Goal: Task Accomplishment & Management: Manage account settings

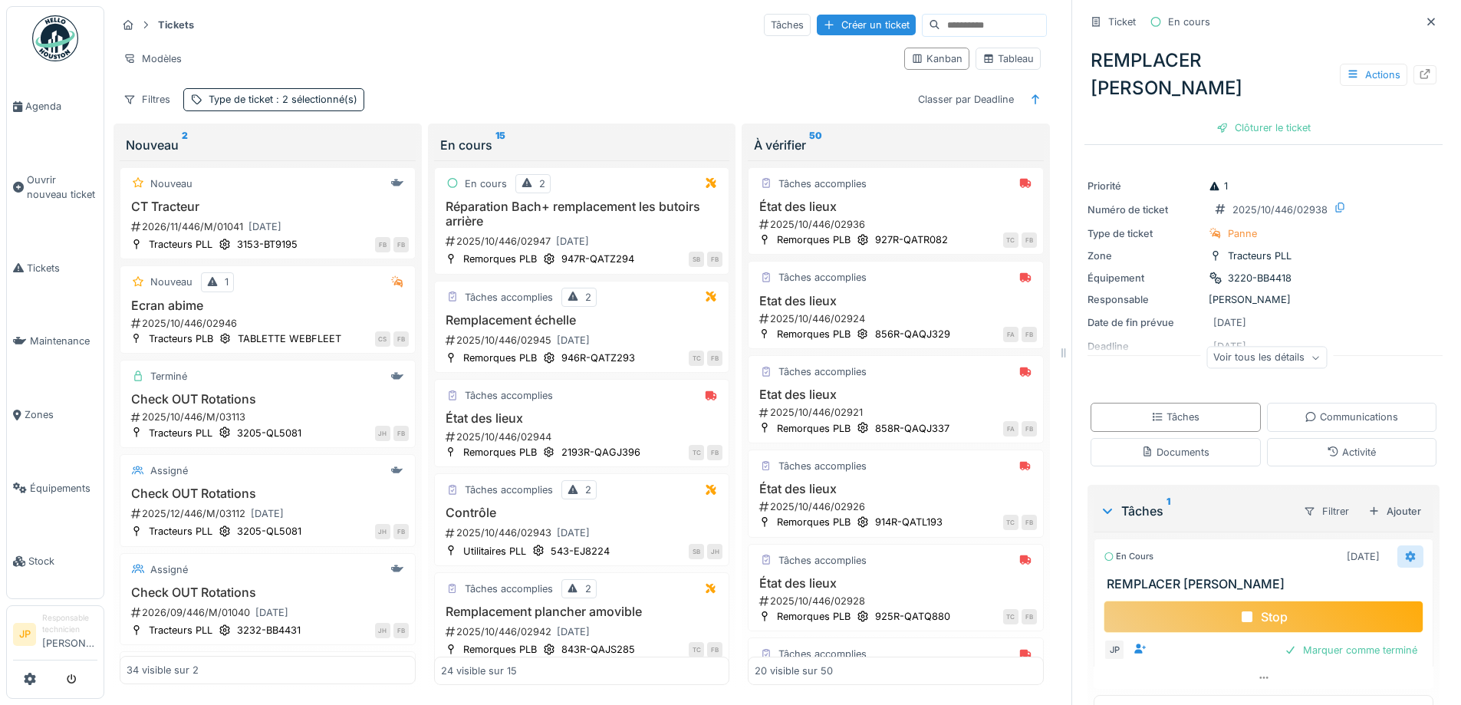
click at [1397, 566] on div at bounding box center [1410, 556] width 26 height 22
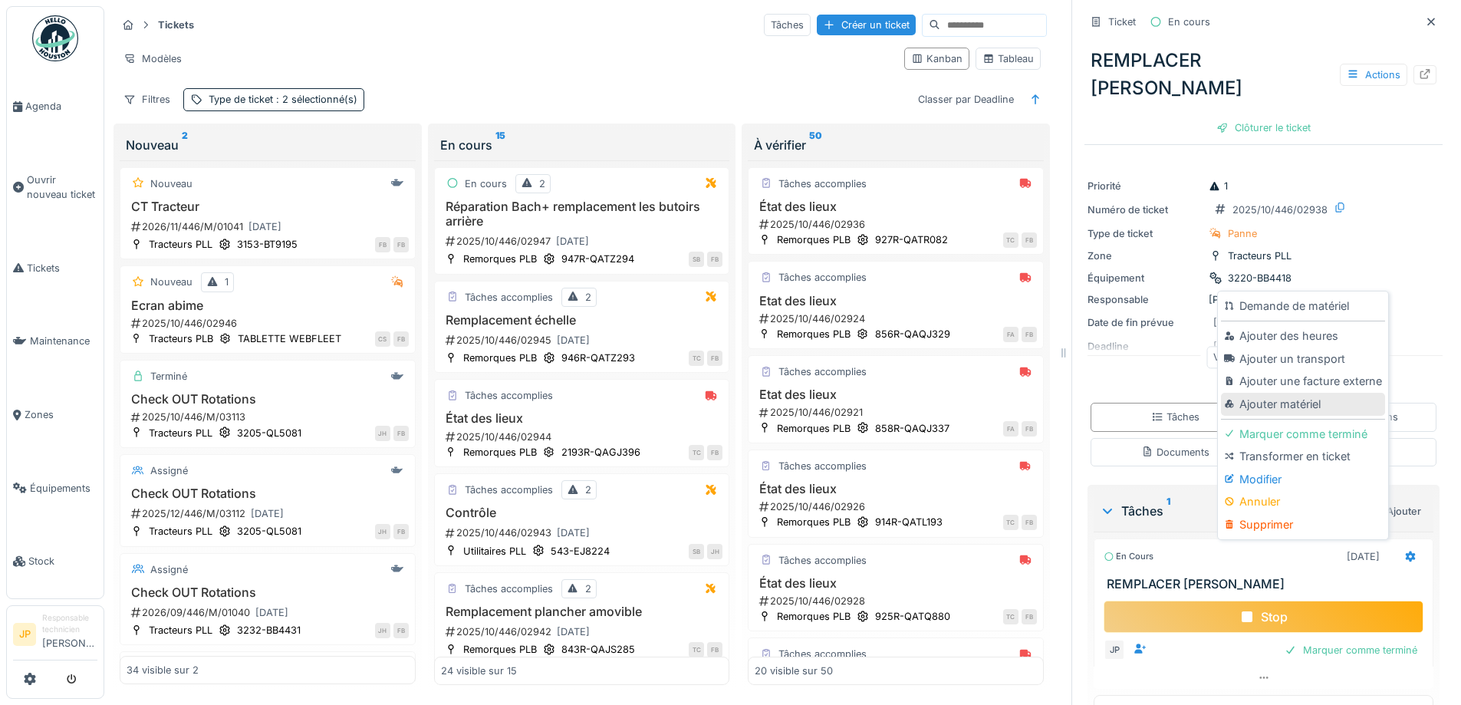
click at [1300, 406] on div "Ajouter matériel" at bounding box center [1302, 404] width 163 height 23
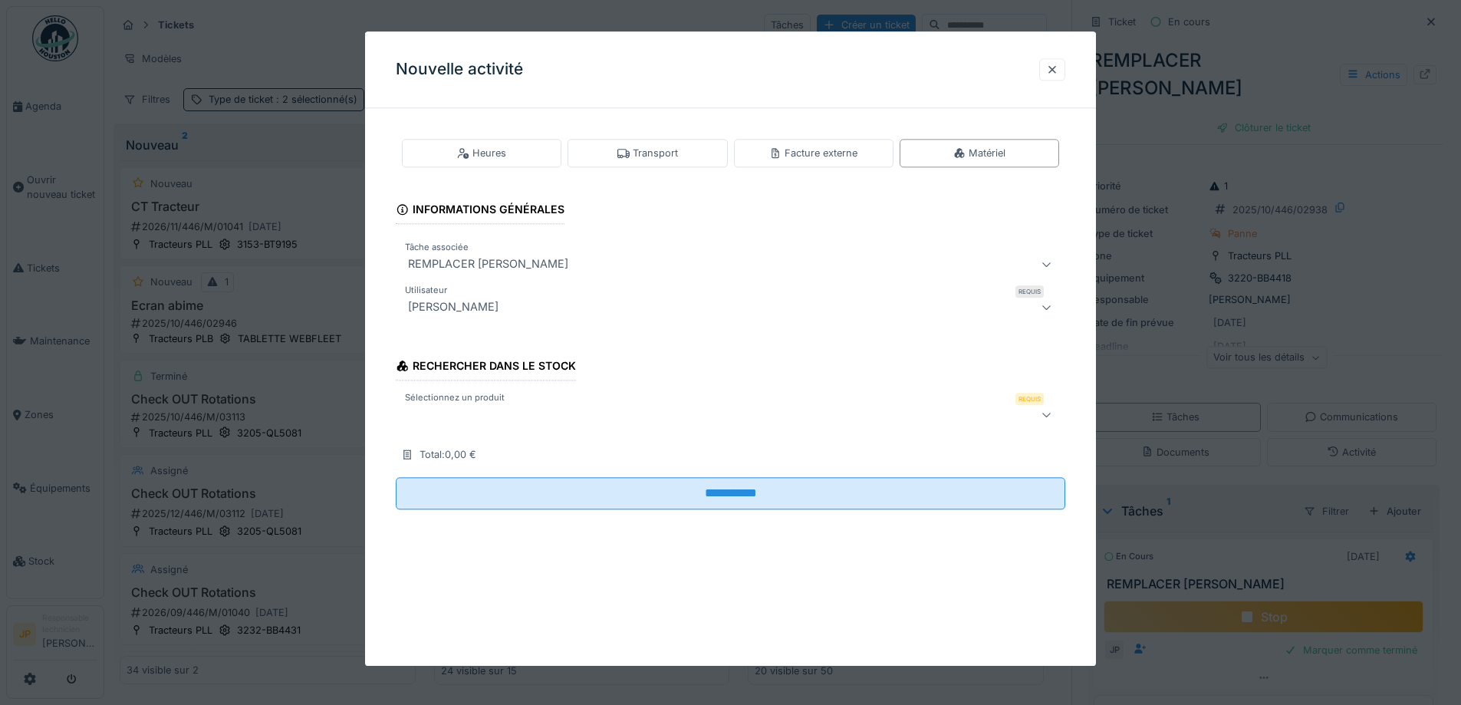
click at [472, 412] on div at bounding box center [691, 415] width 579 height 18
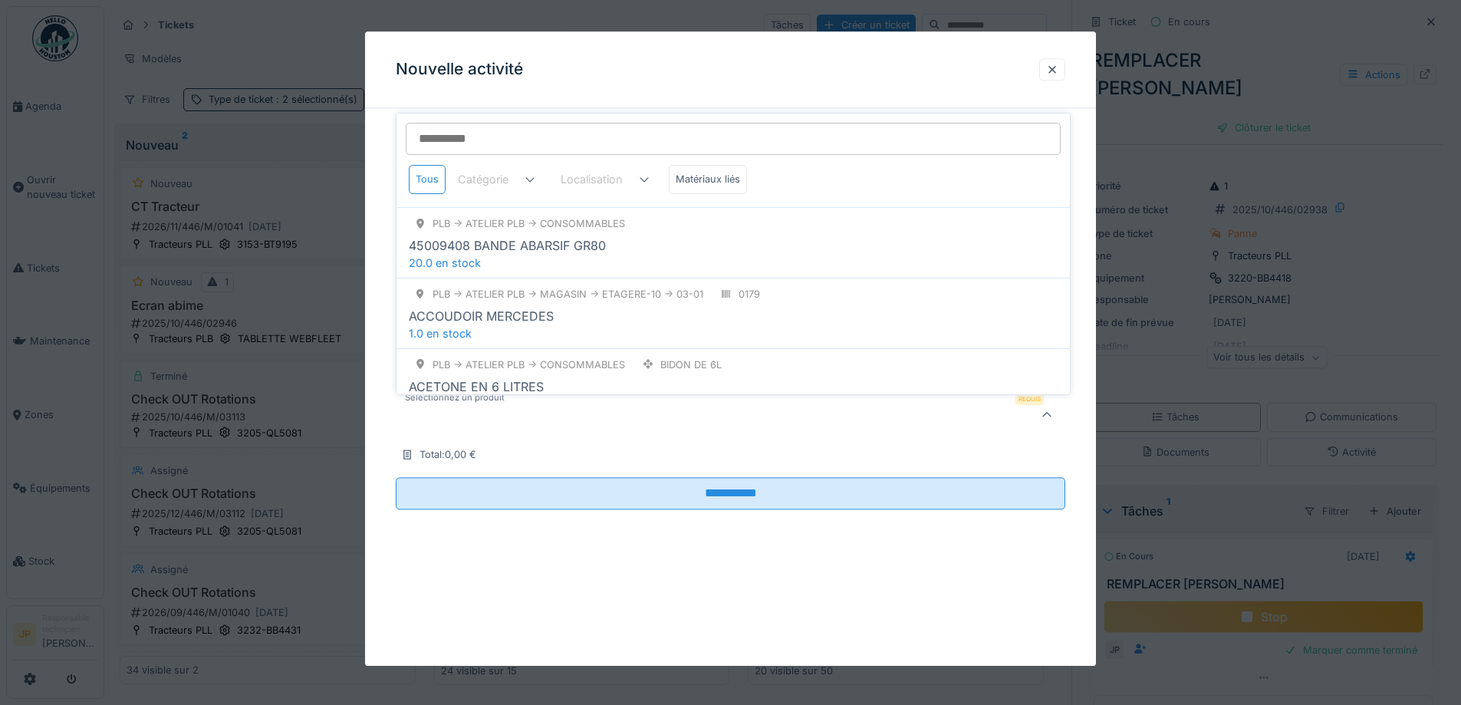
click at [491, 141] on input "Sélectionnez un produit" at bounding box center [733, 139] width 655 height 32
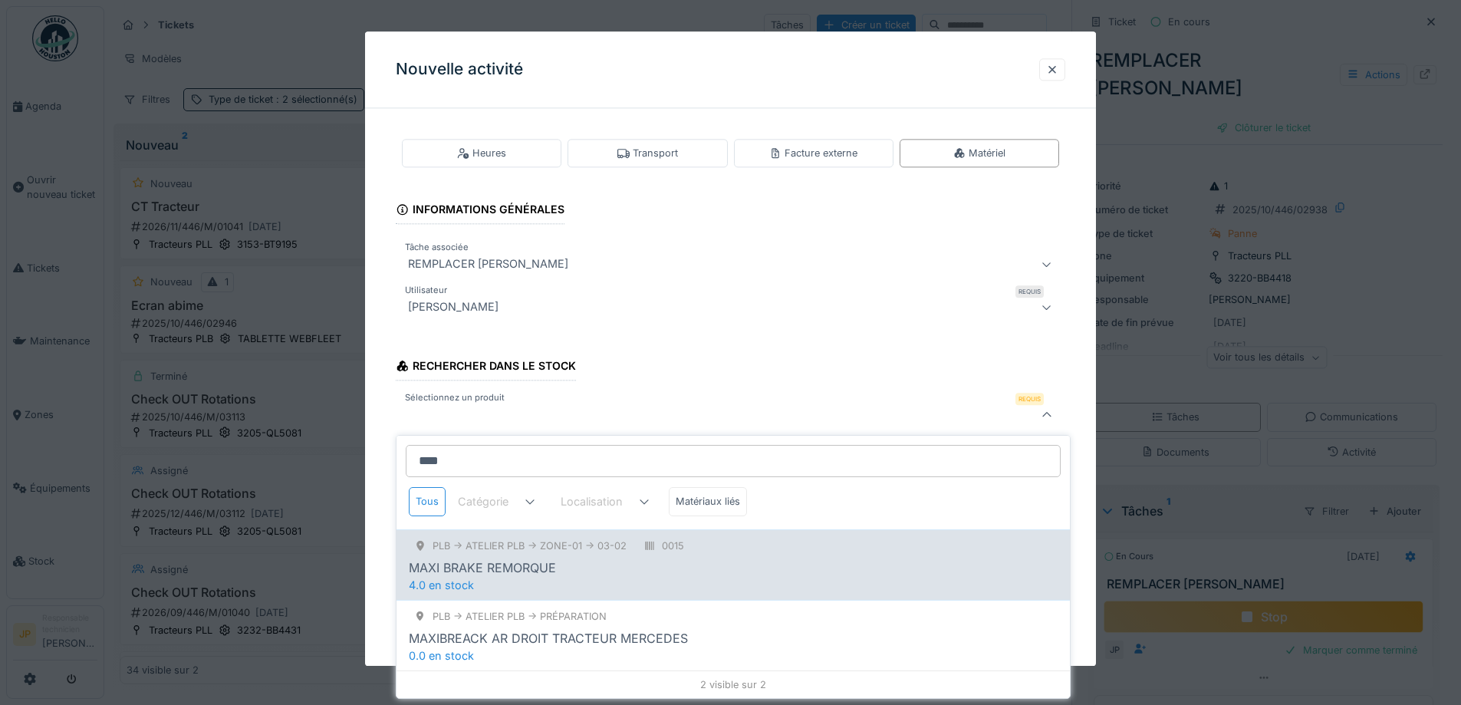
type input "****"
click at [528, 570] on div "MAXI BRAKE REMORQUE" at bounding box center [482, 567] width 147 height 18
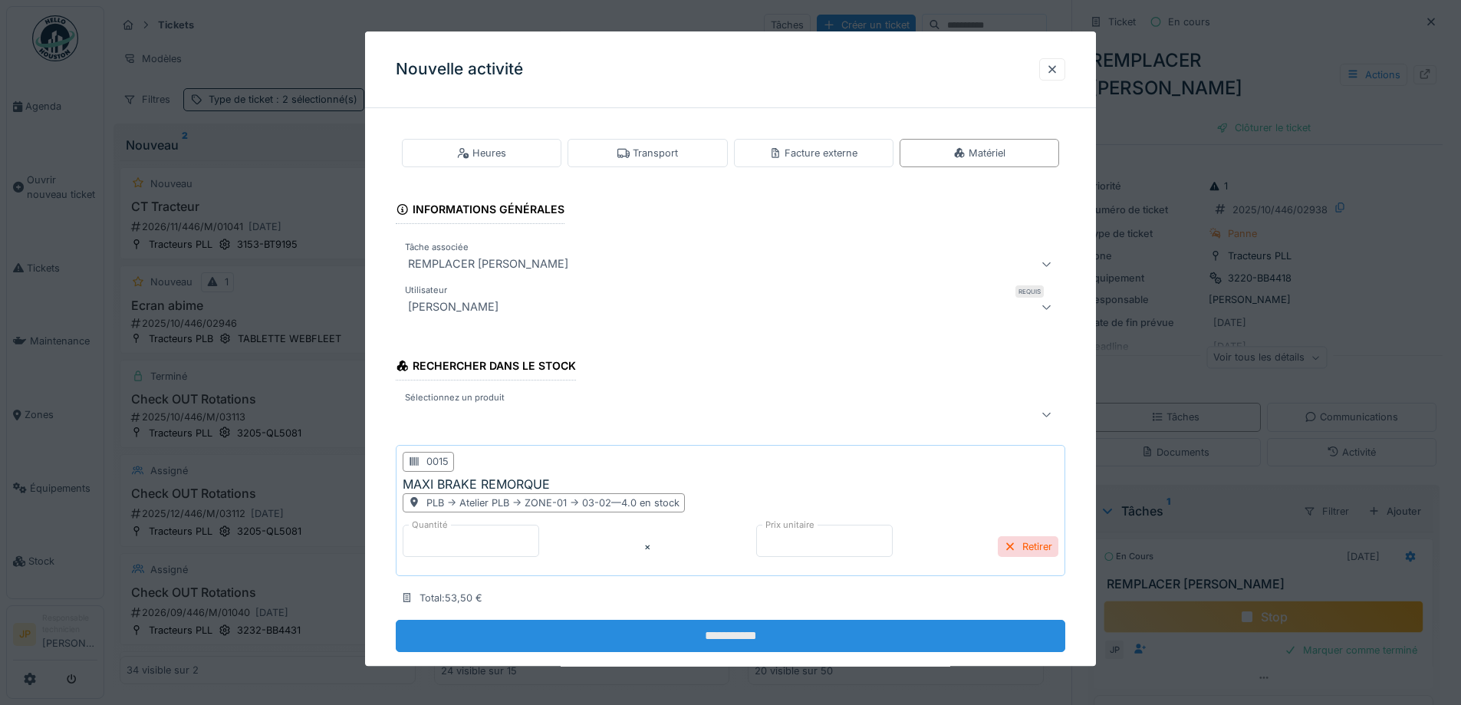
click at [727, 639] on input "**********" at bounding box center [730, 636] width 669 height 32
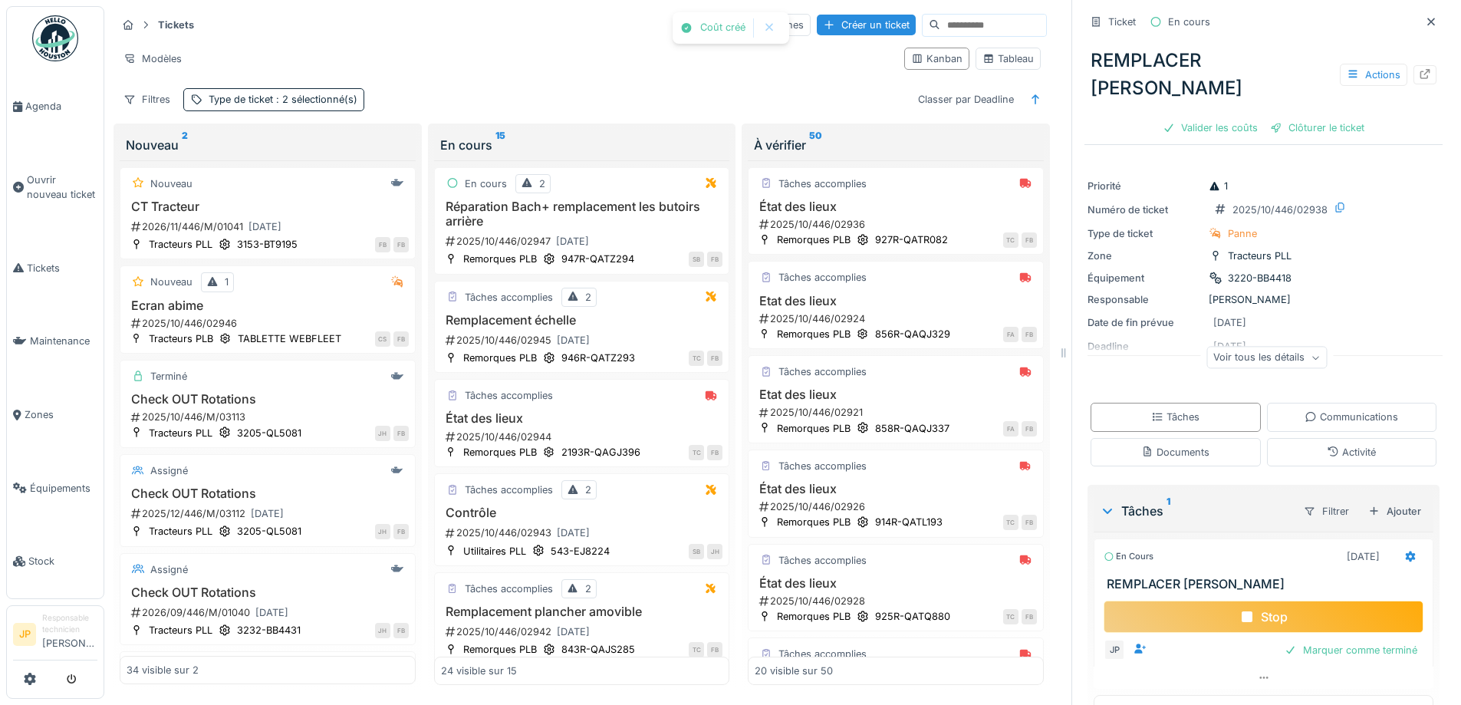
click at [1253, 623] on div "Stop" at bounding box center [1263, 616] width 320 height 32
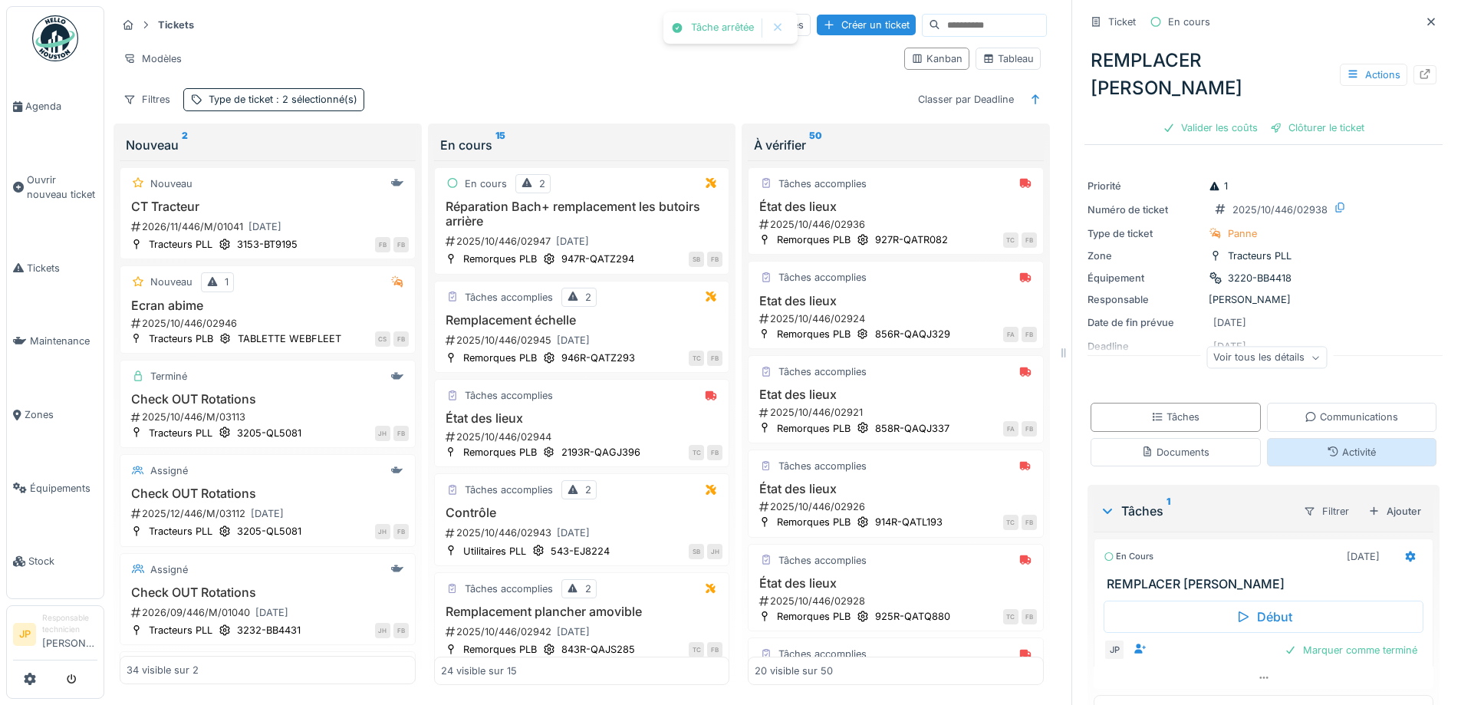
click at [1333, 457] on div "Activité" at bounding box center [1350, 452] width 49 height 15
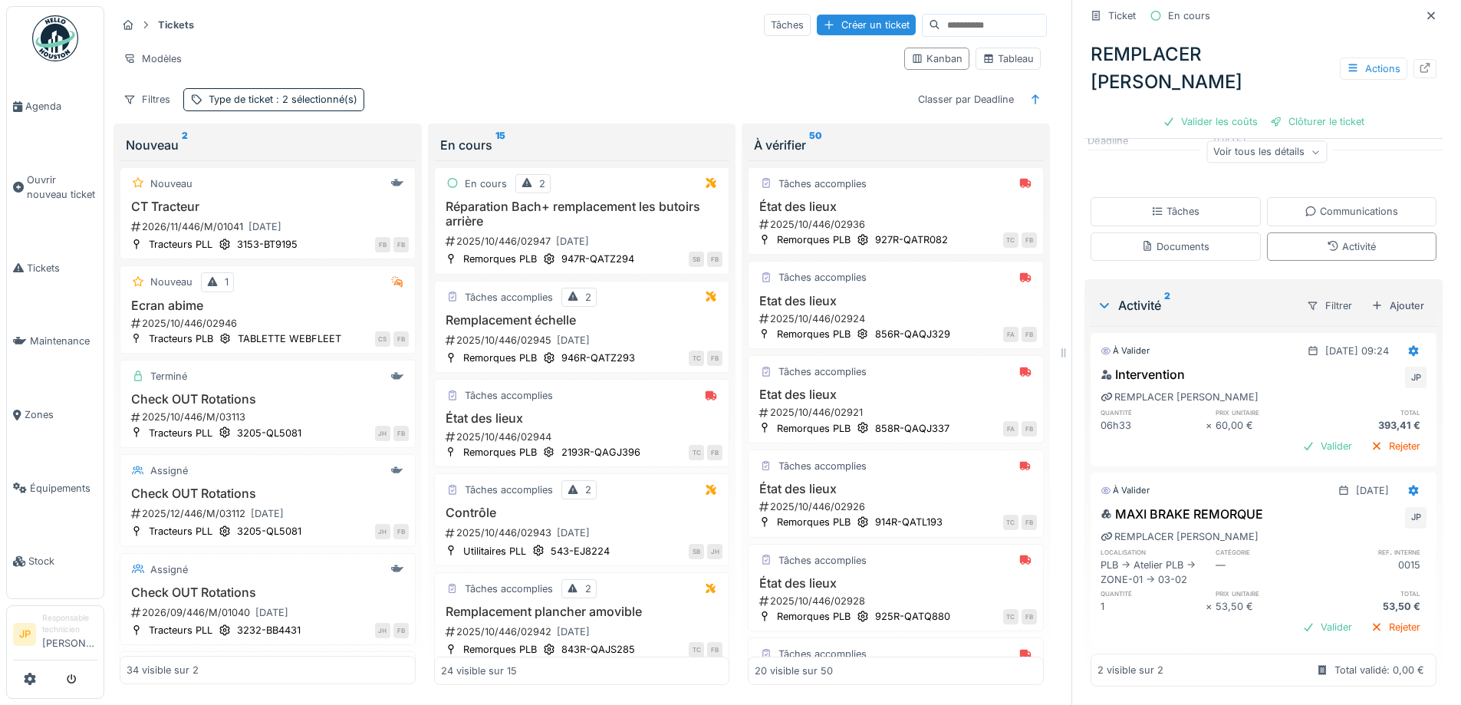
scroll to position [208, 0]
click at [1172, 204] on div "Tâches" at bounding box center [1175, 211] width 48 height 15
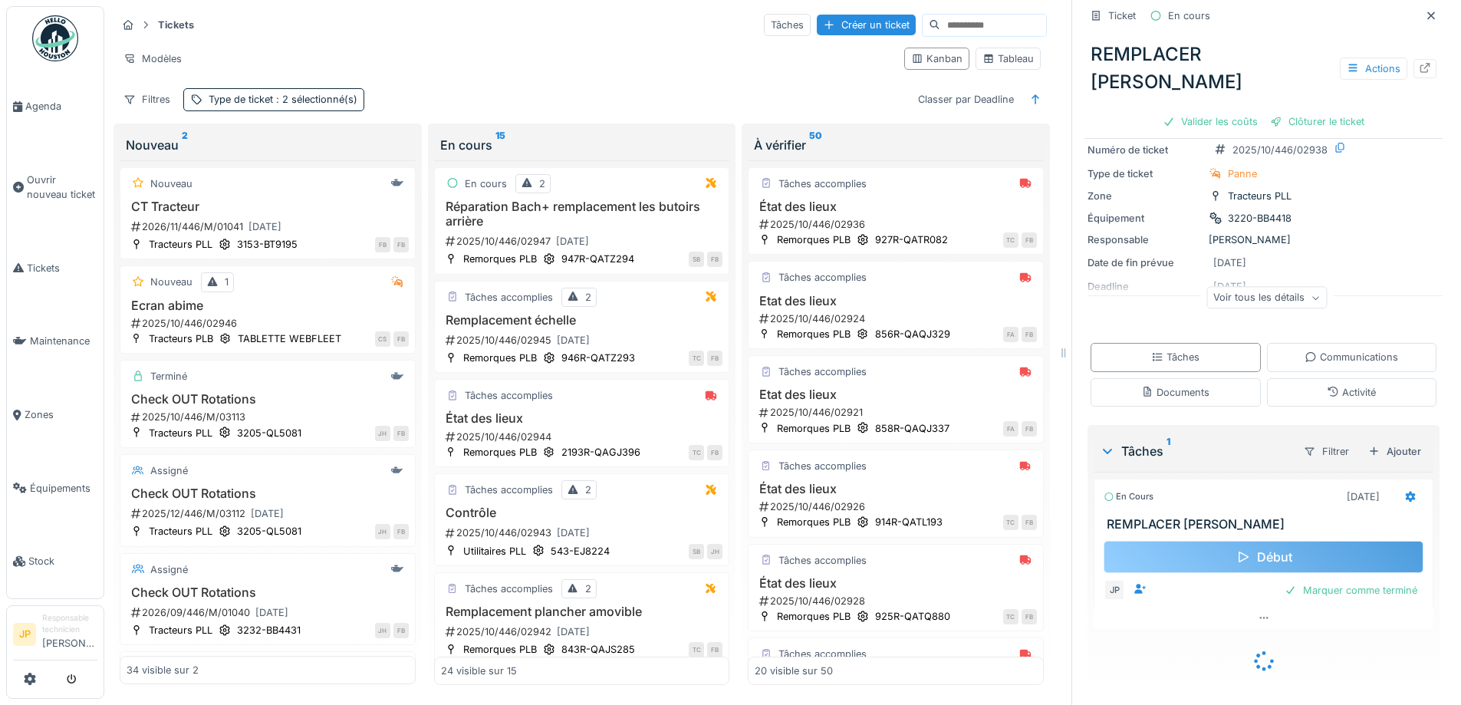
scroll to position [40, 0]
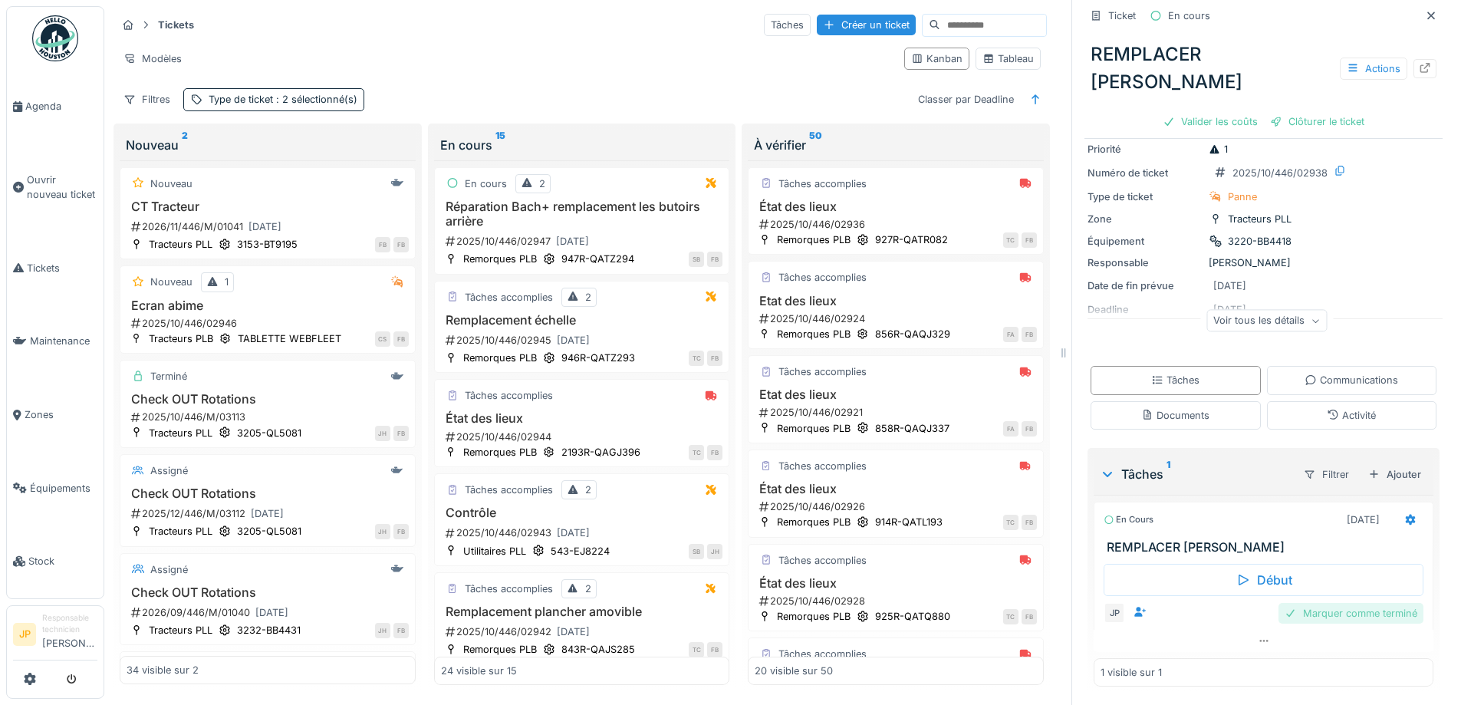
click at [1346, 603] on div "Marquer comme terminé" at bounding box center [1350, 613] width 145 height 21
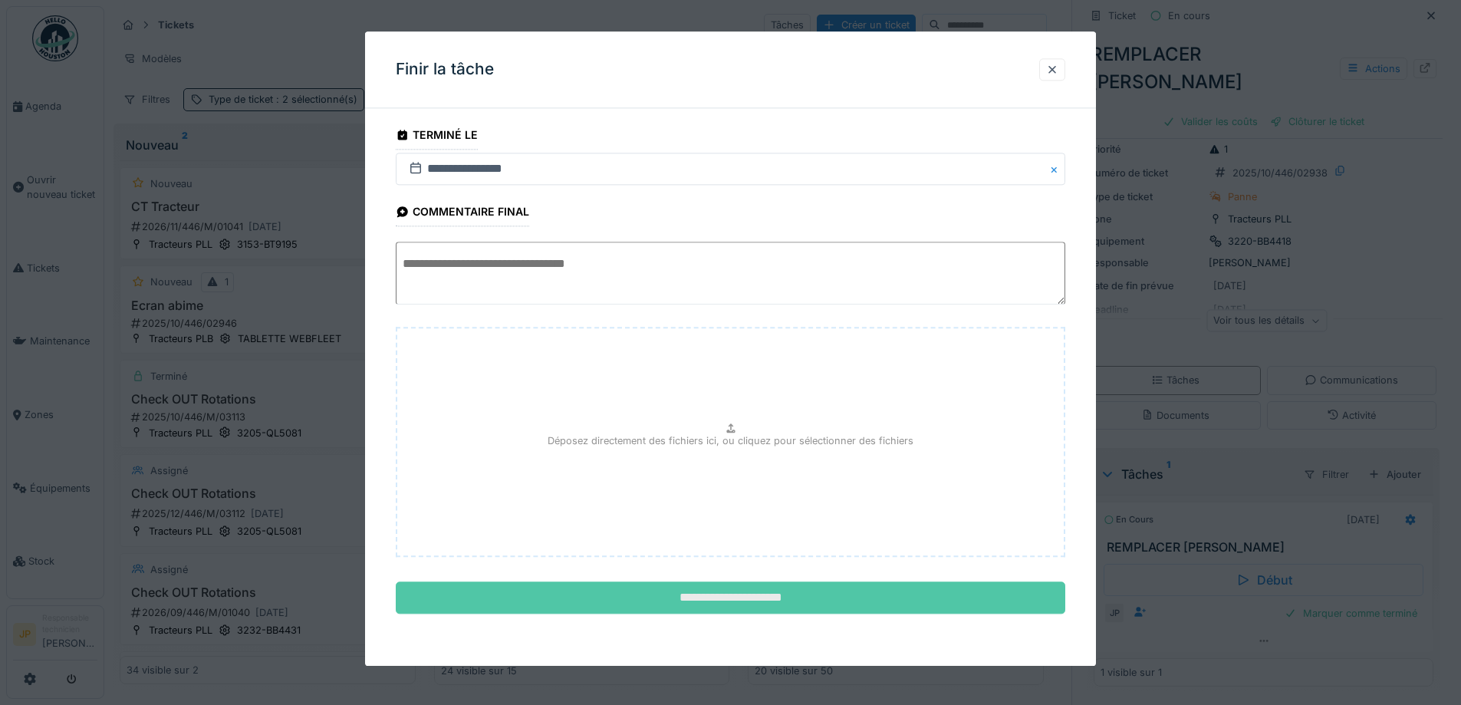
click at [740, 595] on input "**********" at bounding box center [730, 598] width 669 height 32
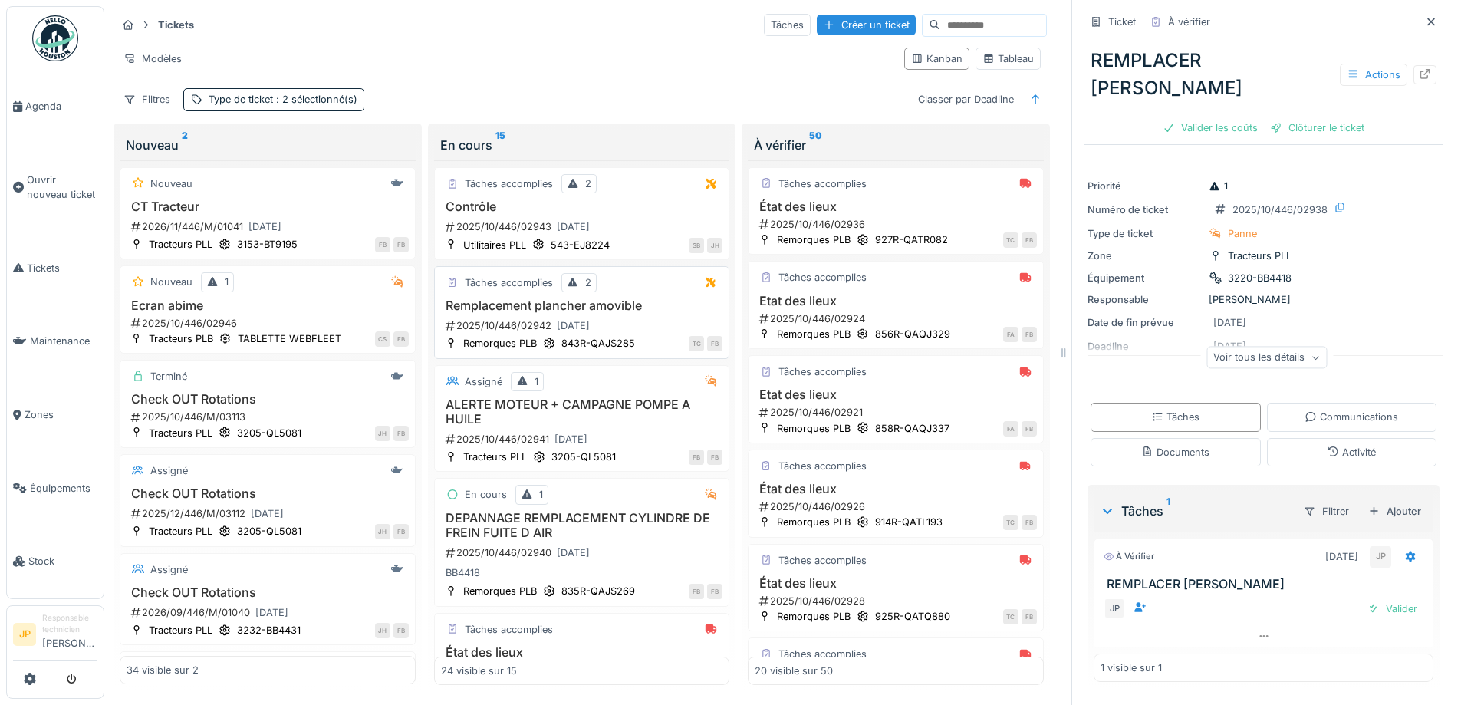
scroll to position [307, 0]
click at [1354, 76] on div "Actions" at bounding box center [1372, 75] width 67 height 22
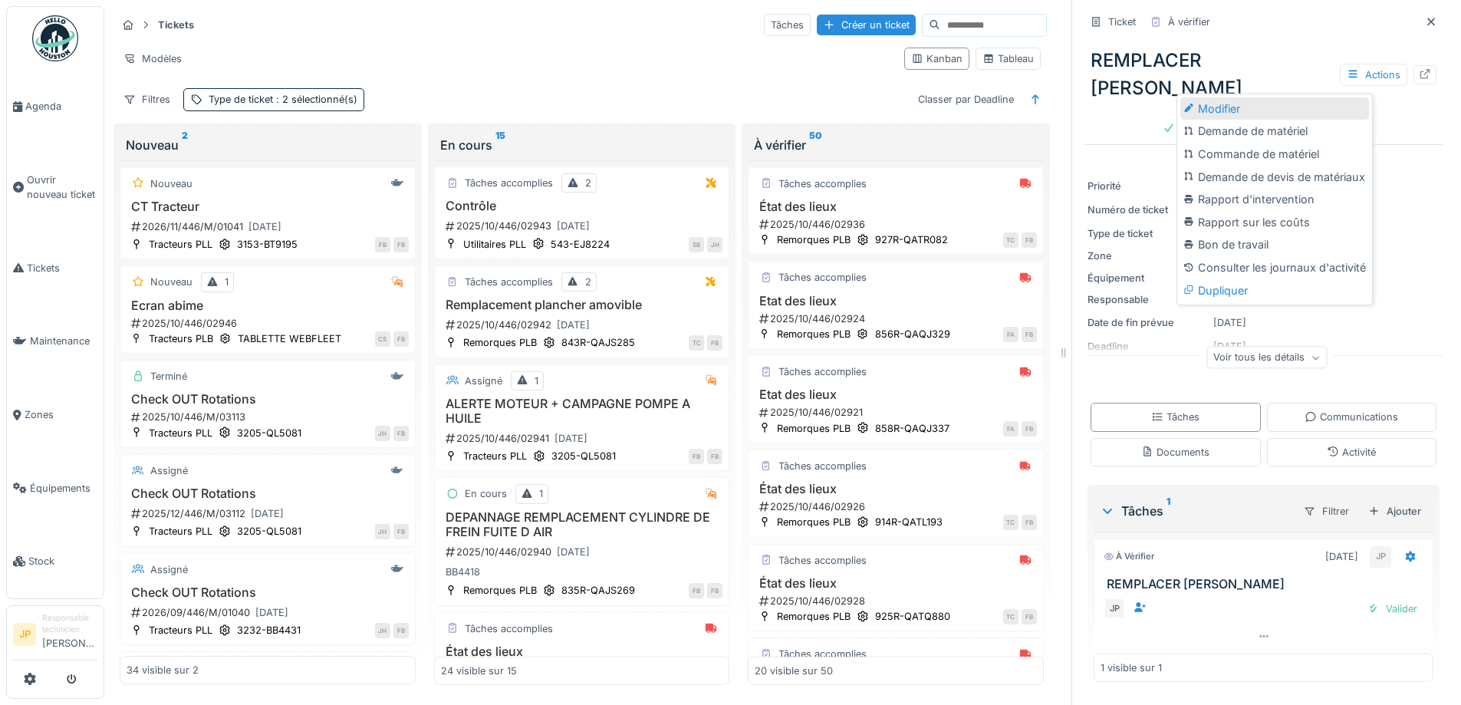
click at [1234, 106] on div "Modifier" at bounding box center [1274, 108] width 189 height 23
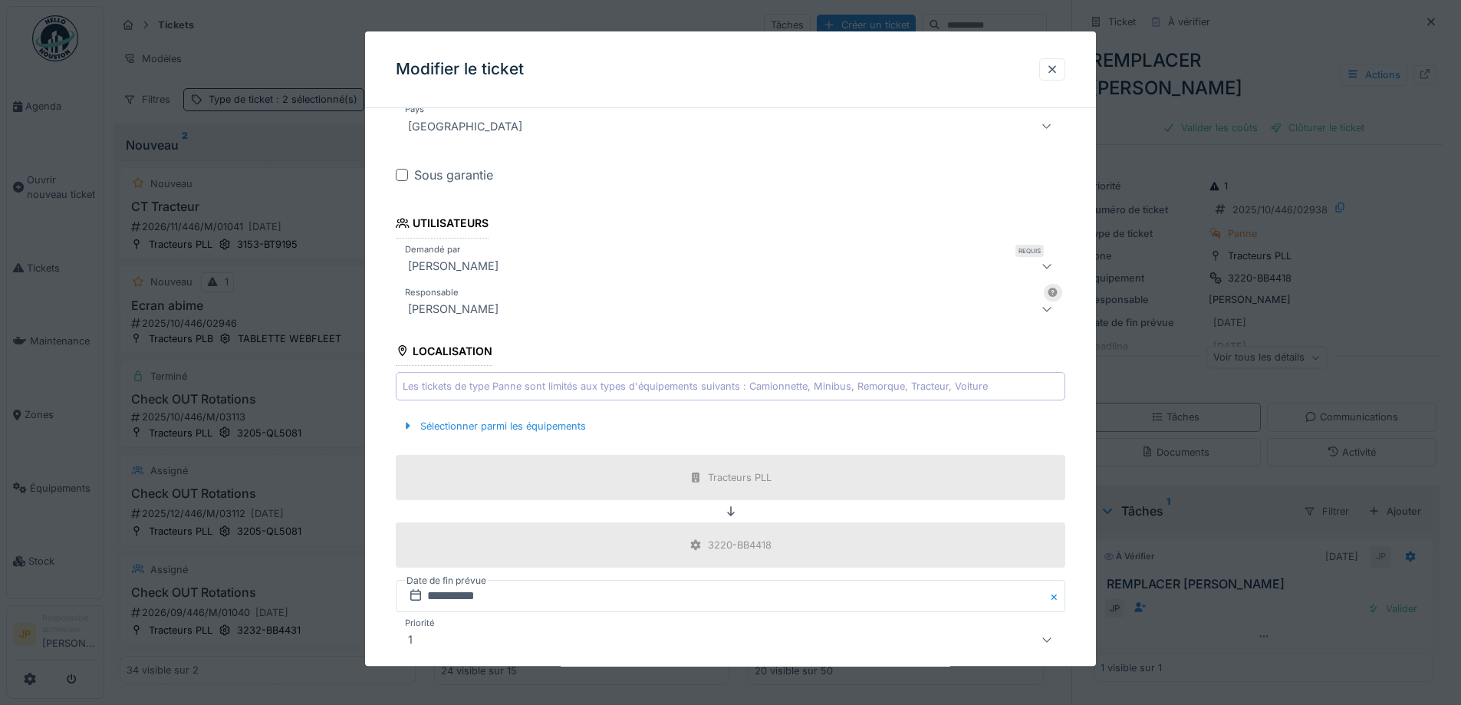
scroll to position [672, 0]
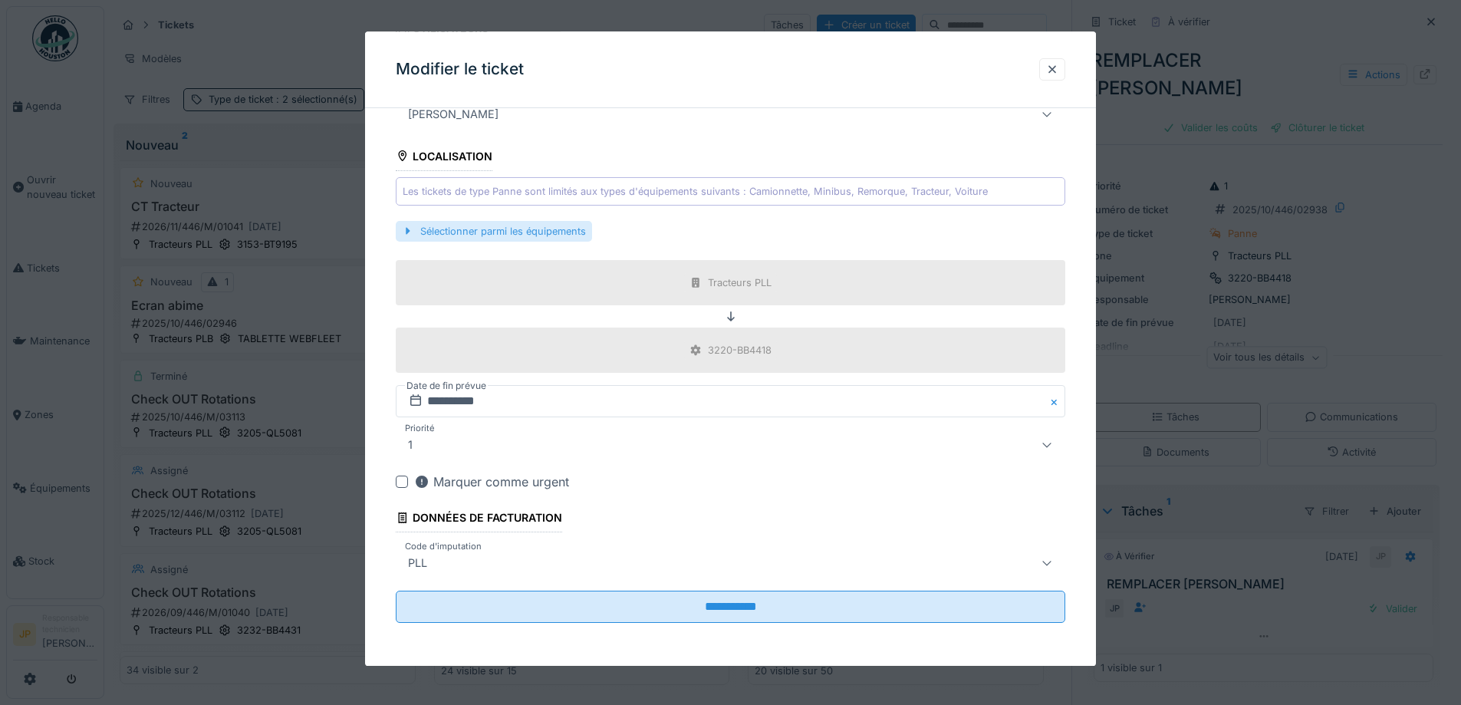
drag, startPoint x: 495, startPoint y: 241, endPoint x: 512, endPoint y: 237, distance: 18.0
click at [495, 240] on div "Sélectionner parmi les équipements" at bounding box center [494, 231] width 196 height 21
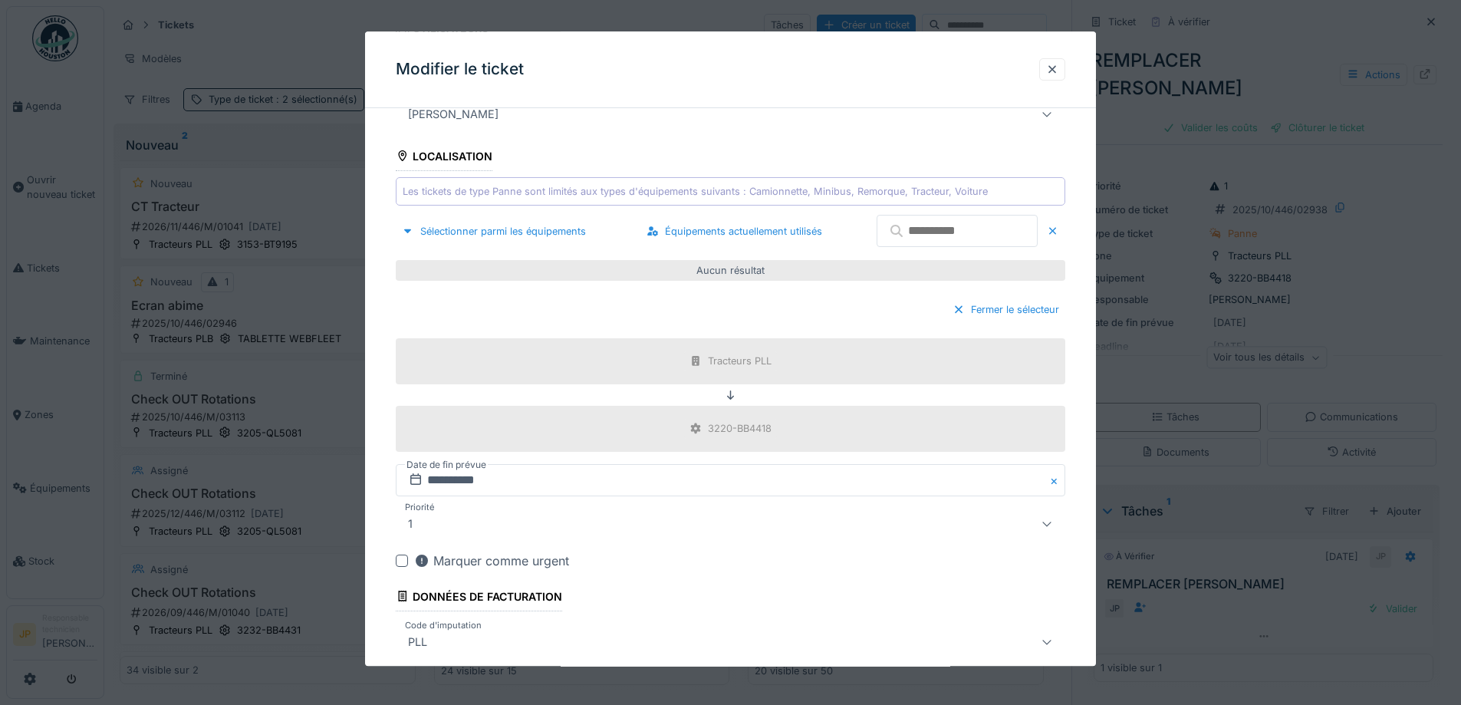
click at [919, 225] on input "text" at bounding box center [956, 231] width 161 height 32
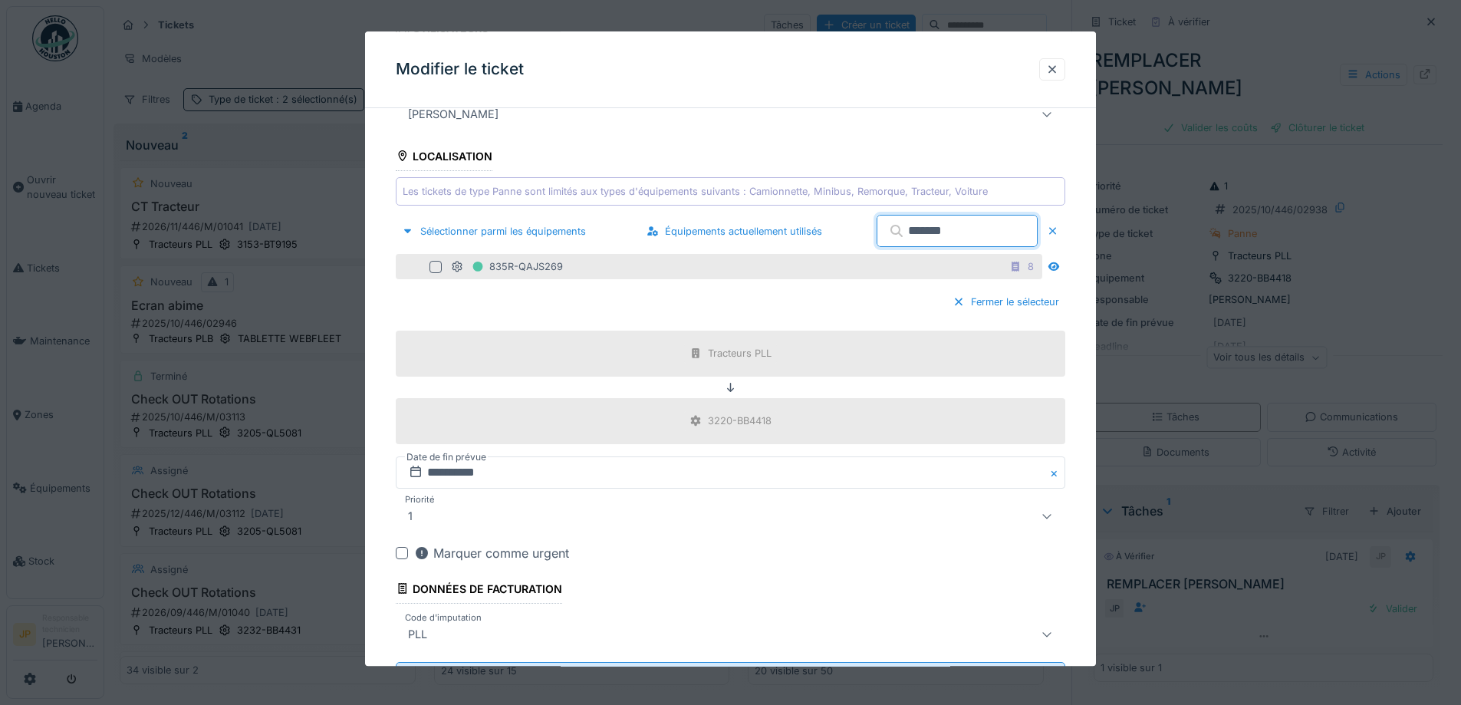
type input "*******"
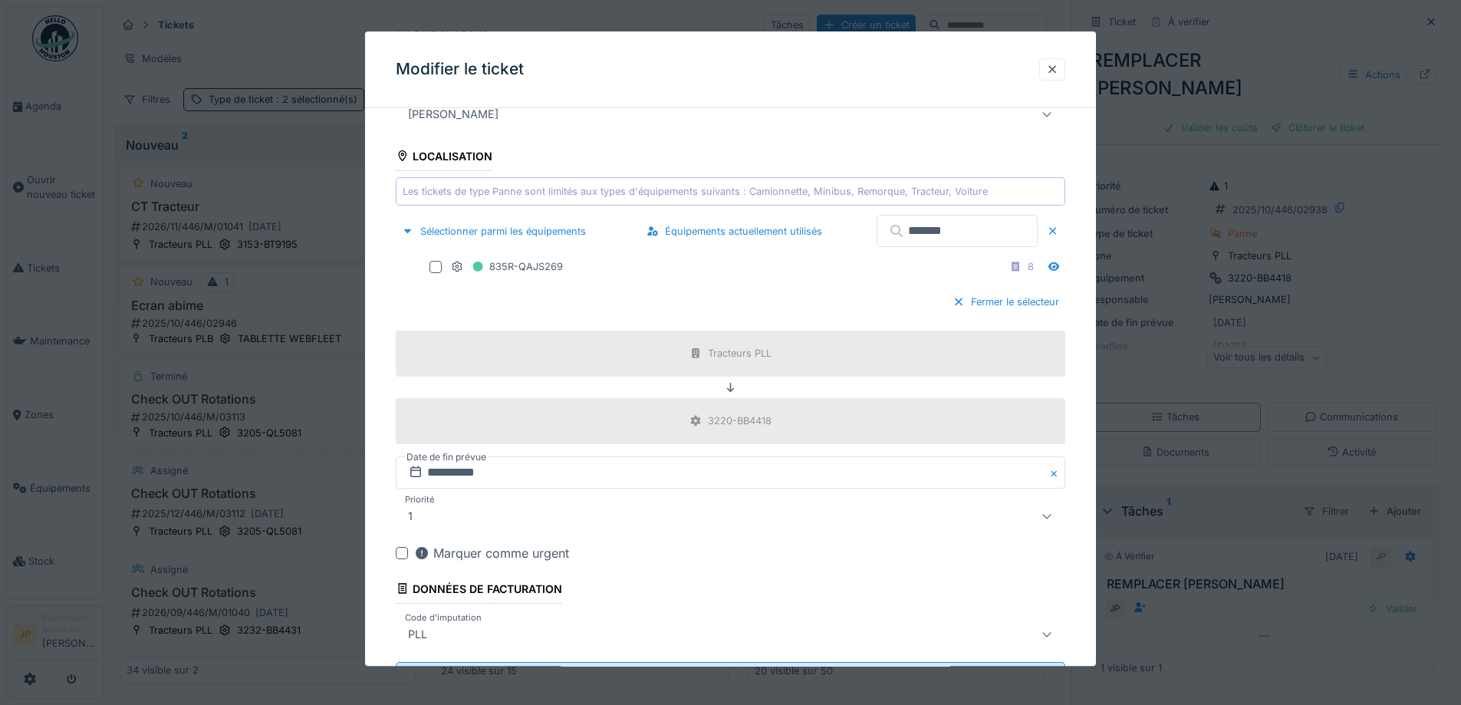
drag, startPoint x: 432, startPoint y: 265, endPoint x: 492, endPoint y: 296, distance: 67.2
click at [433, 265] on div at bounding box center [435, 267] width 12 height 12
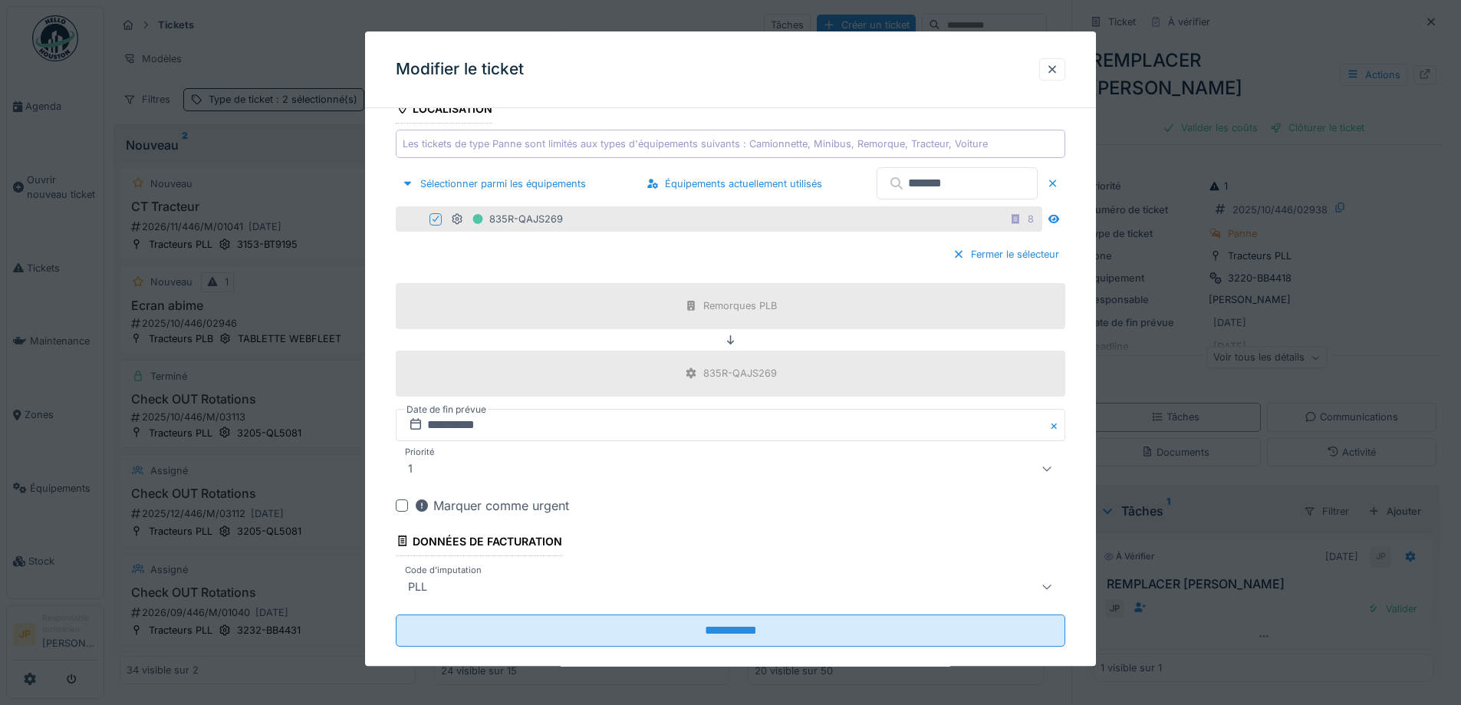
scroll to position [743, 0]
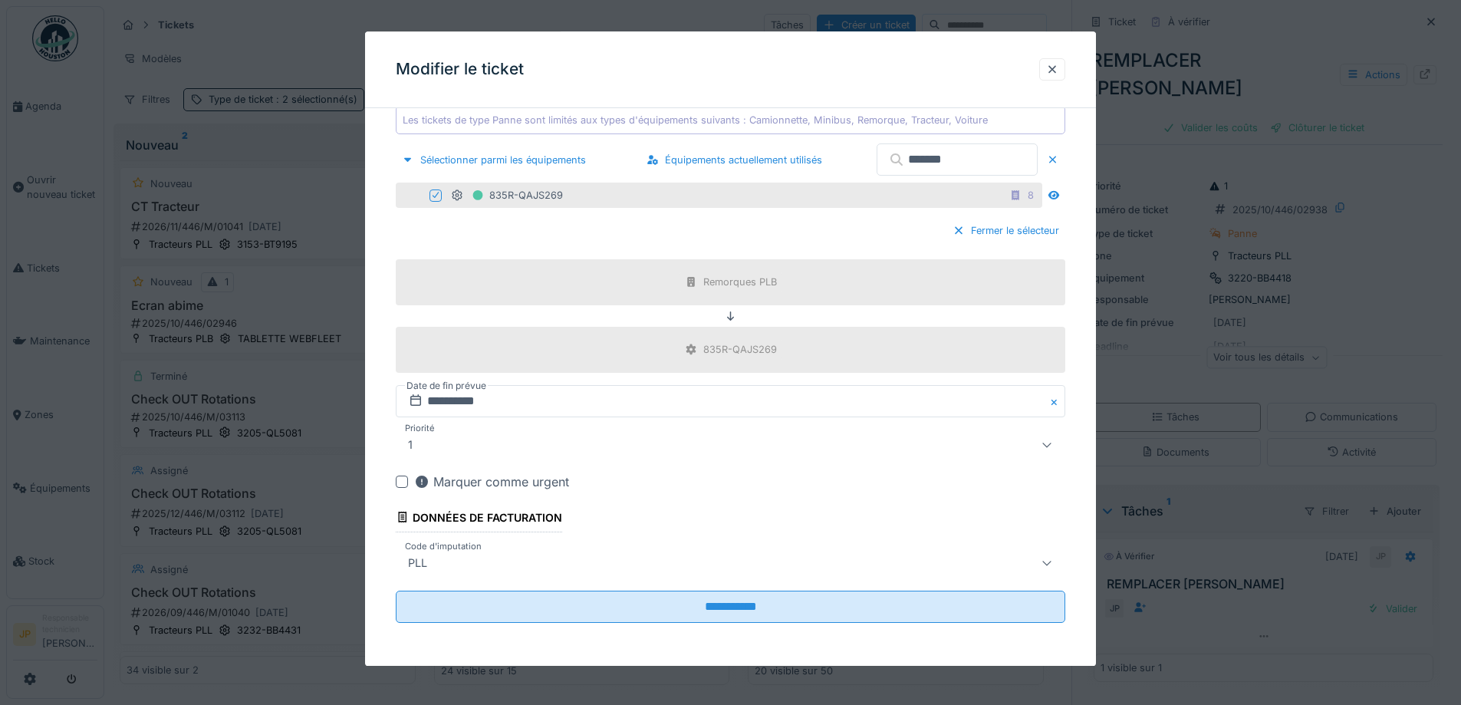
click at [501, 559] on div "PLL" at bounding box center [691, 563] width 579 height 18
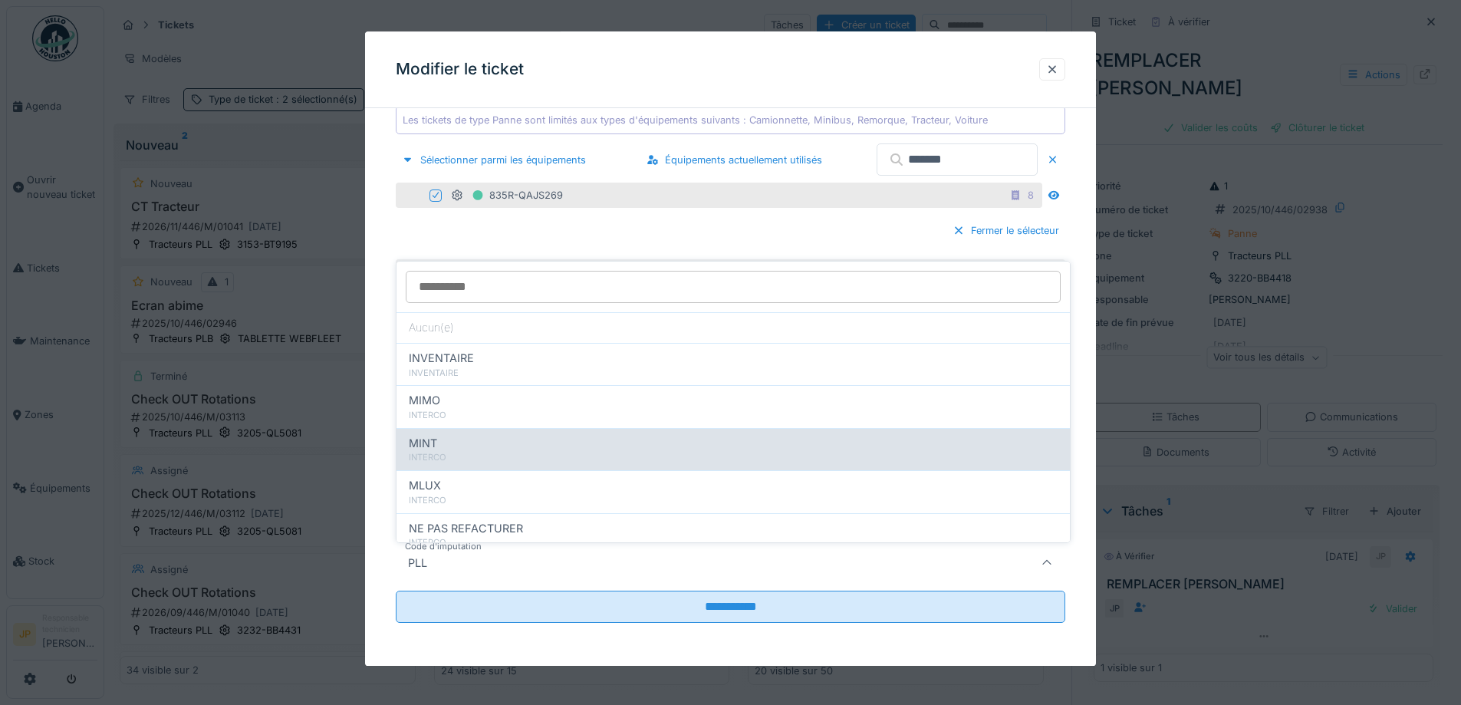
scroll to position [168, 0]
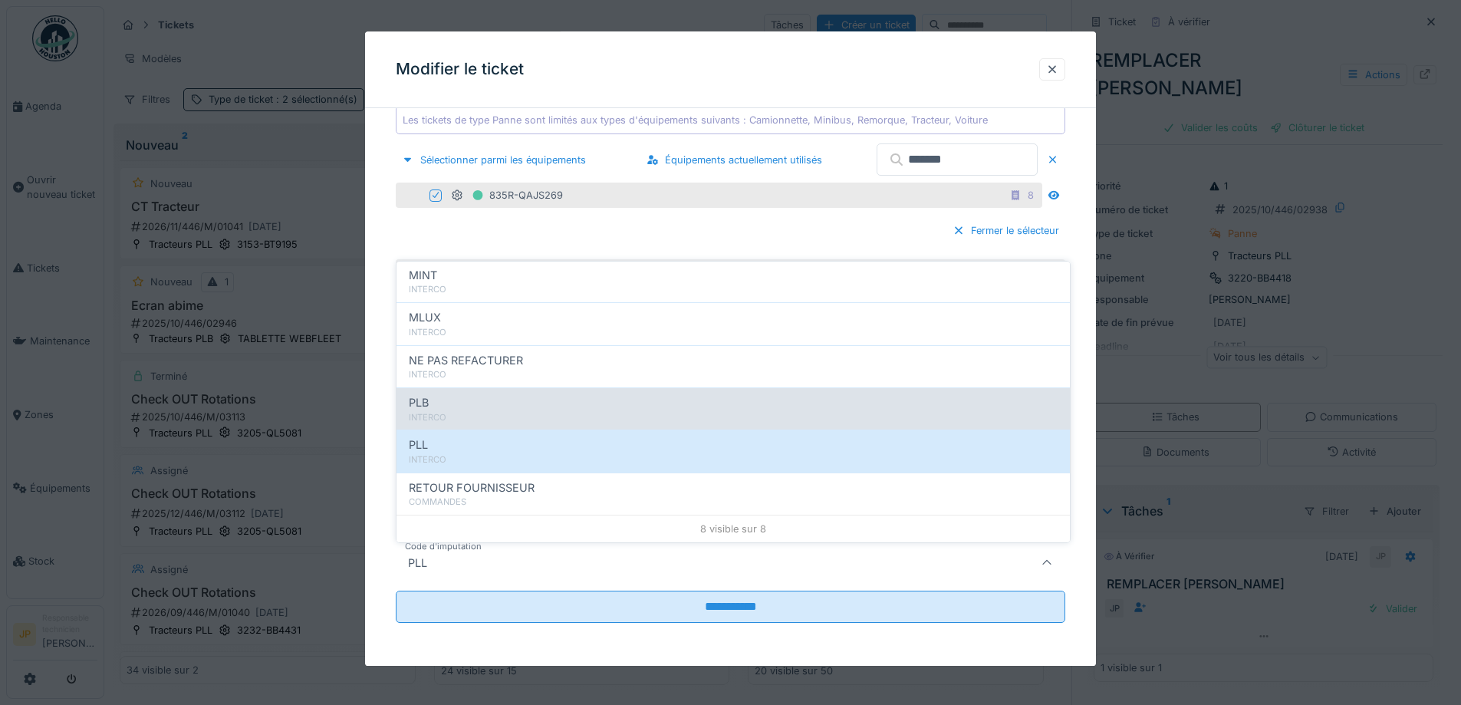
click at [499, 413] on div "INTERCO" at bounding box center [733, 417] width 649 height 13
type input "***"
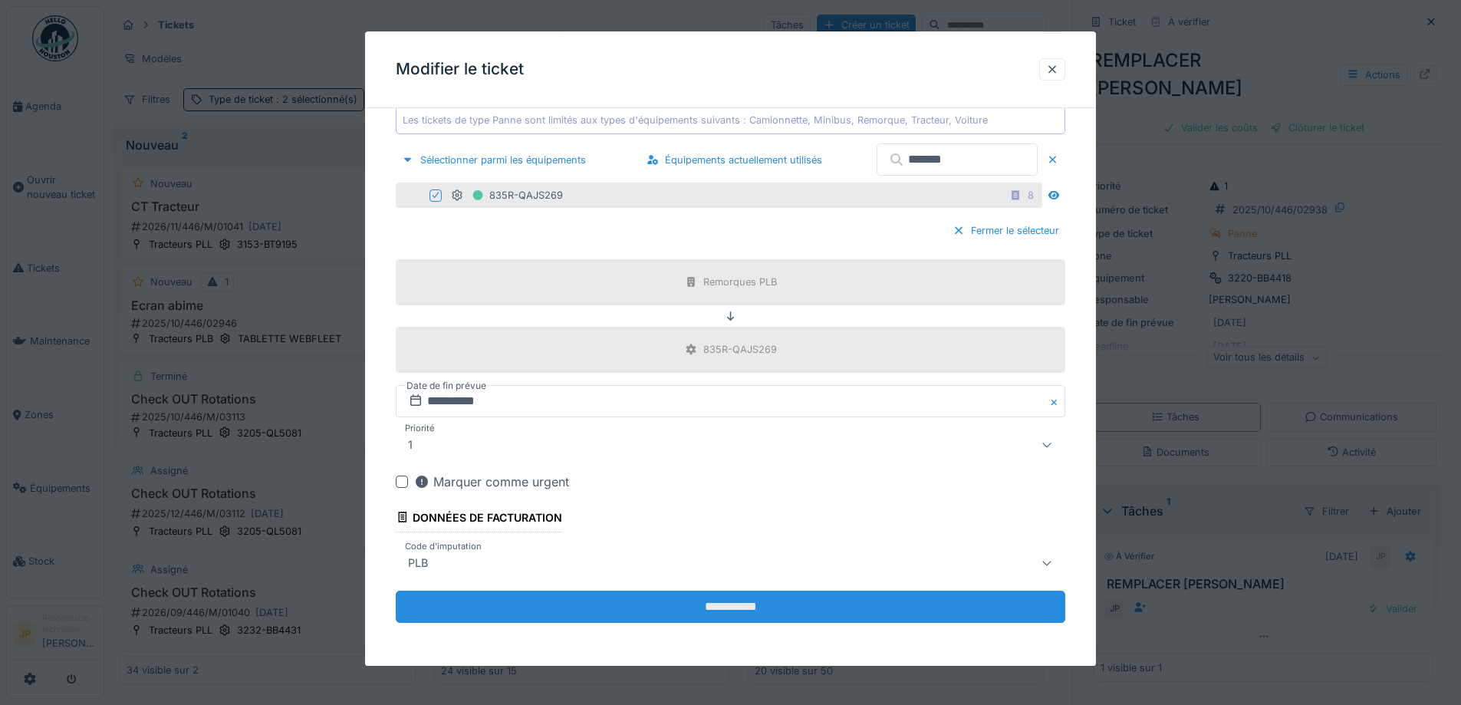
click at [740, 613] on input "**********" at bounding box center [730, 606] width 669 height 32
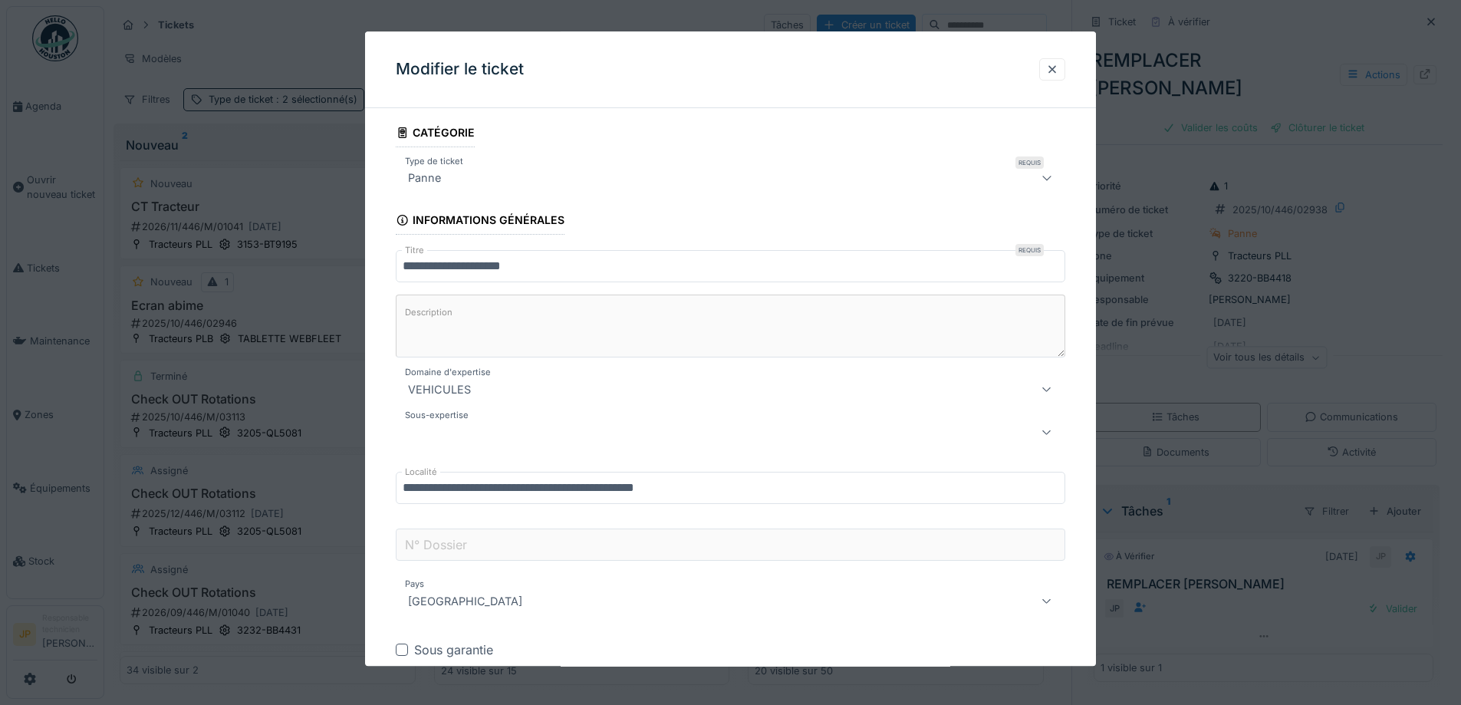
scroll to position [0, 0]
click at [615, 391] on div "VEHICULES" at bounding box center [691, 392] width 579 height 18
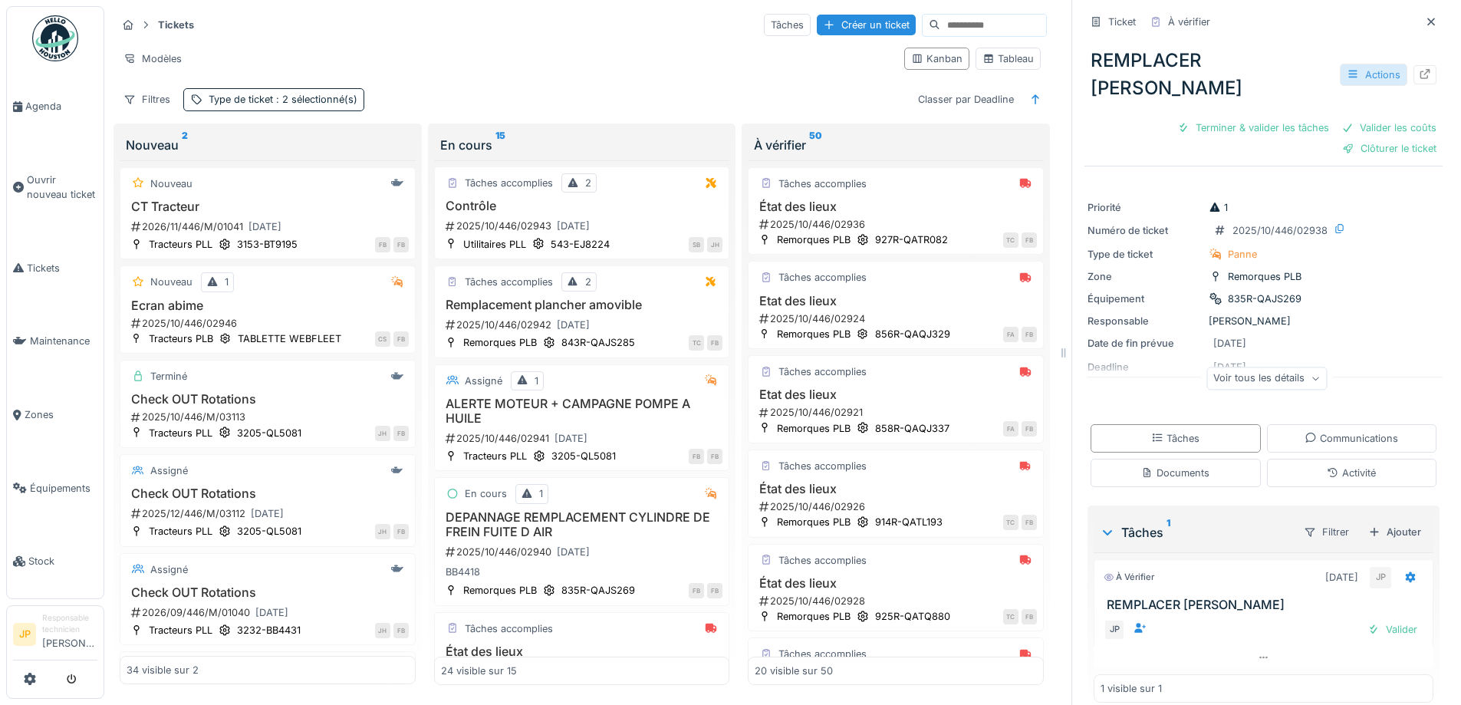
click at [1347, 76] on div "Actions" at bounding box center [1372, 75] width 67 height 22
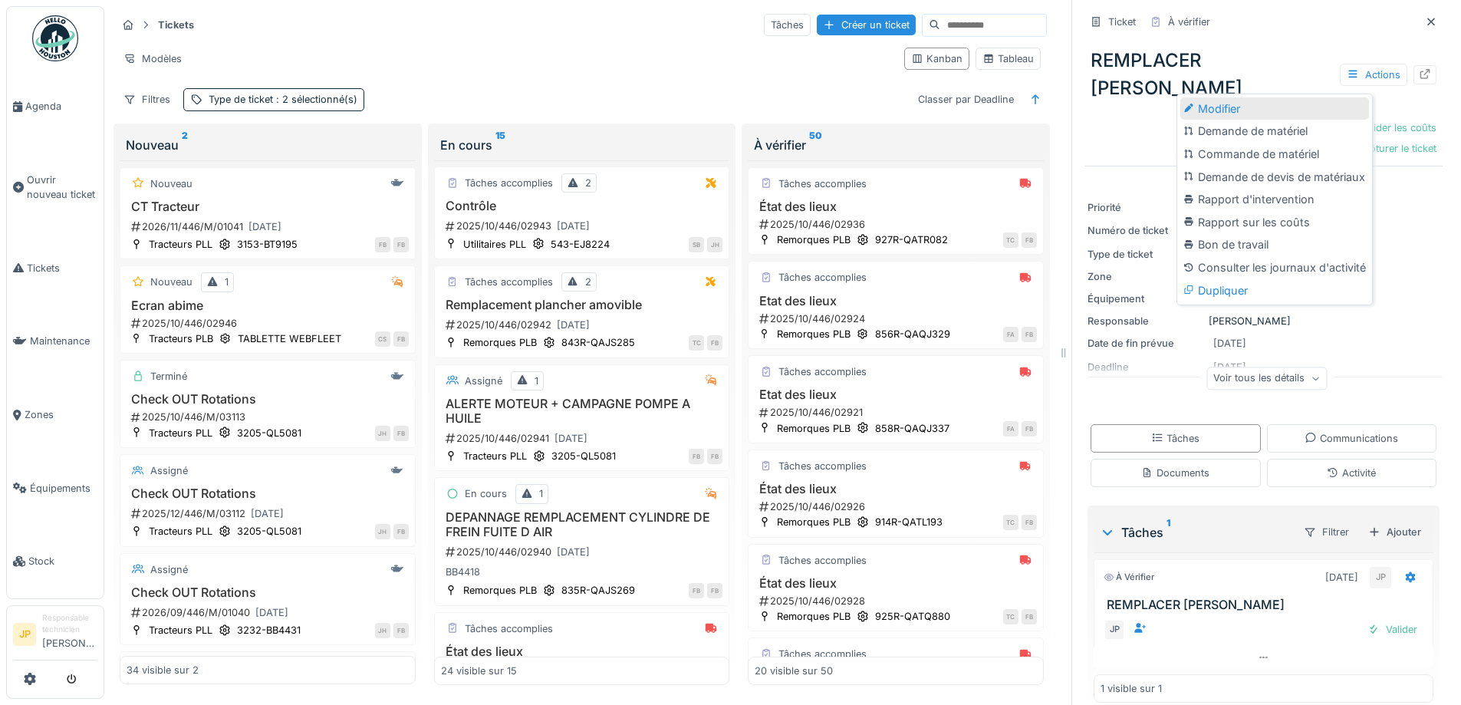
click at [1244, 110] on div "Modifier" at bounding box center [1274, 108] width 189 height 23
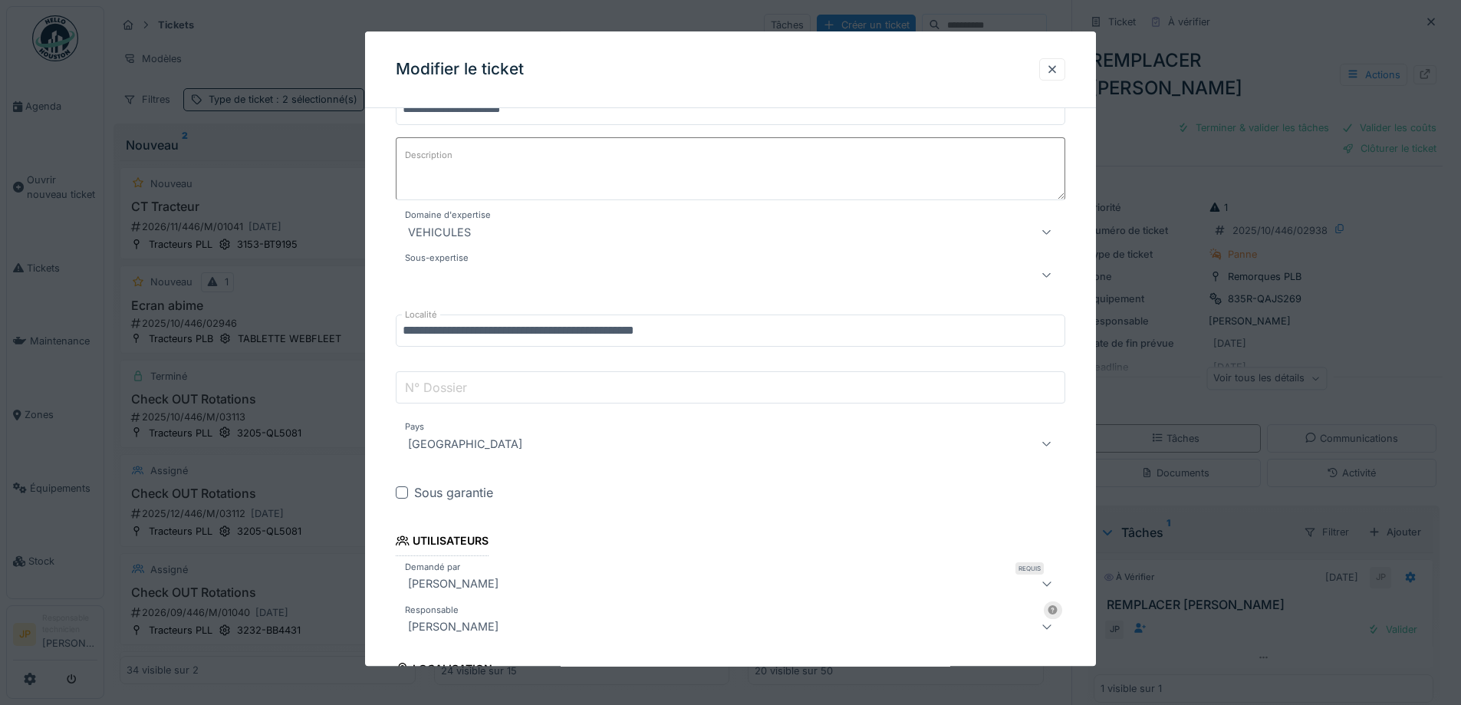
scroll to position [153, 0]
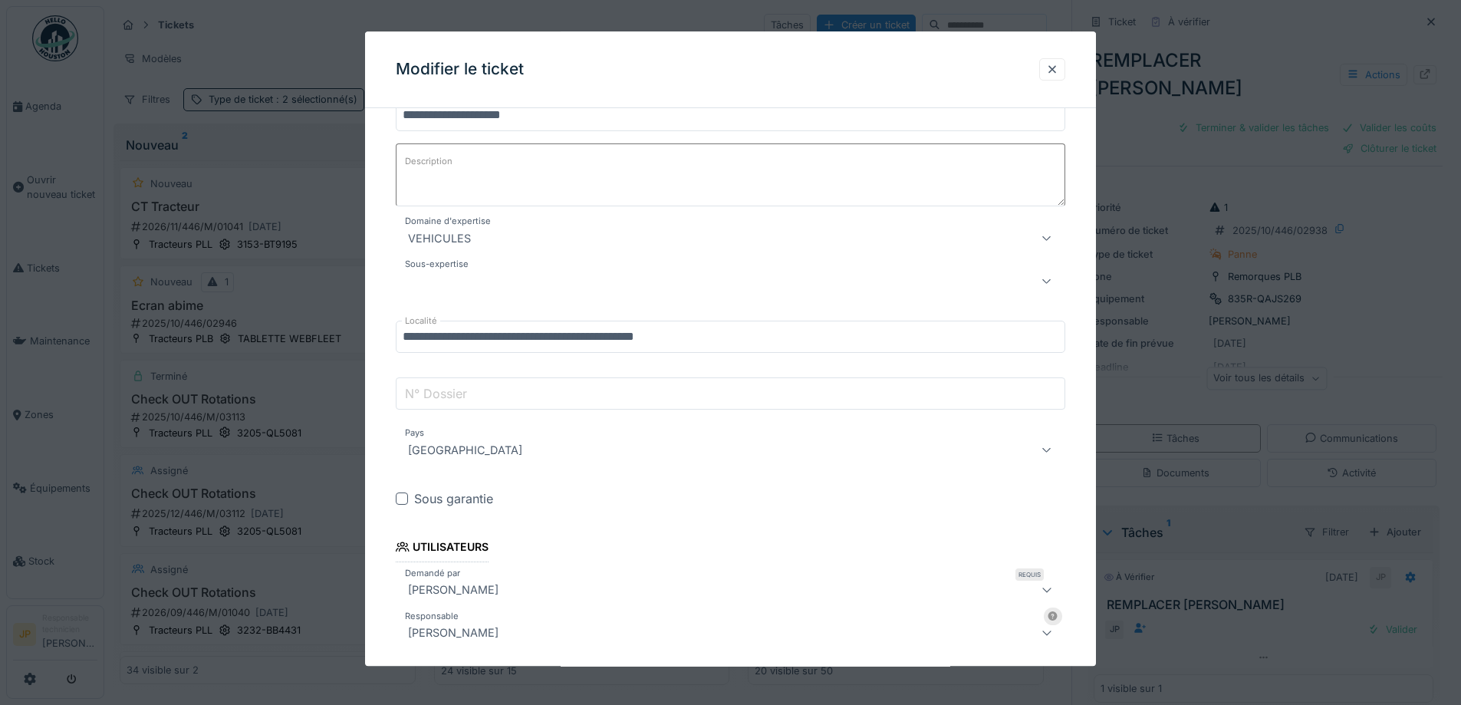
click at [539, 233] on div "VEHICULES" at bounding box center [691, 238] width 579 height 18
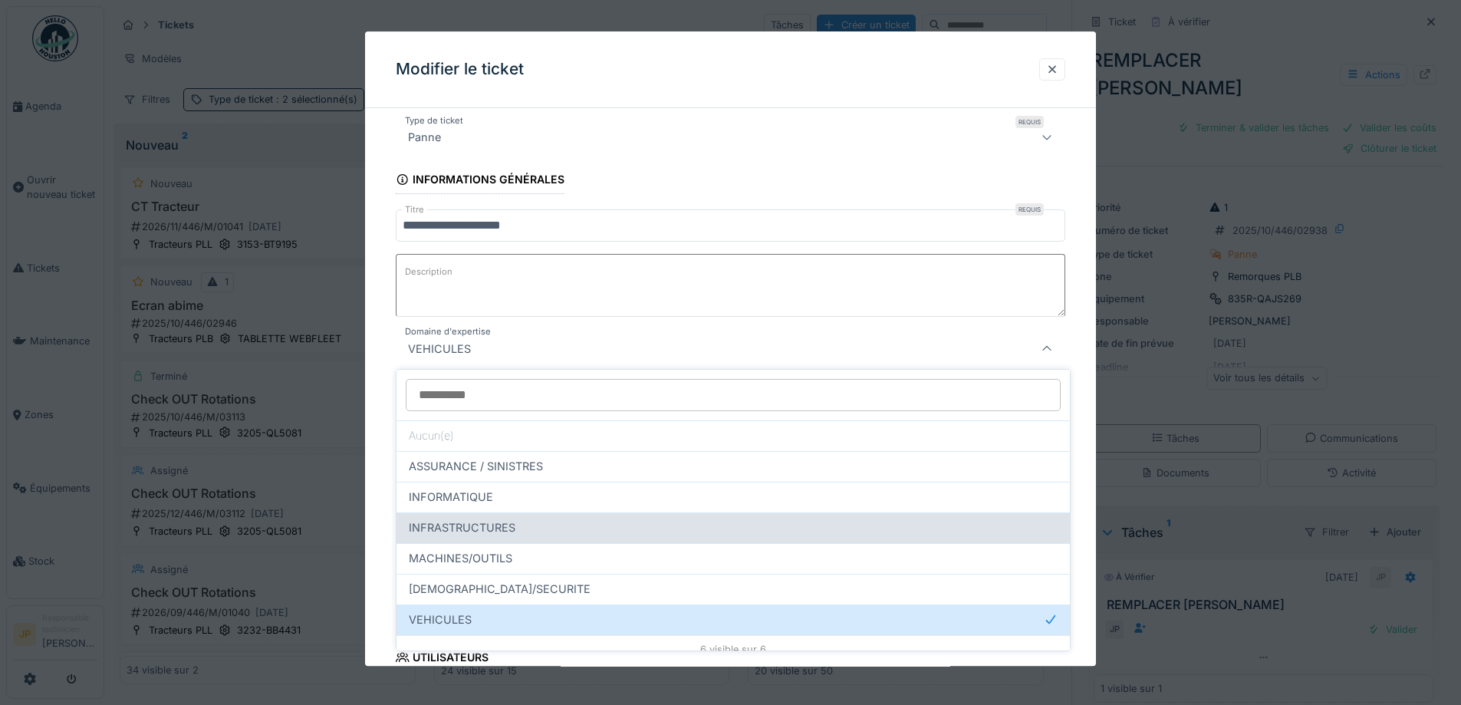
scroll to position [12, 0]
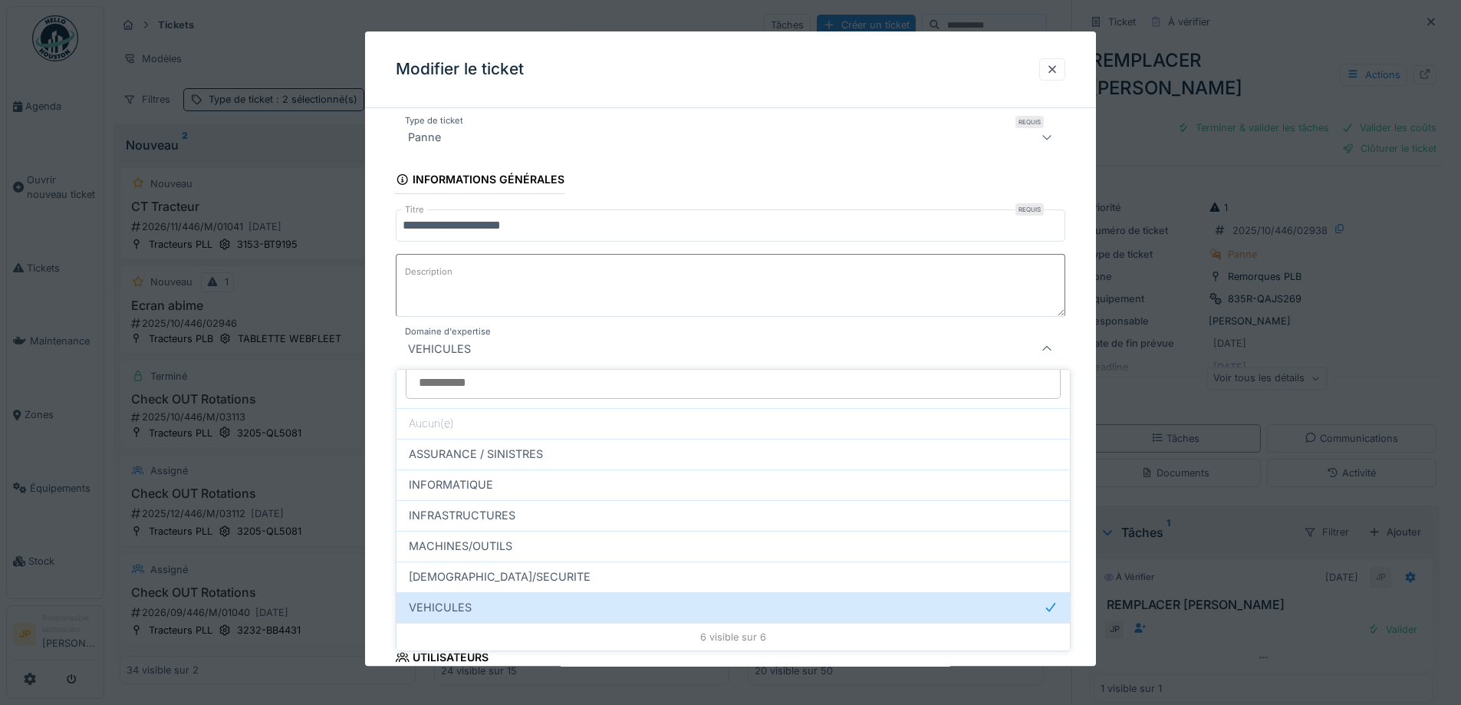
click at [750, 82] on div "Modifier le ticket" at bounding box center [730, 69] width 731 height 77
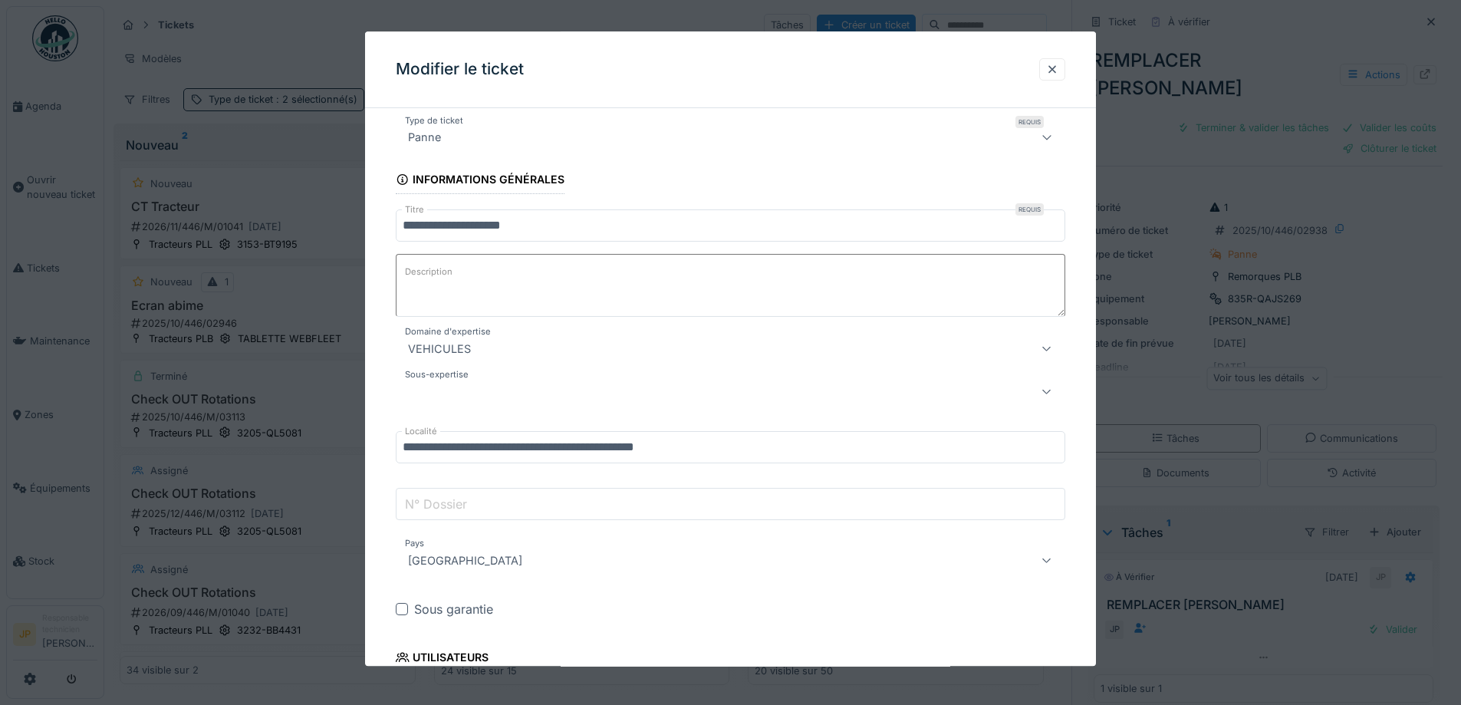
click at [501, 399] on div at bounding box center [691, 392] width 579 height 18
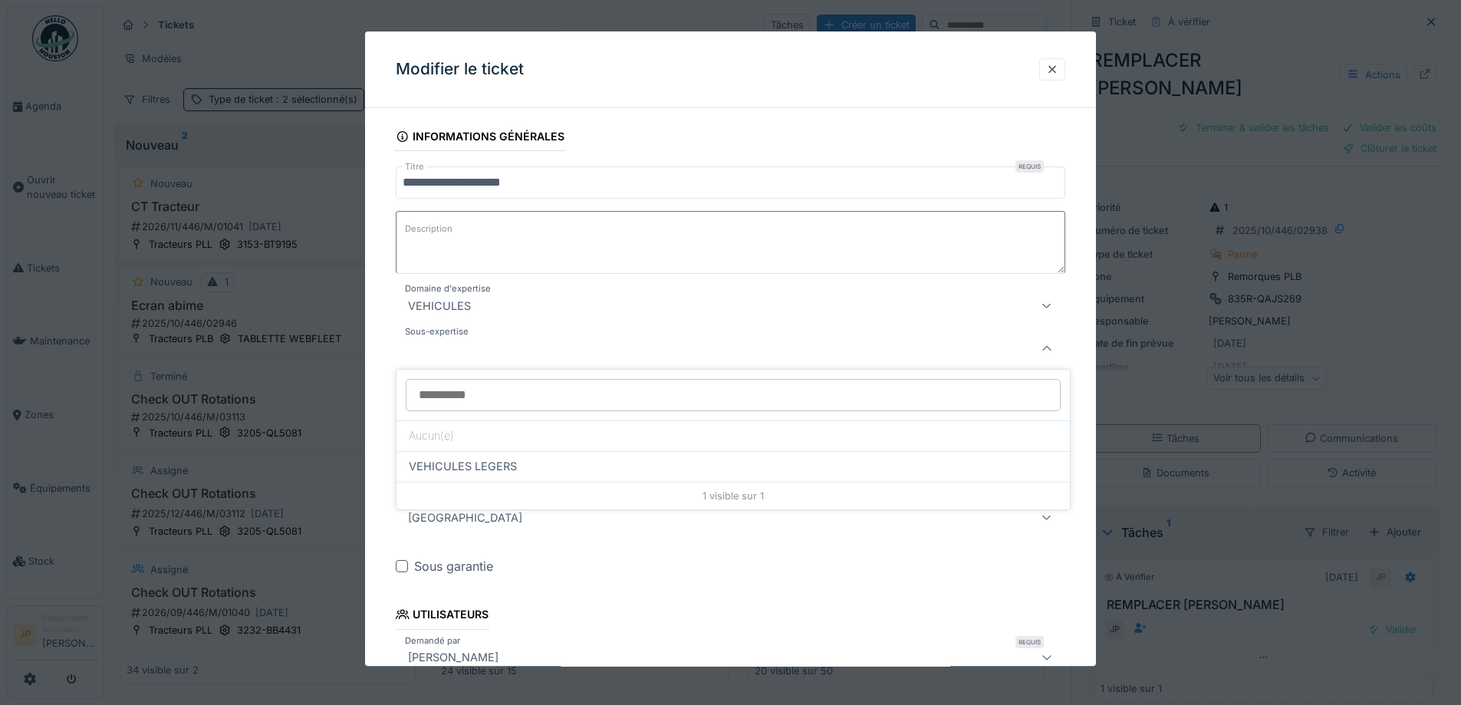
click at [709, 71] on div "Modifier le ticket" at bounding box center [730, 69] width 731 height 77
click at [1053, 67] on div at bounding box center [1052, 69] width 12 height 15
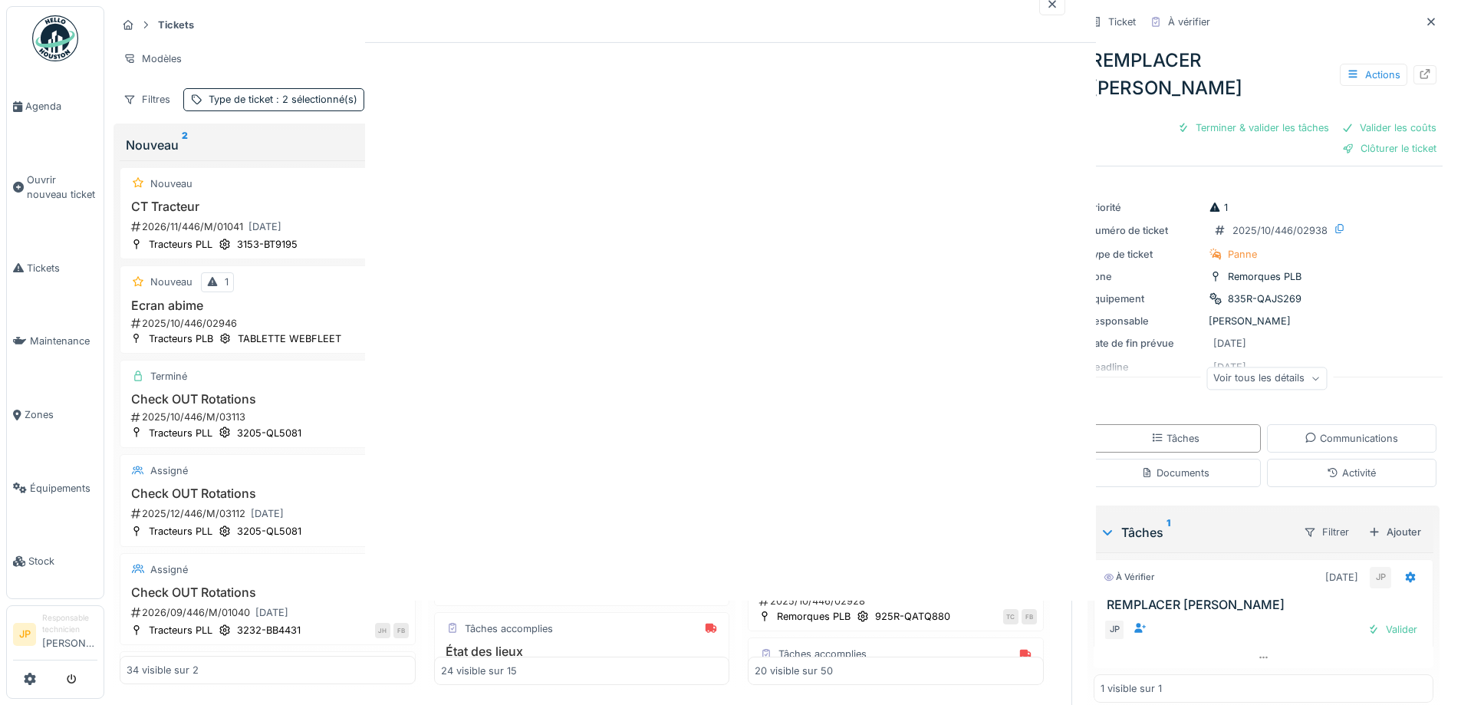
scroll to position [0, 0]
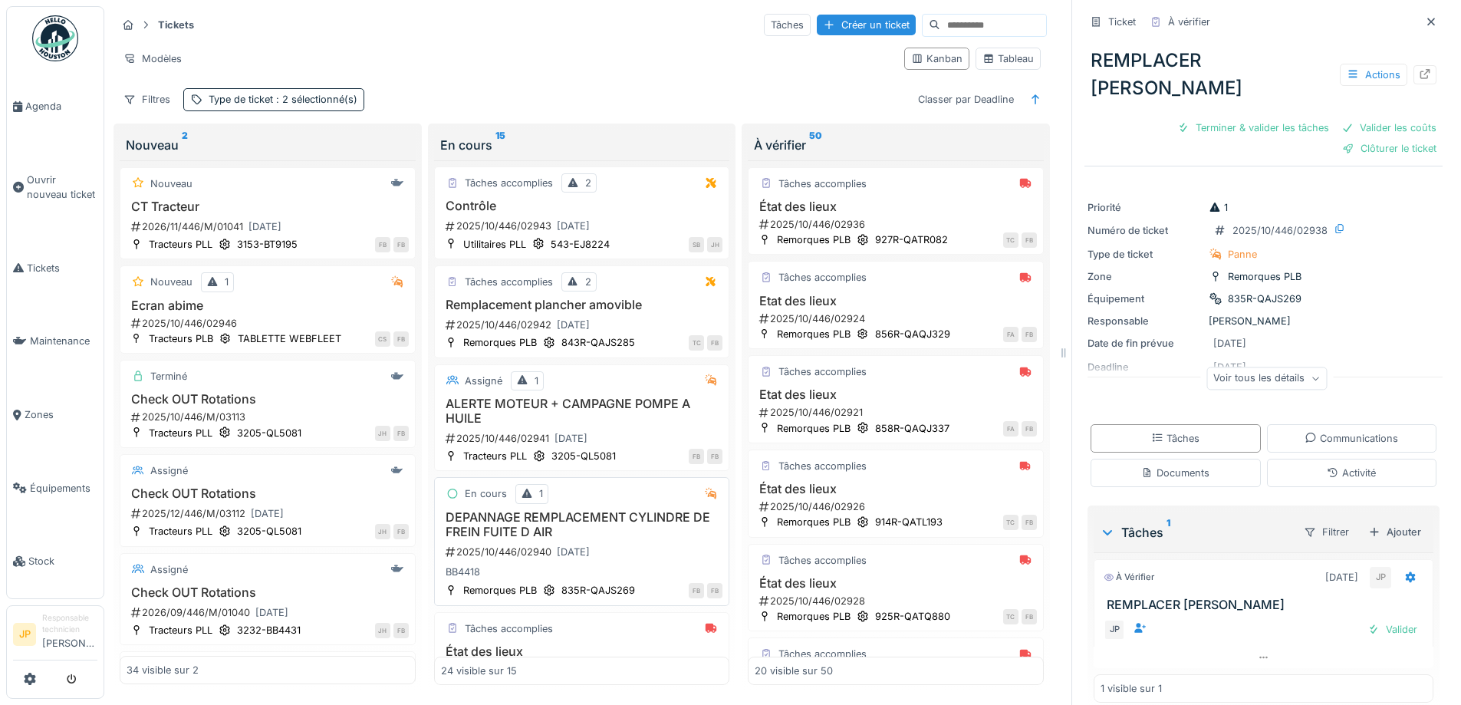
click at [541, 524] on h3 "DEPANNAGE REMPLACEMENT CYLINDRE DE FREIN FUITE D AIR" at bounding box center [582, 524] width 282 height 29
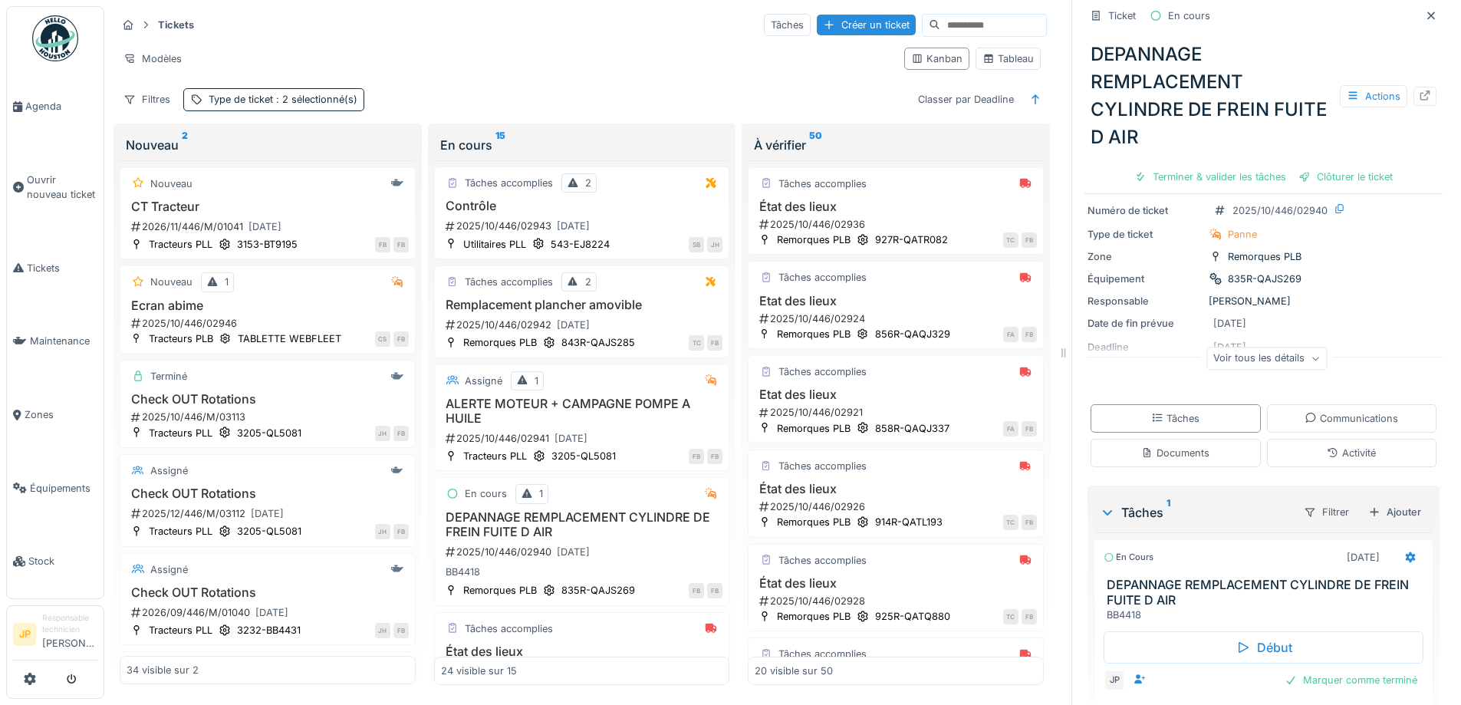
scroll to position [139, 0]
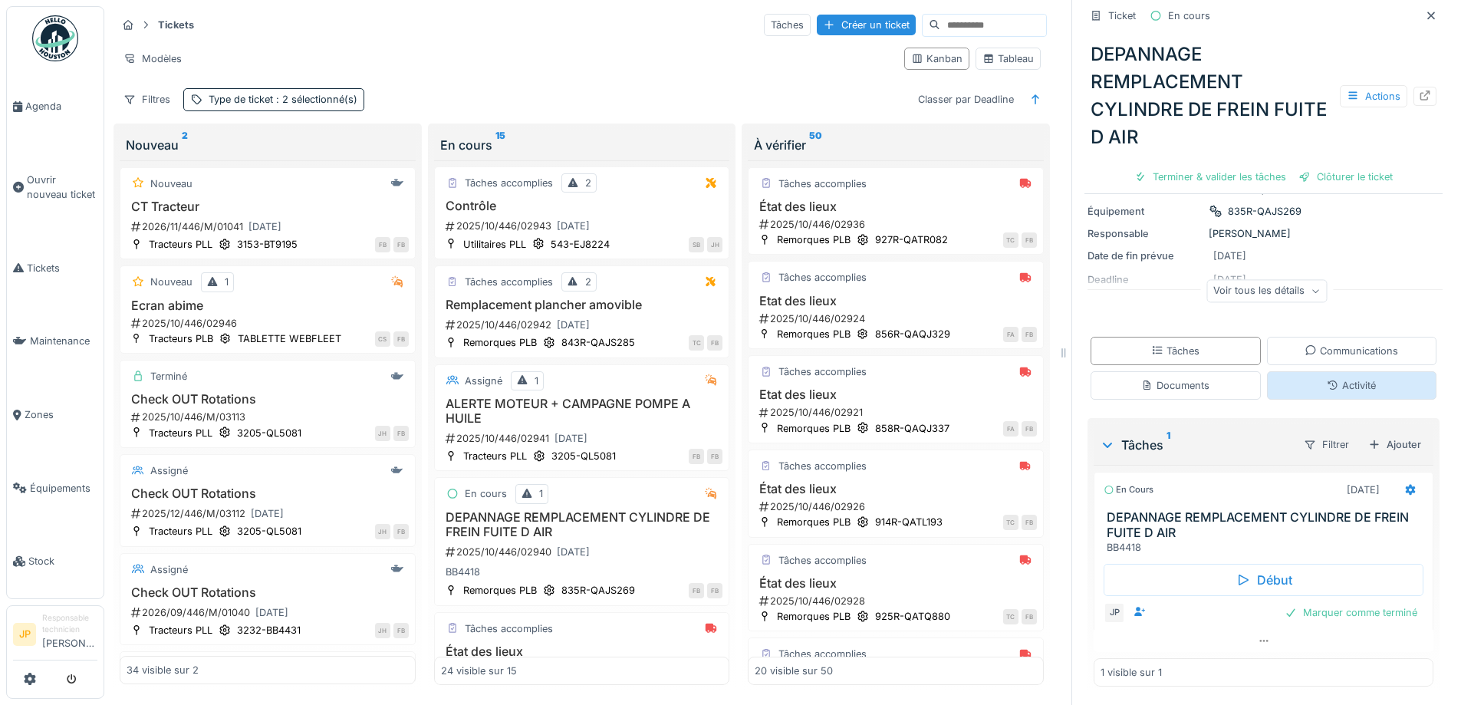
click at [1331, 390] on div "Activité" at bounding box center [1350, 385] width 49 height 15
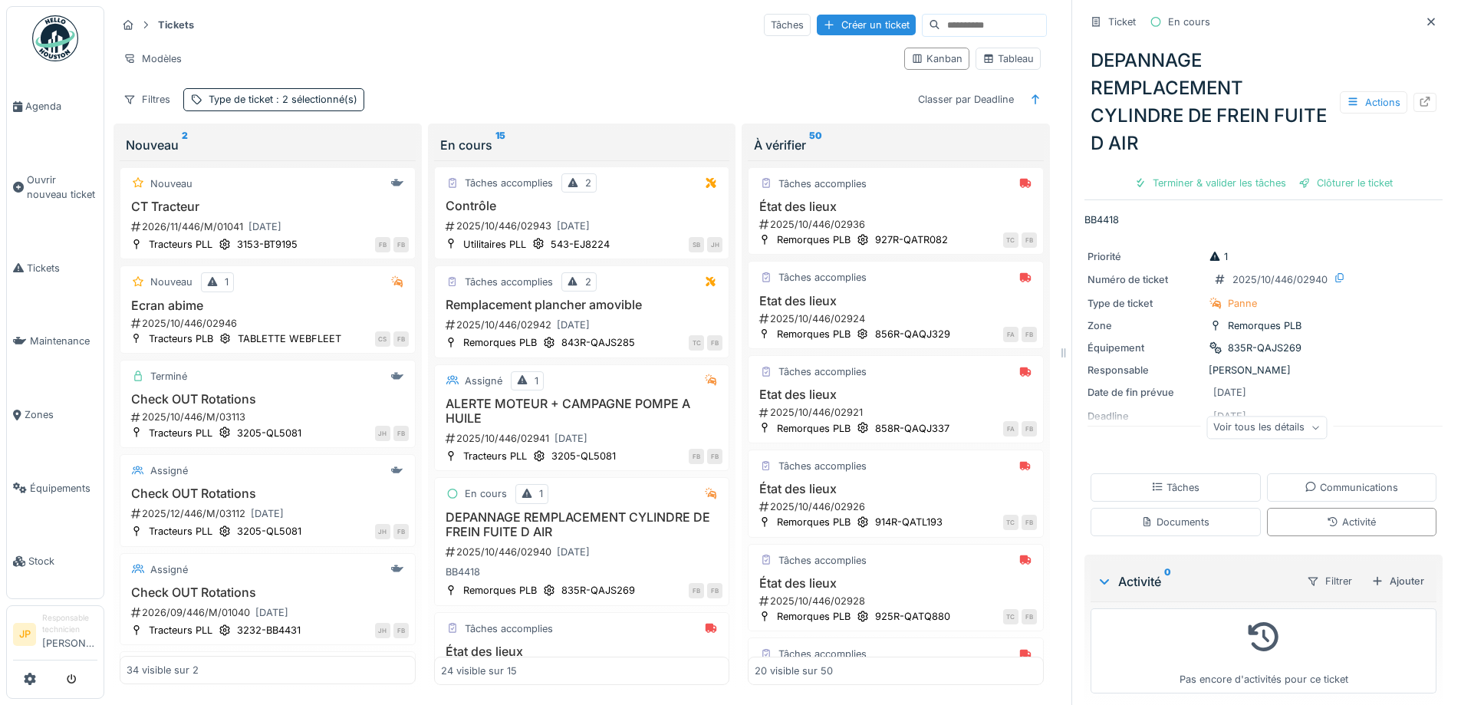
scroll to position [15, 0]
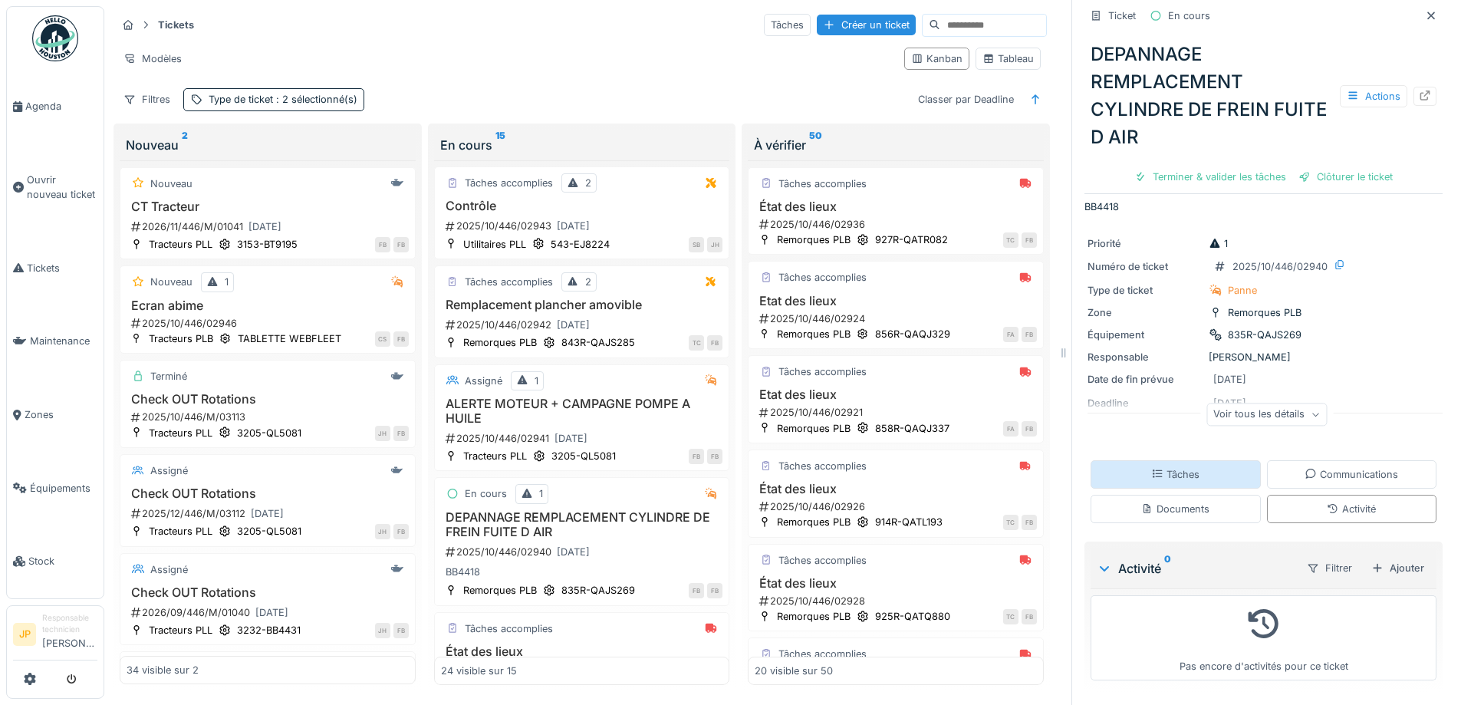
click at [1172, 467] on div "Tâches" at bounding box center [1175, 474] width 48 height 15
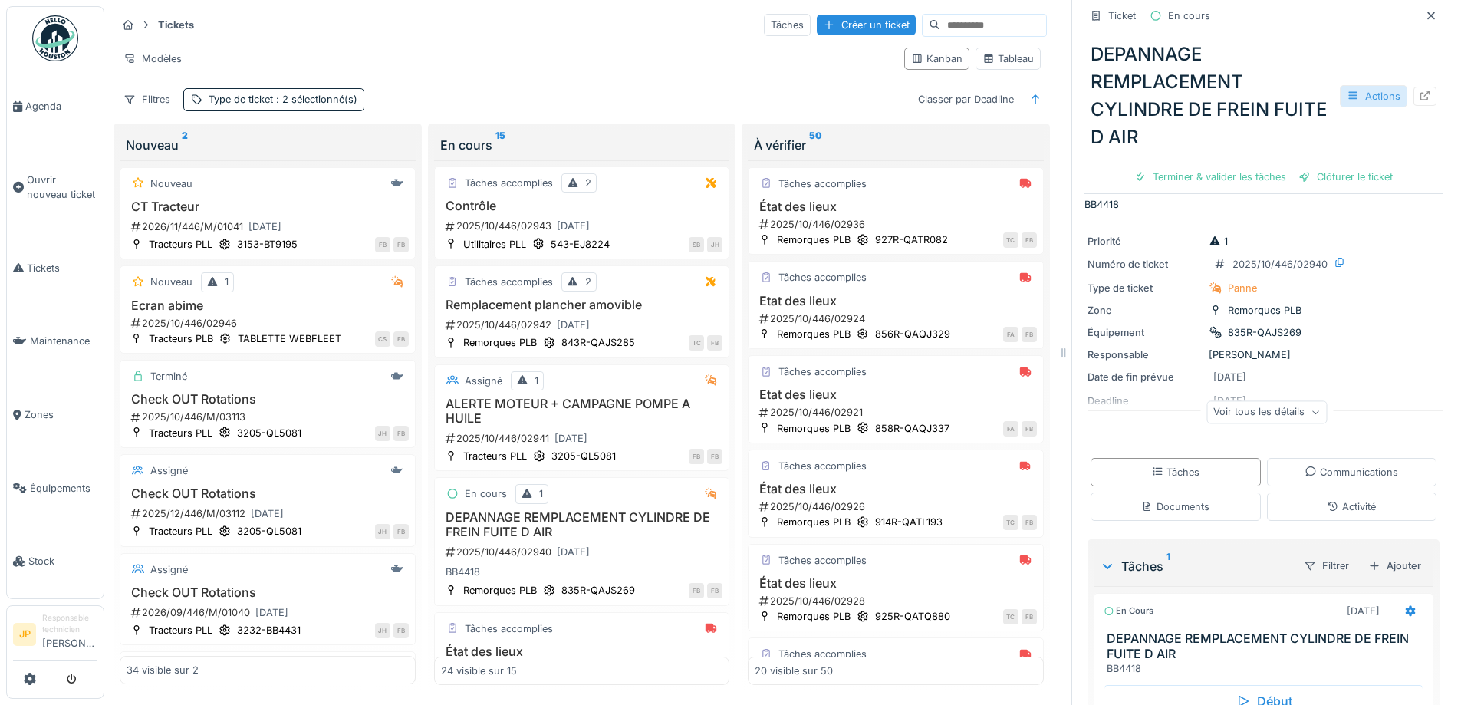
click at [1367, 93] on div "Actions" at bounding box center [1372, 96] width 67 height 22
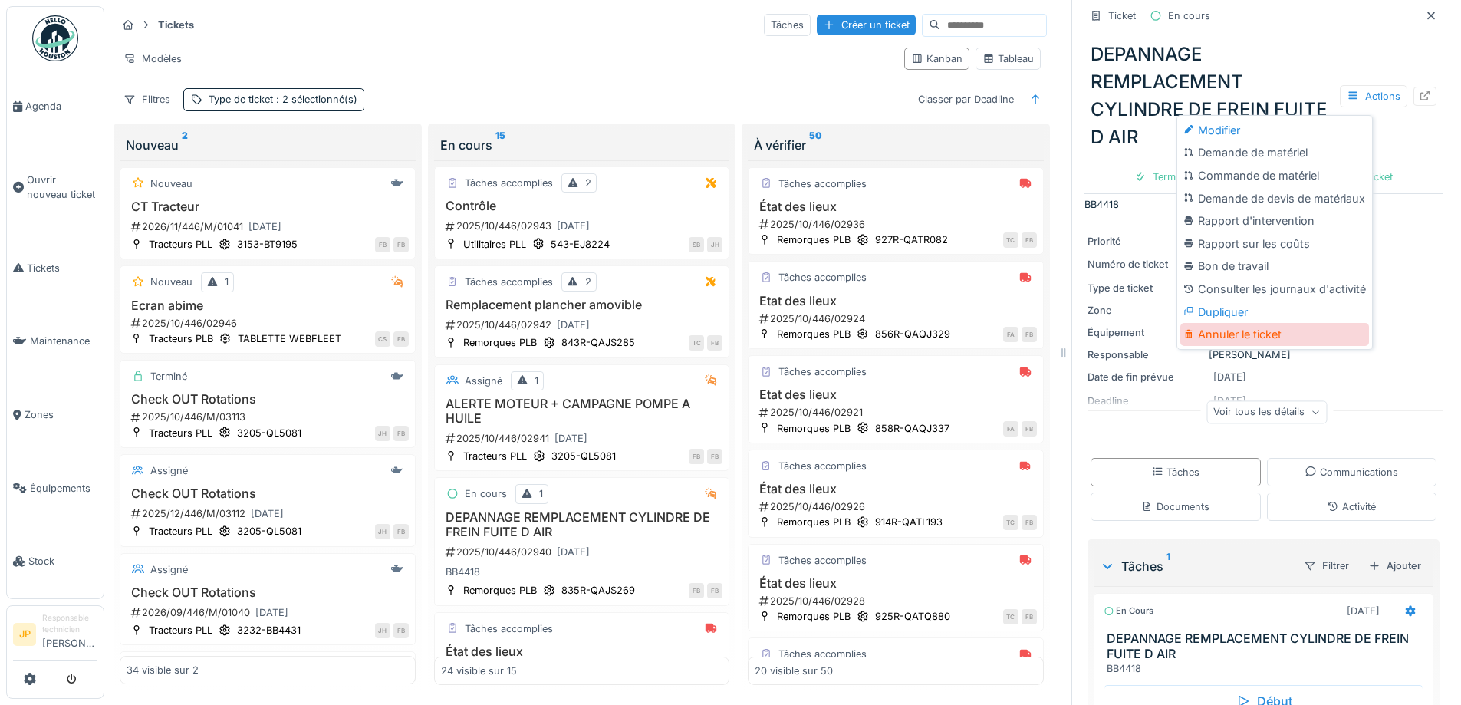
click at [1232, 325] on div "Annuler le ticket" at bounding box center [1274, 334] width 189 height 23
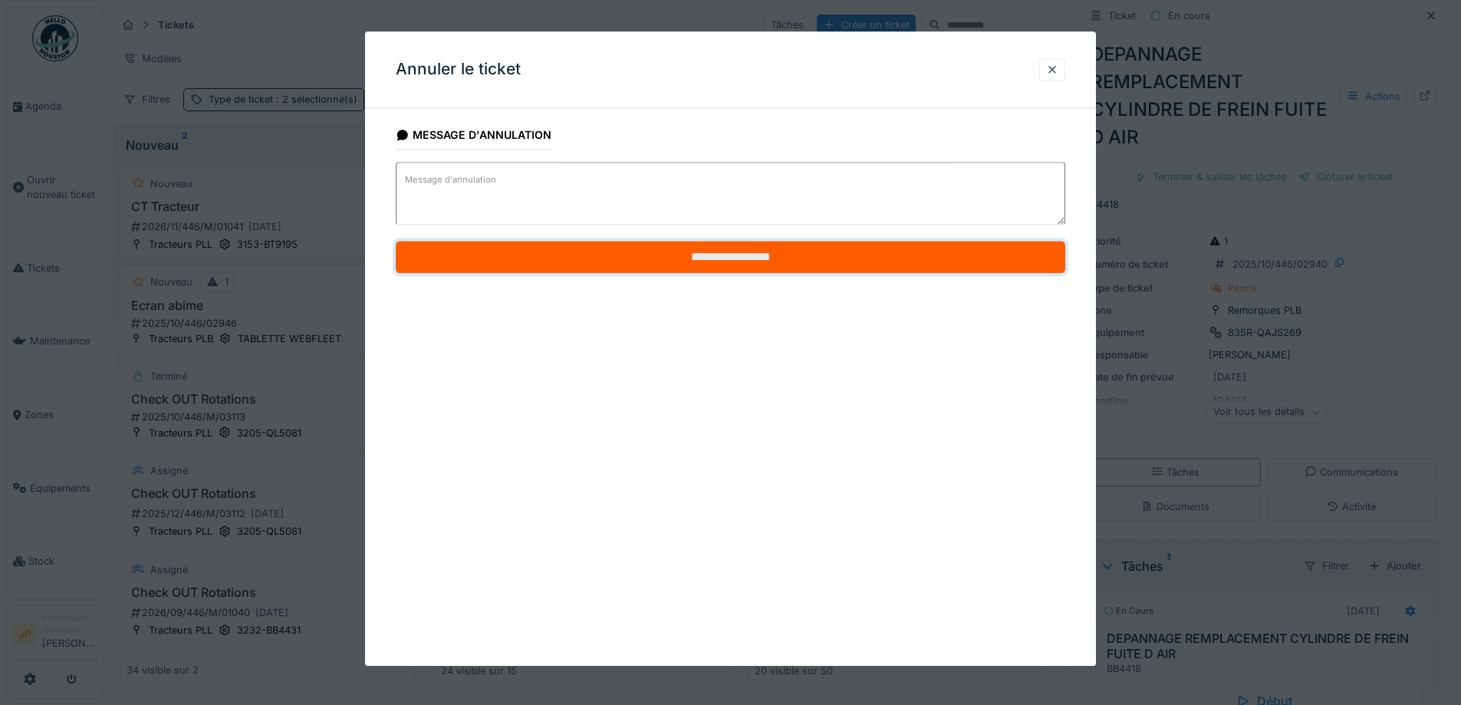
click at [721, 255] on input "**********" at bounding box center [730, 258] width 669 height 32
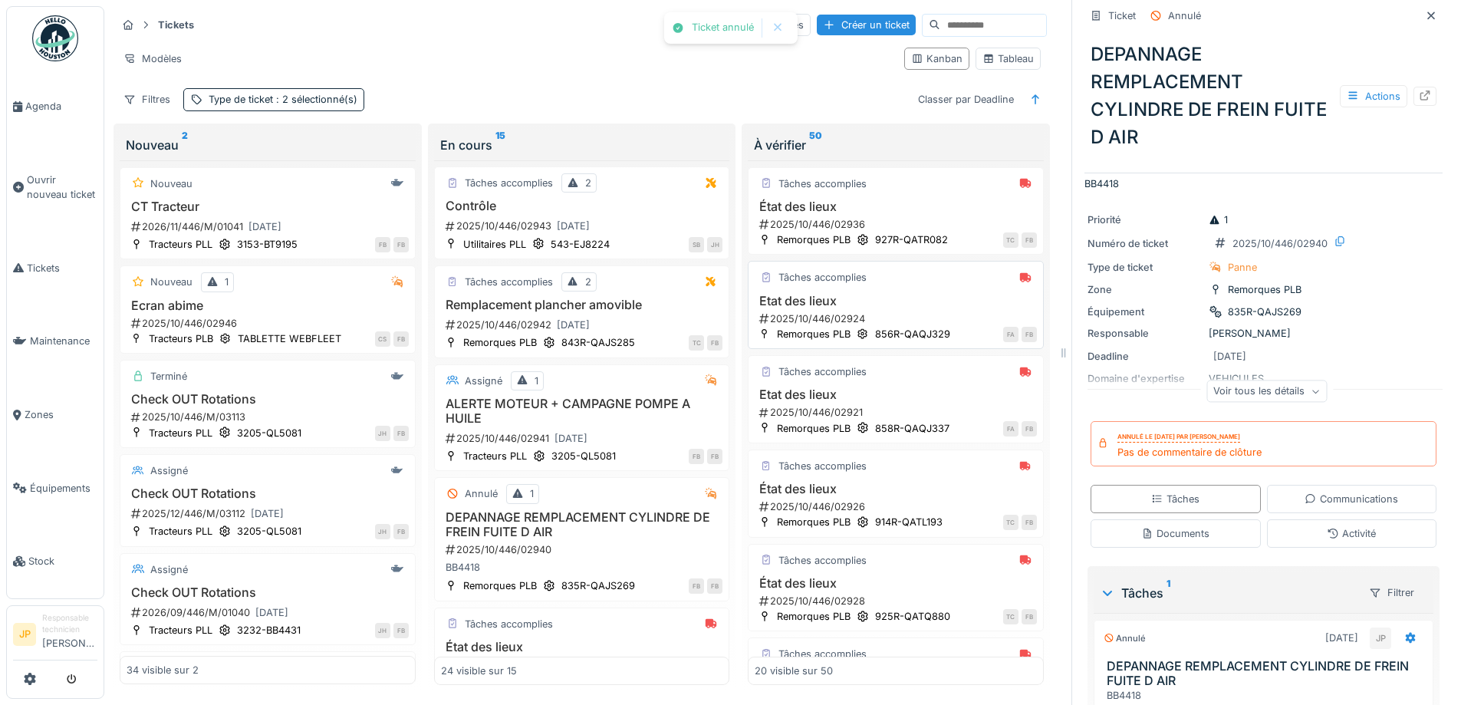
scroll to position [0, 0]
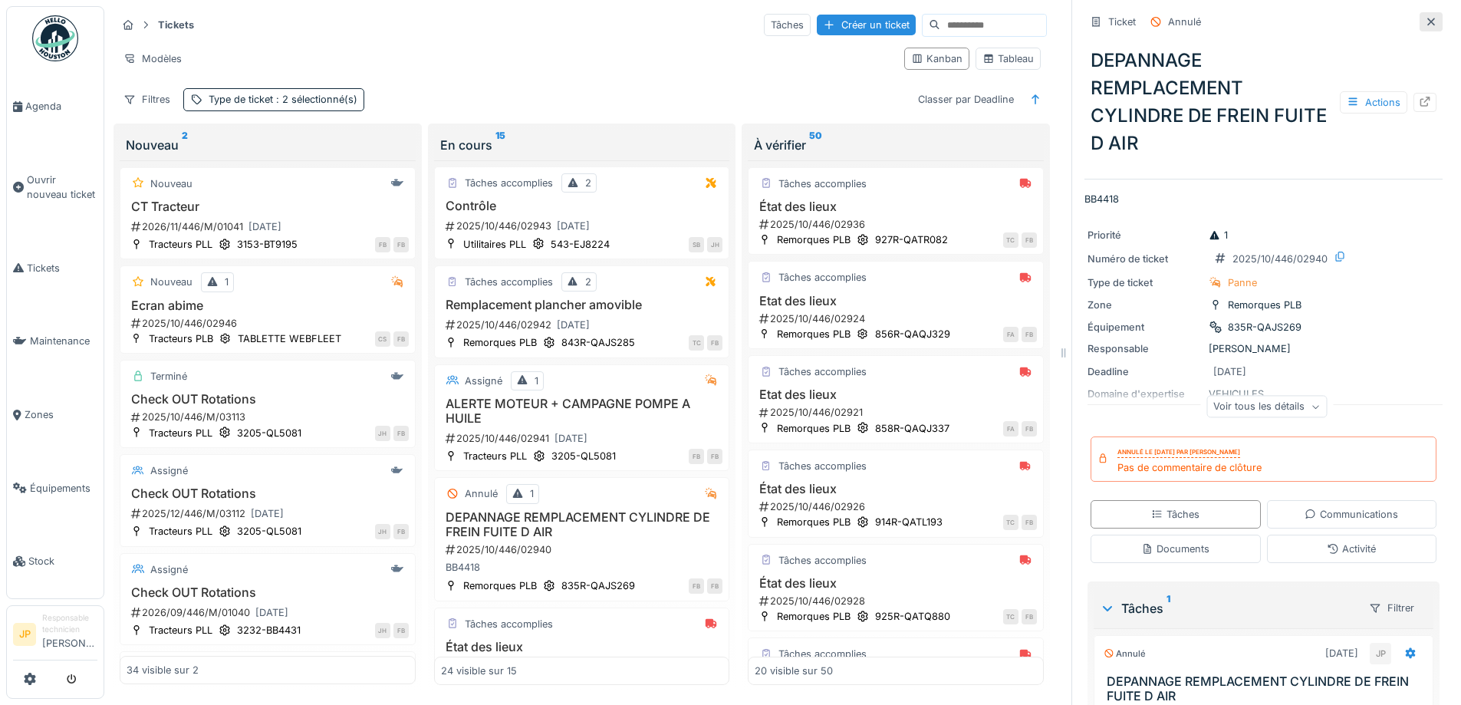
click at [1425, 17] on icon at bounding box center [1431, 22] width 12 height 10
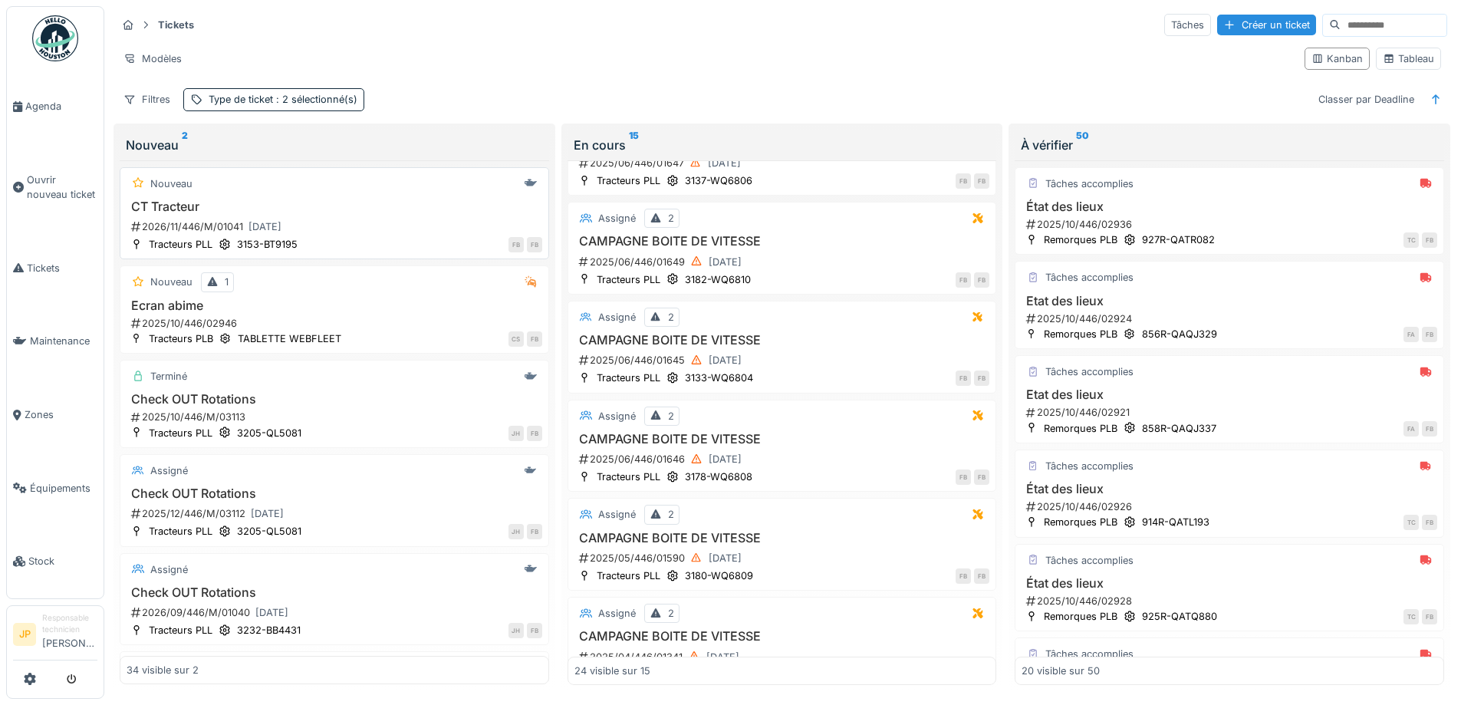
scroll to position [1687, 0]
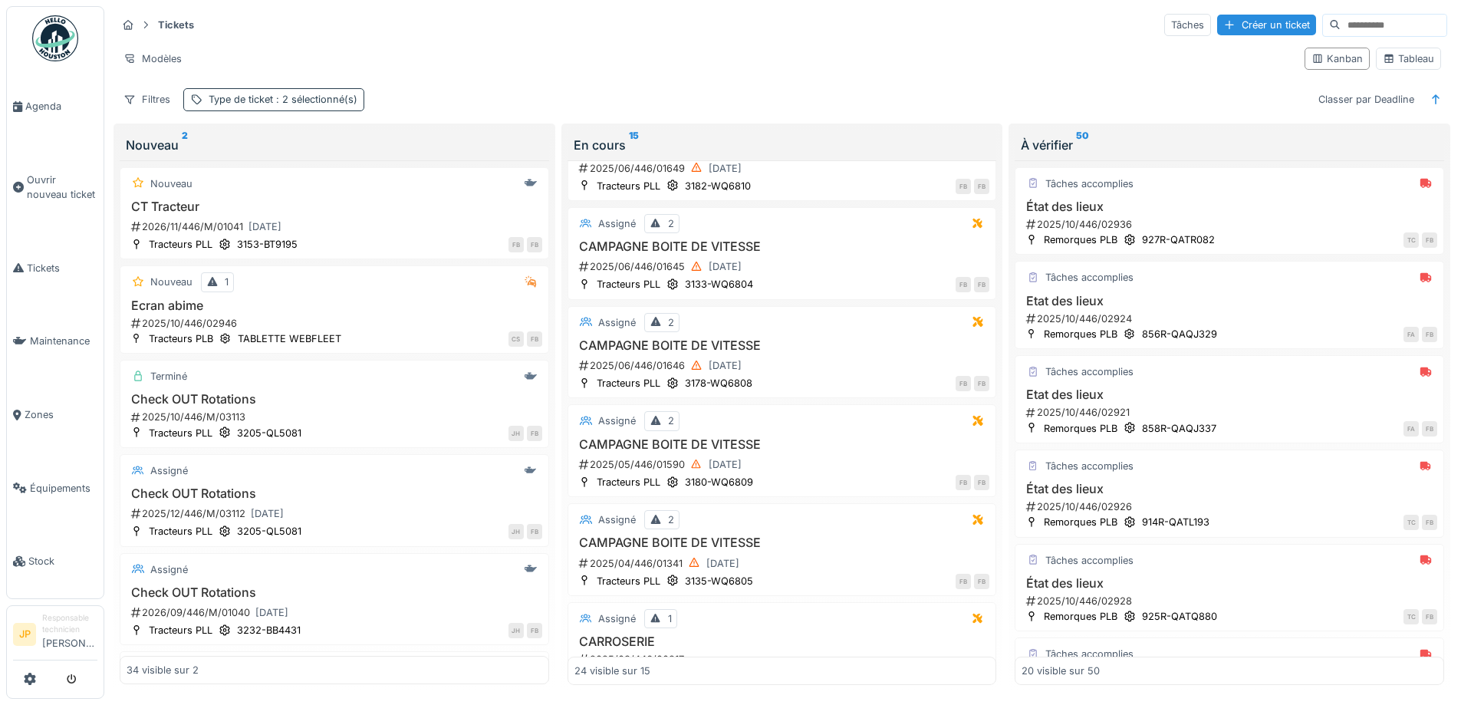
click at [301, 94] on span ": 2 sélectionné(s)" at bounding box center [315, 100] width 84 height 12
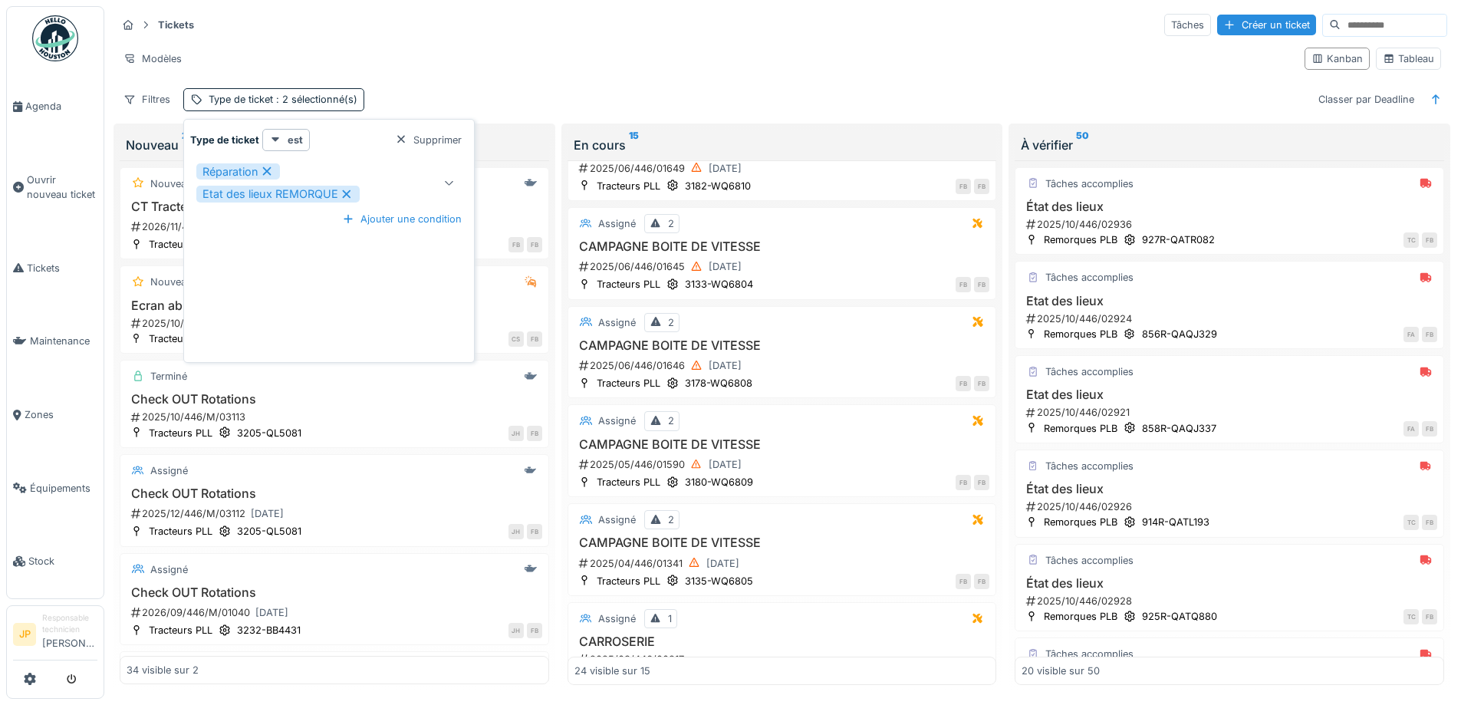
click at [385, 169] on div "Réparation Etat des lieux REMORQUE" at bounding box center [309, 182] width 226 height 39
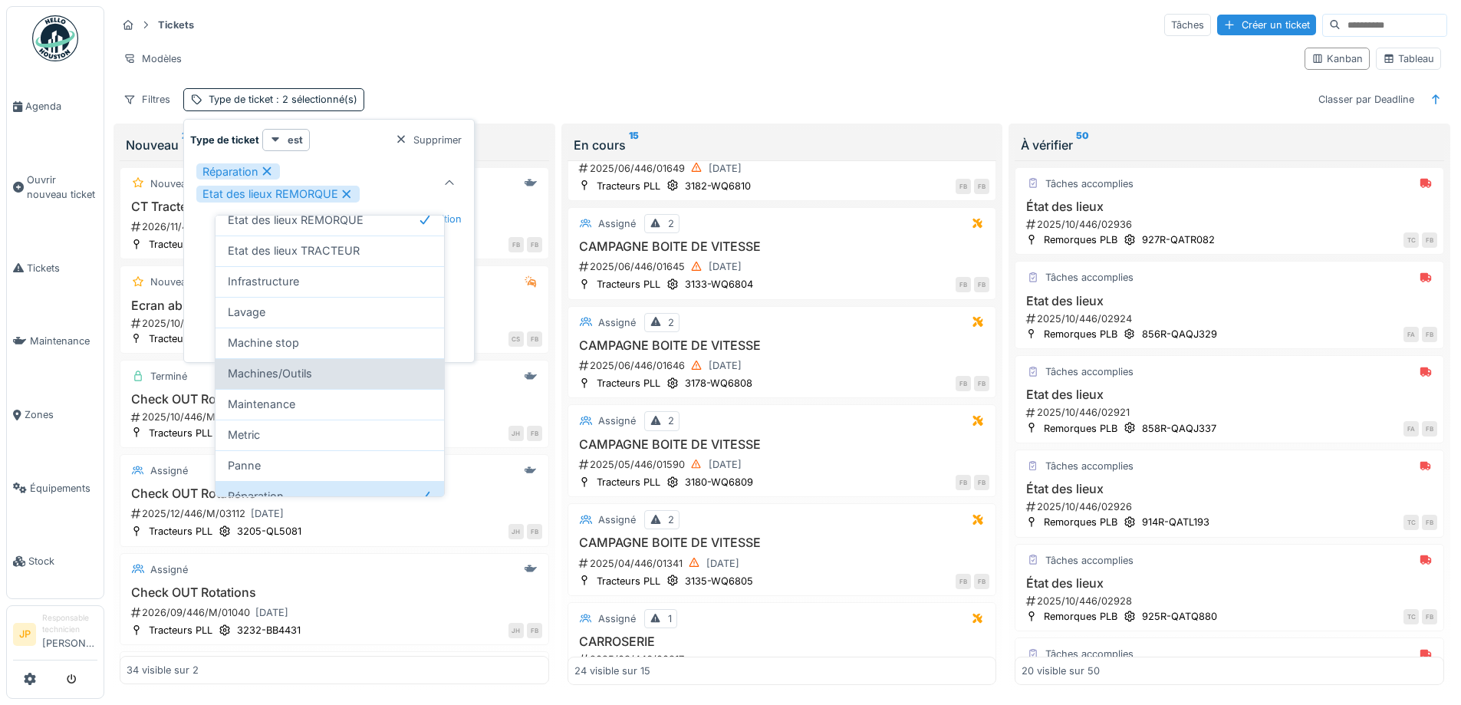
scroll to position [227, 0]
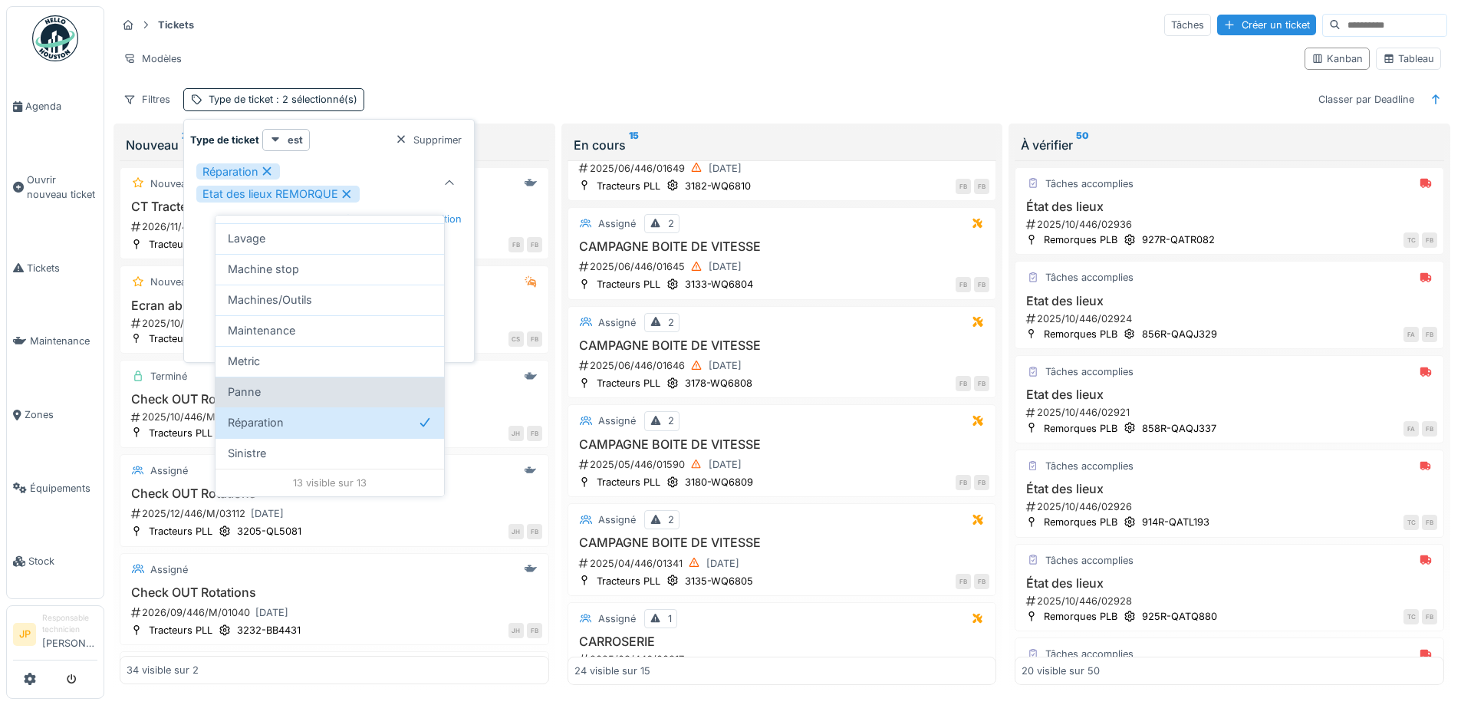
click at [279, 382] on div "Panne" at bounding box center [329, 391] width 228 height 31
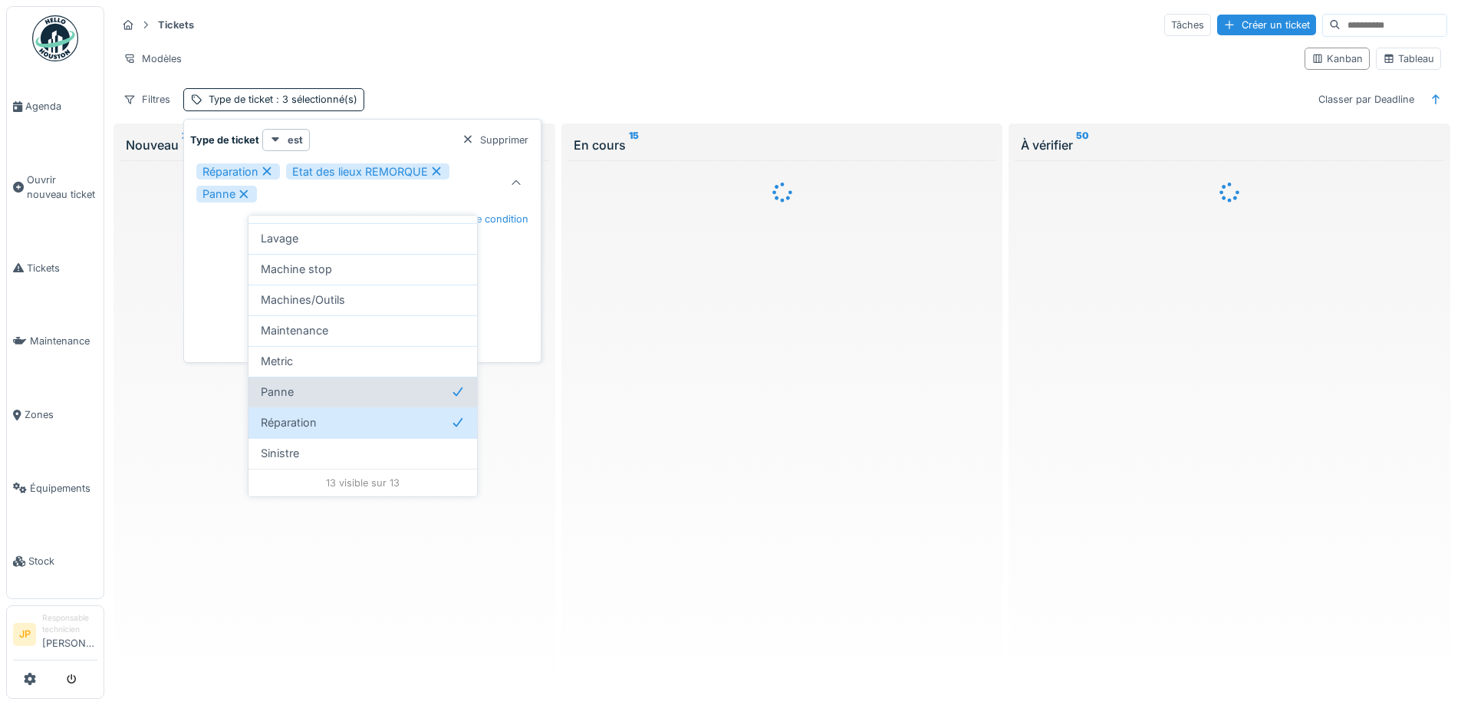
scroll to position [0, 0]
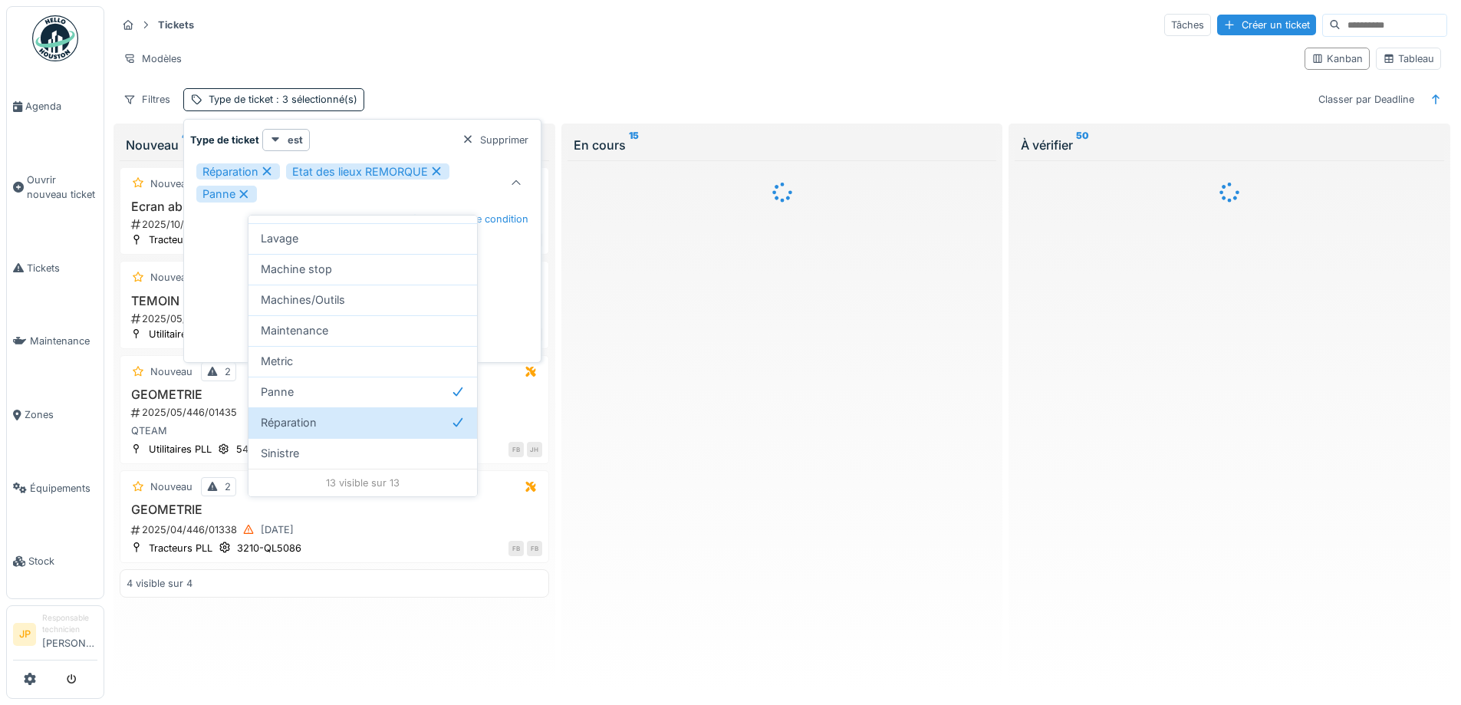
click at [271, 173] on icon at bounding box center [267, 171] width 14 height 11
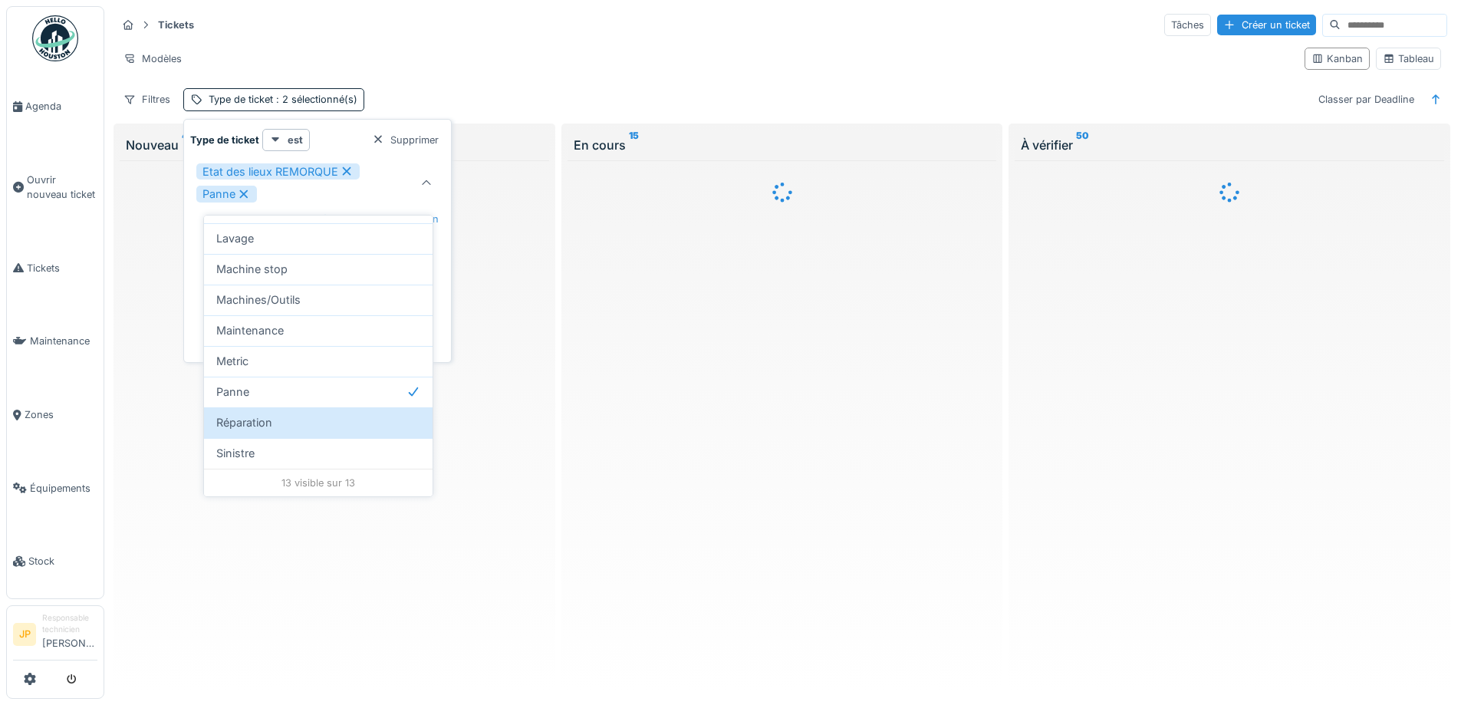
click at [342, 169] on icon at bounding box center [347, 171] width 14 height 11
type input "***"
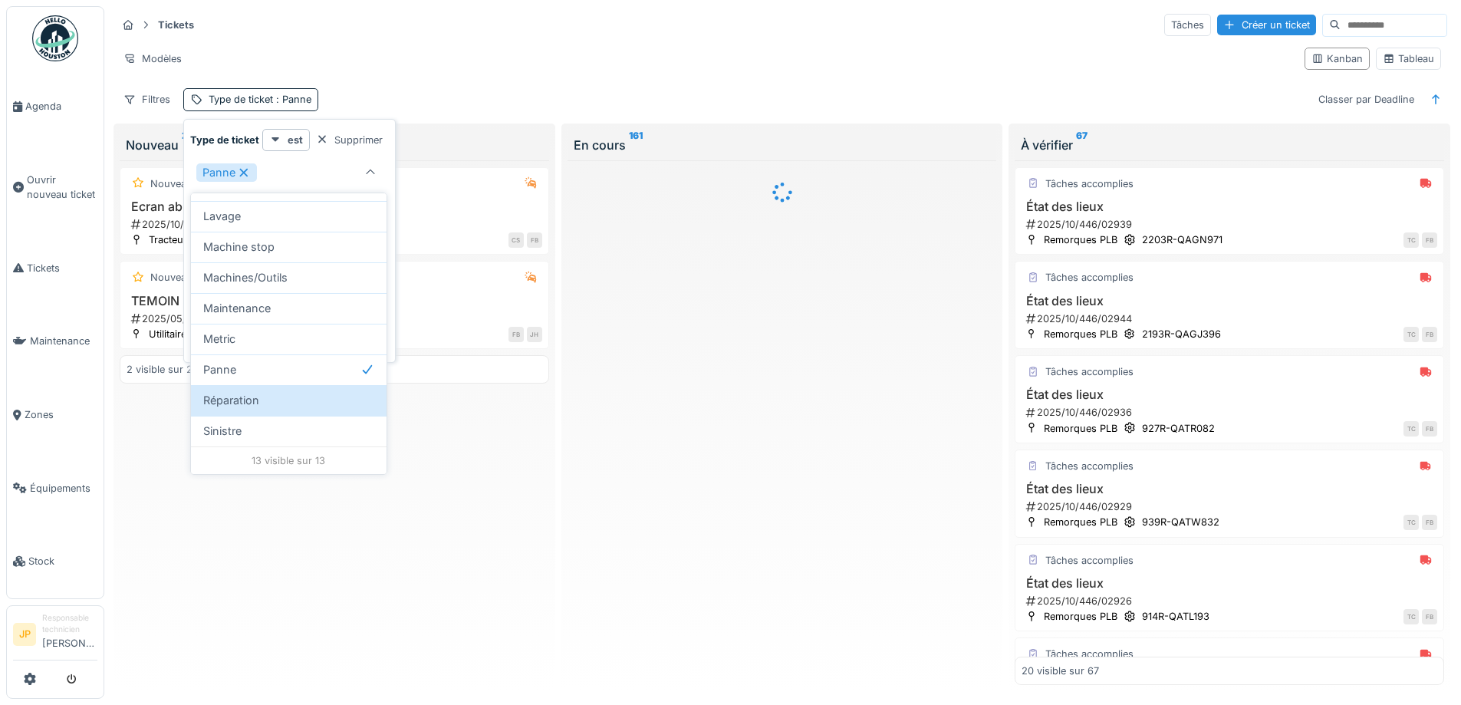
click at [626, 56] on div "Modèles" at bounding box center [704, 59] width 1175 height 22
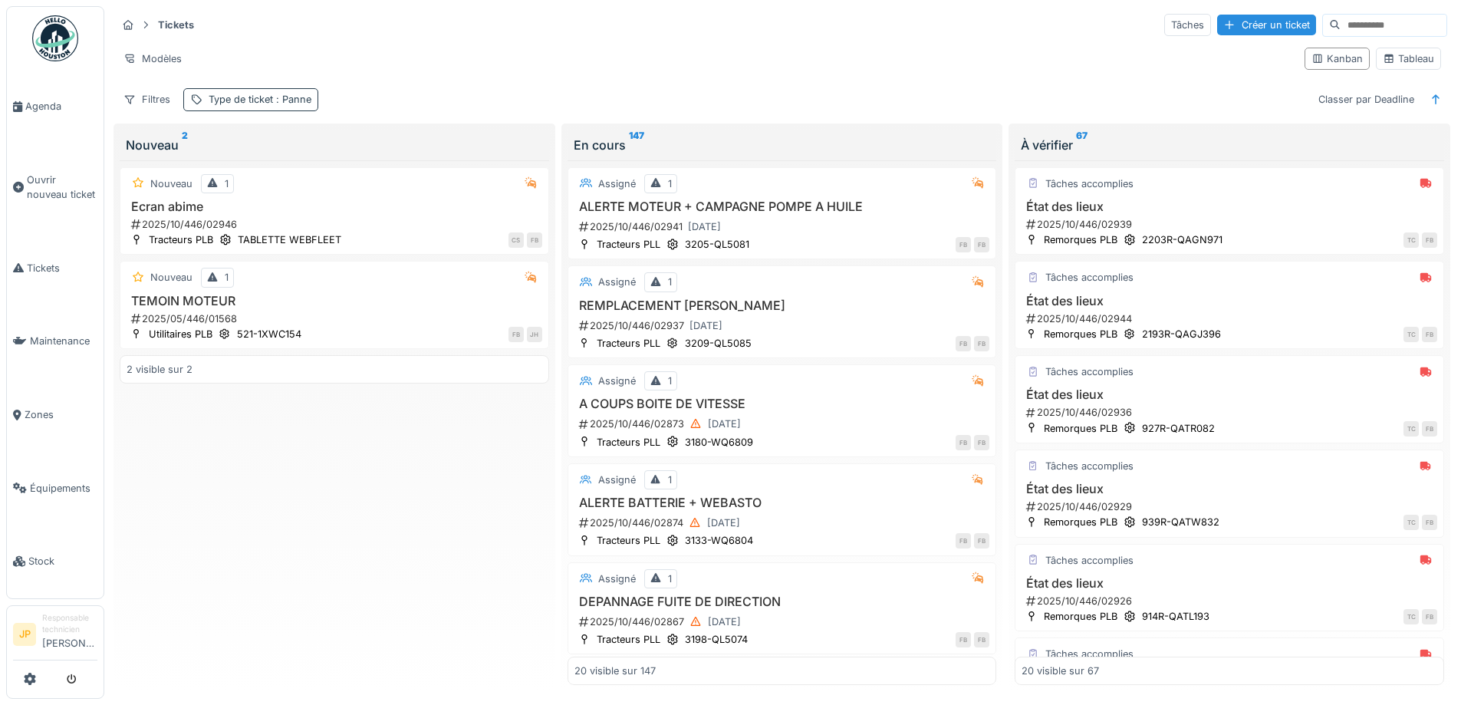
click at [268, 104] on div "Type de ticket : [GEOGRAPHIC_DATA]" at bounding box center [260, 99] width 103 height 15
click at [33, 267] on span "Tickets" at bounding box center [62, 268] width 71 height 15
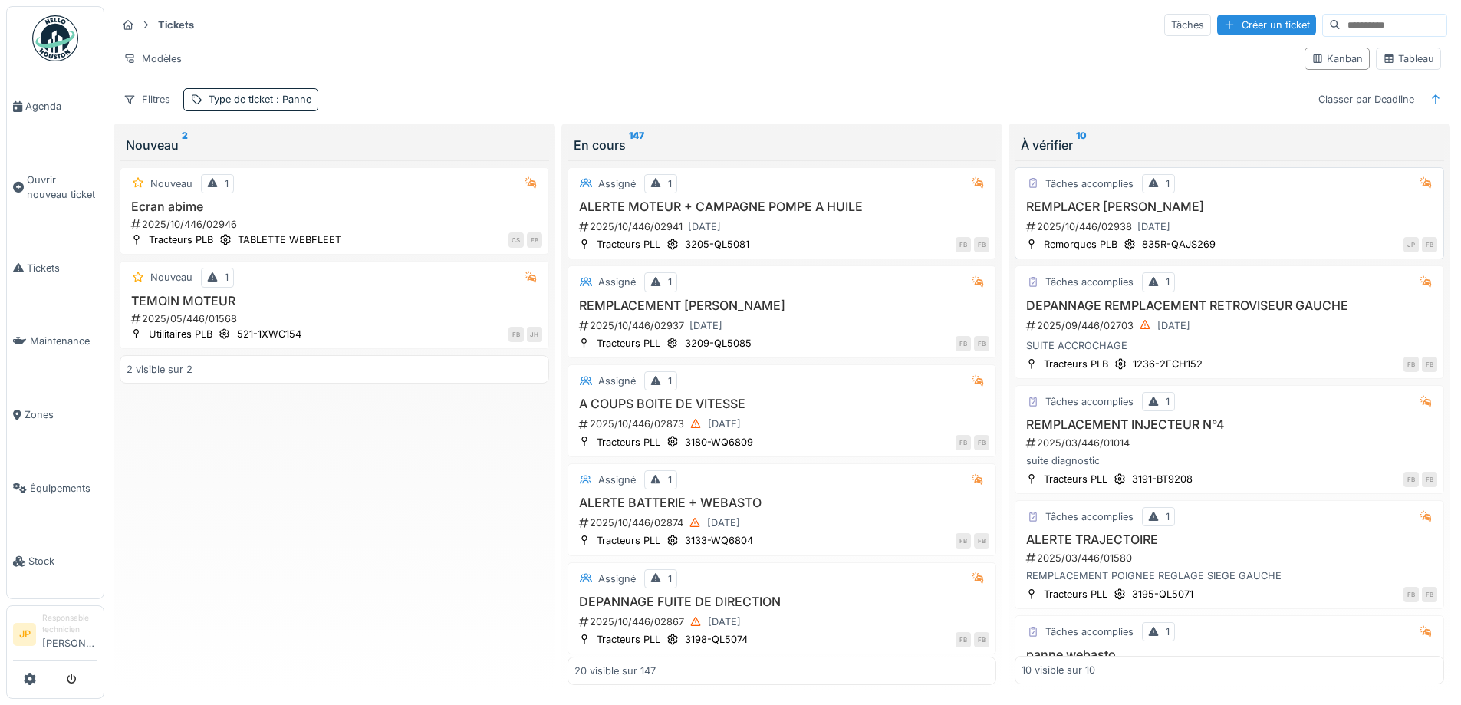
click at [1136, 207] on h3 "REMPLACER [PERSON_NAME]" at bounding box center [1229, 206] width 416 height 15
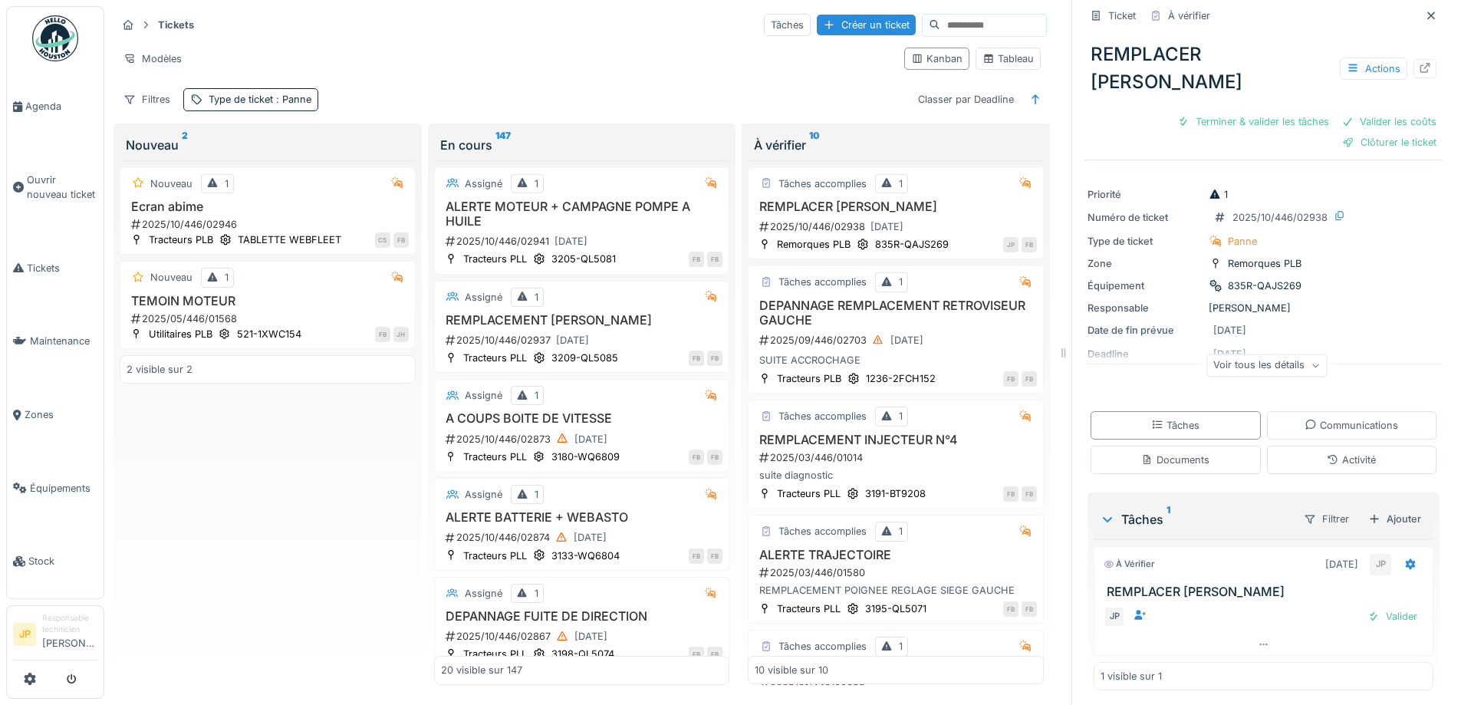
scroll to position [19, 0]
click at [1397, 569] on div at bounding box center [1410, 560] width 26 height 22
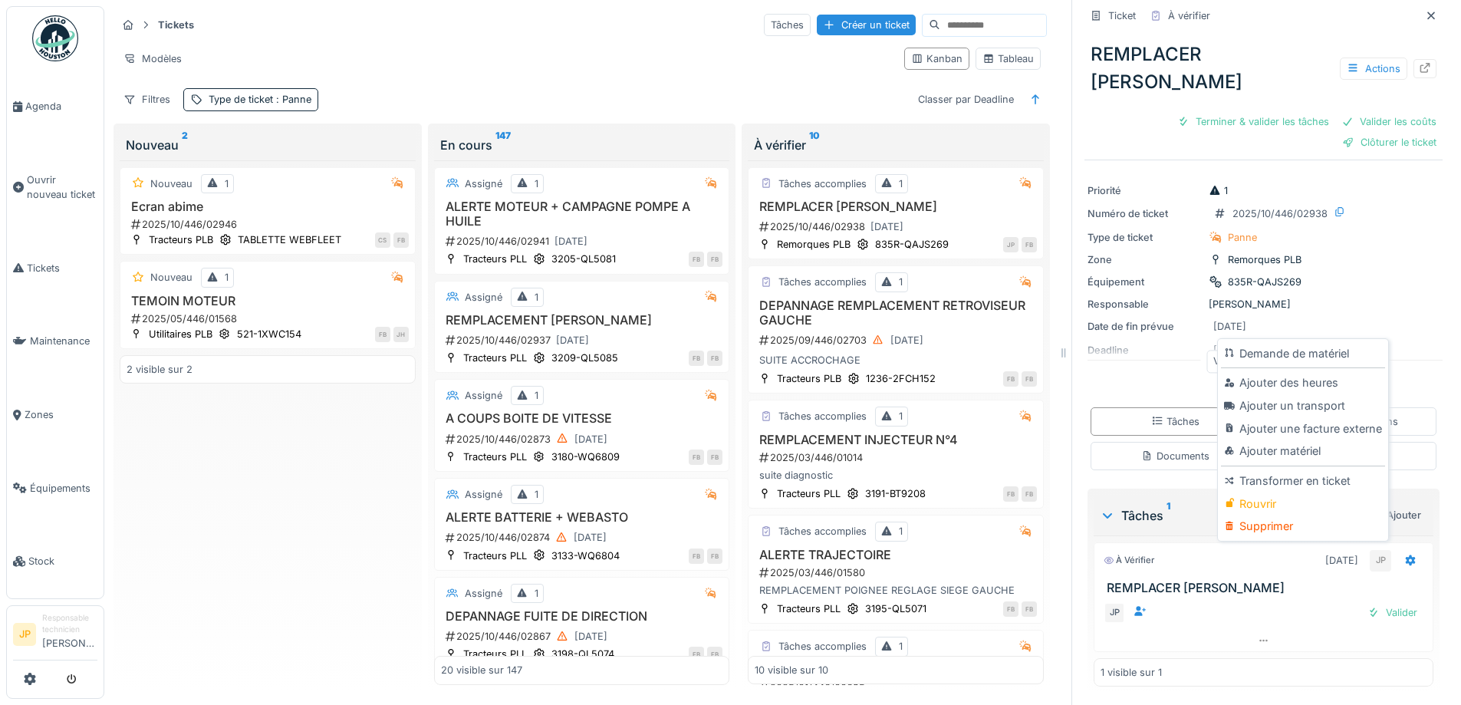
click at [1359, 290] on div "Priorité 1 Numéro de ticket 2025/10/446/02938 Type de ticket Panne Zone Remorqu…" at bounding box center [1263, 281] width 358 height 215
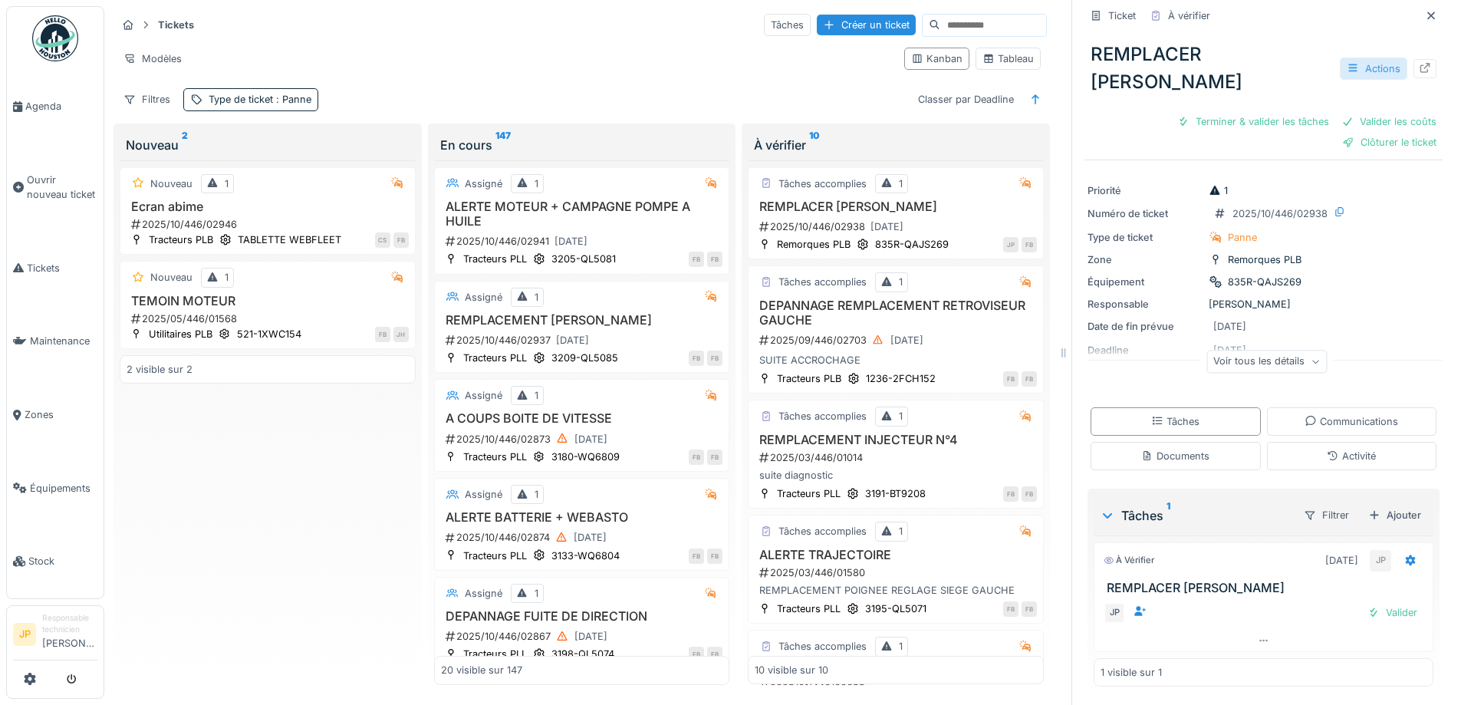
click at [1354, 69] on div "Actions" at bounding box center [1372, 69] width 67 height 22
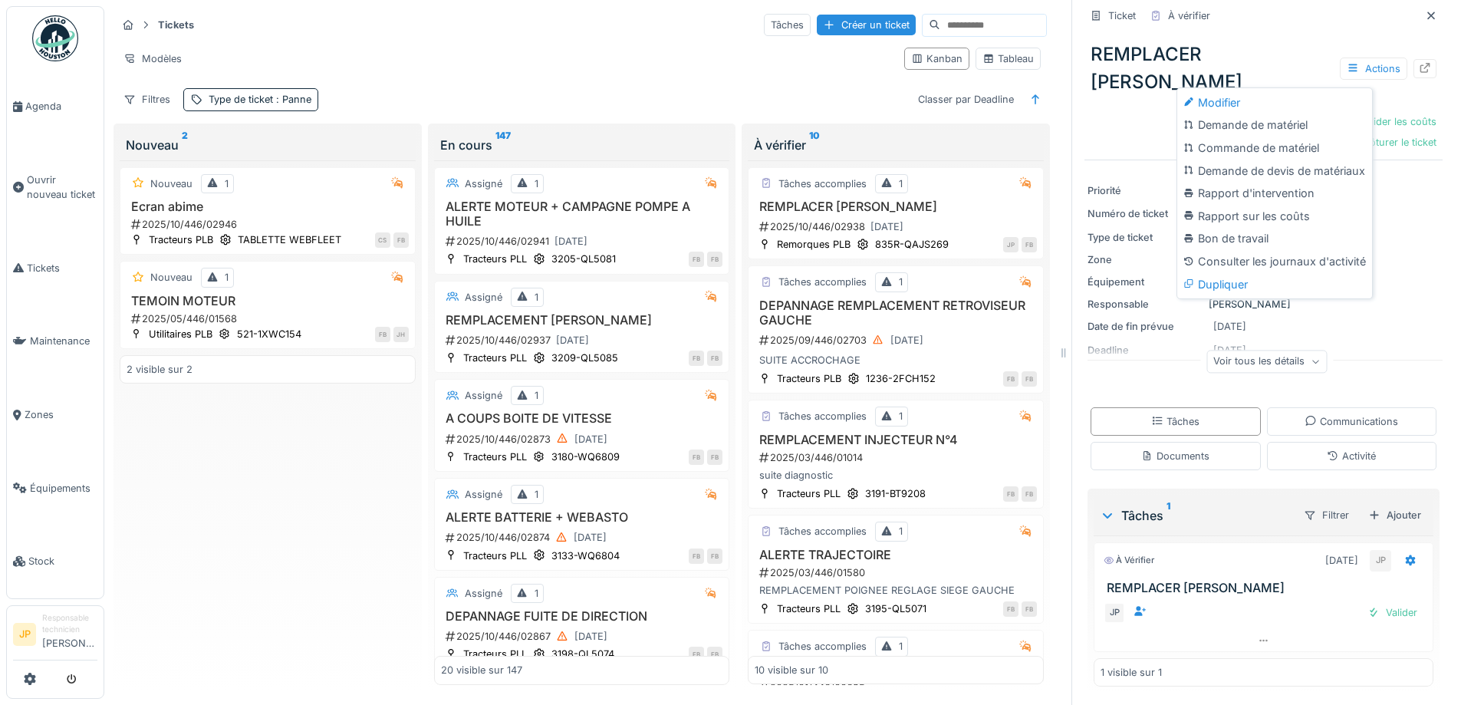
click at [1288, 42] on div "REMPLACER [PERSON_NAME] Actions" at bounding box center [1263, 68] width 358 height 67
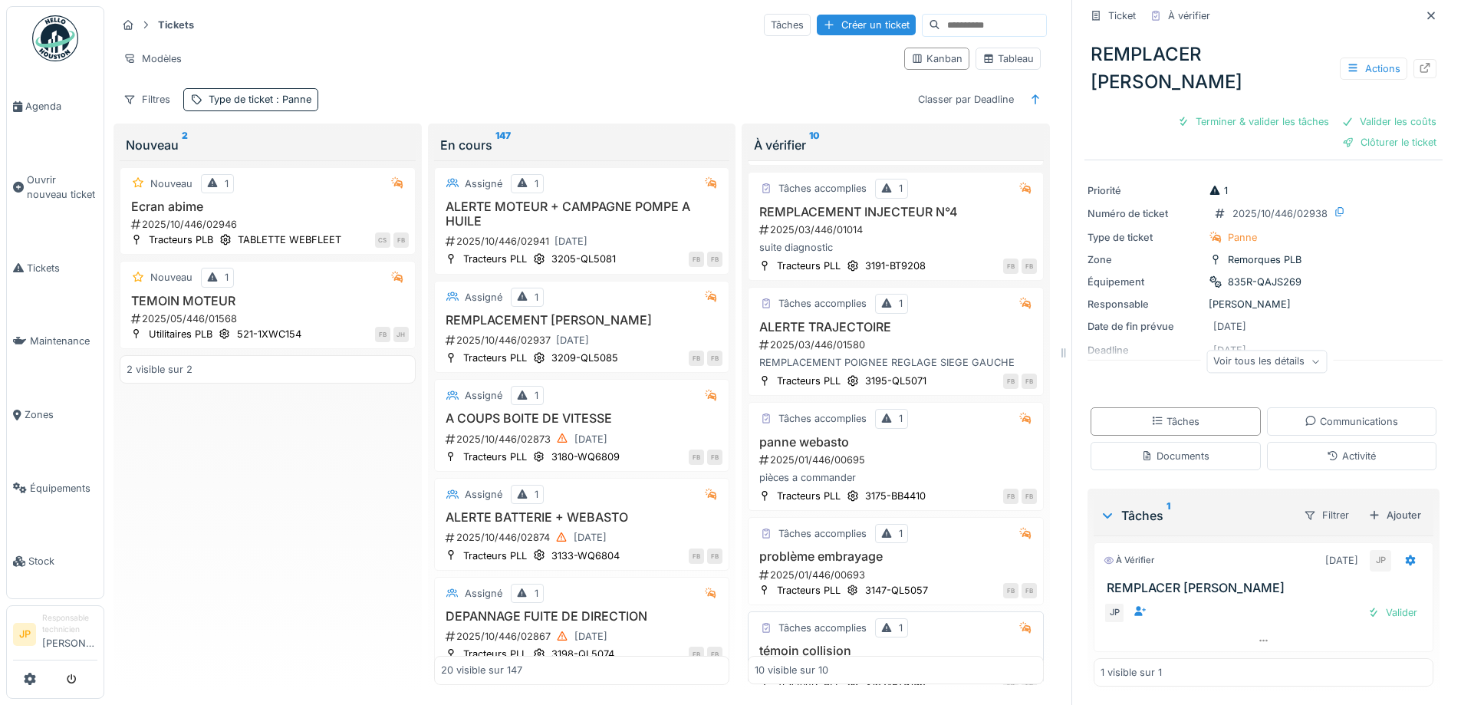
scroll to position [0, 0]
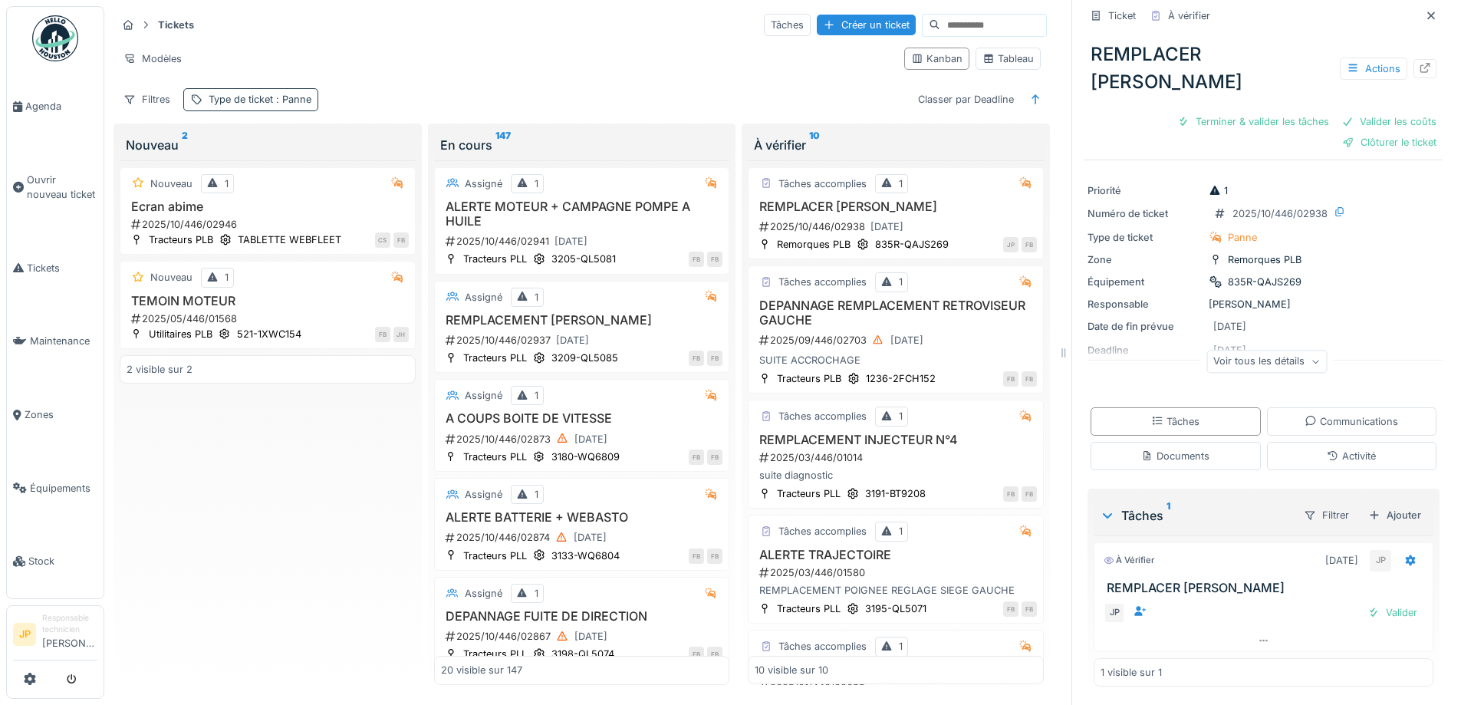
click at [297, 107] on div "Type de ticket : [GEOGRAPHIC_DATA]" at bounding box center [260, 99] width 103 height 15
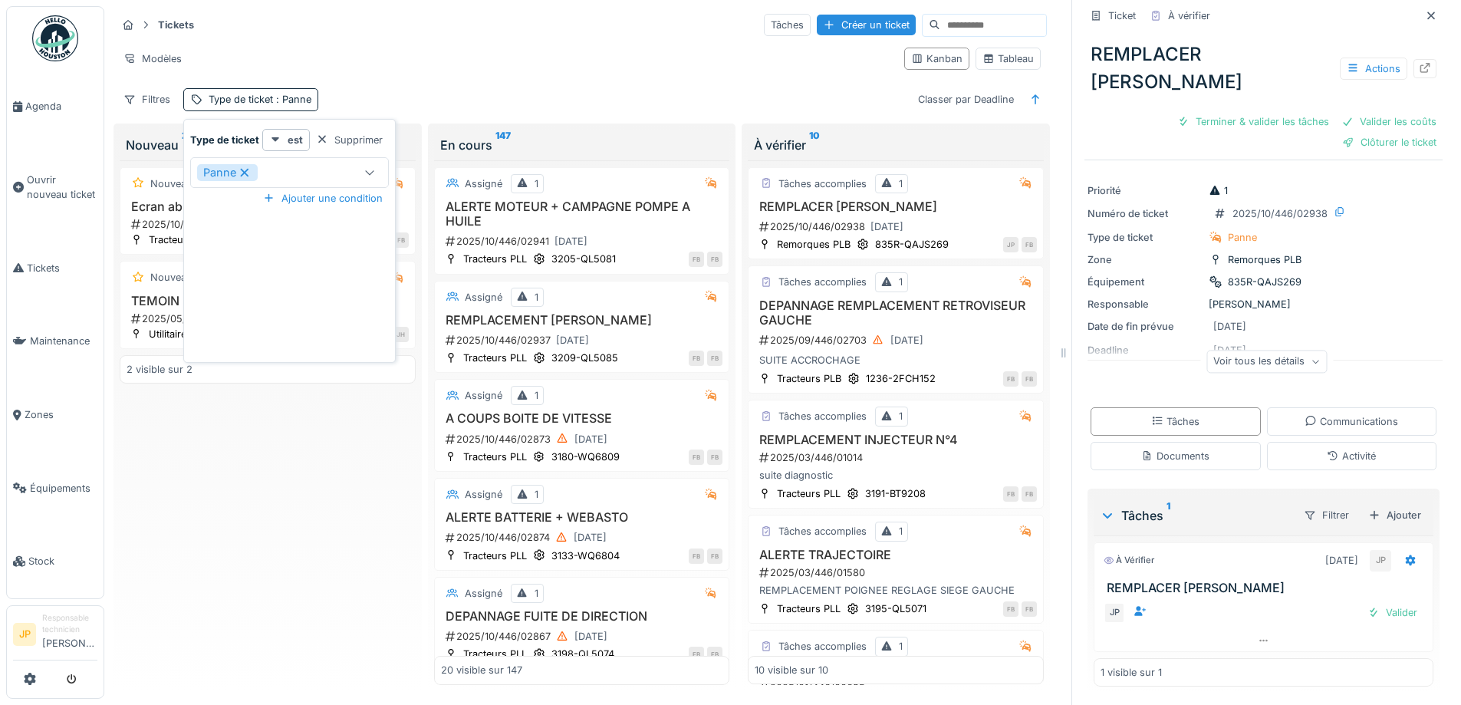
click at [243, 169] on icon at bounding box center [245, 172] width 14 height 11
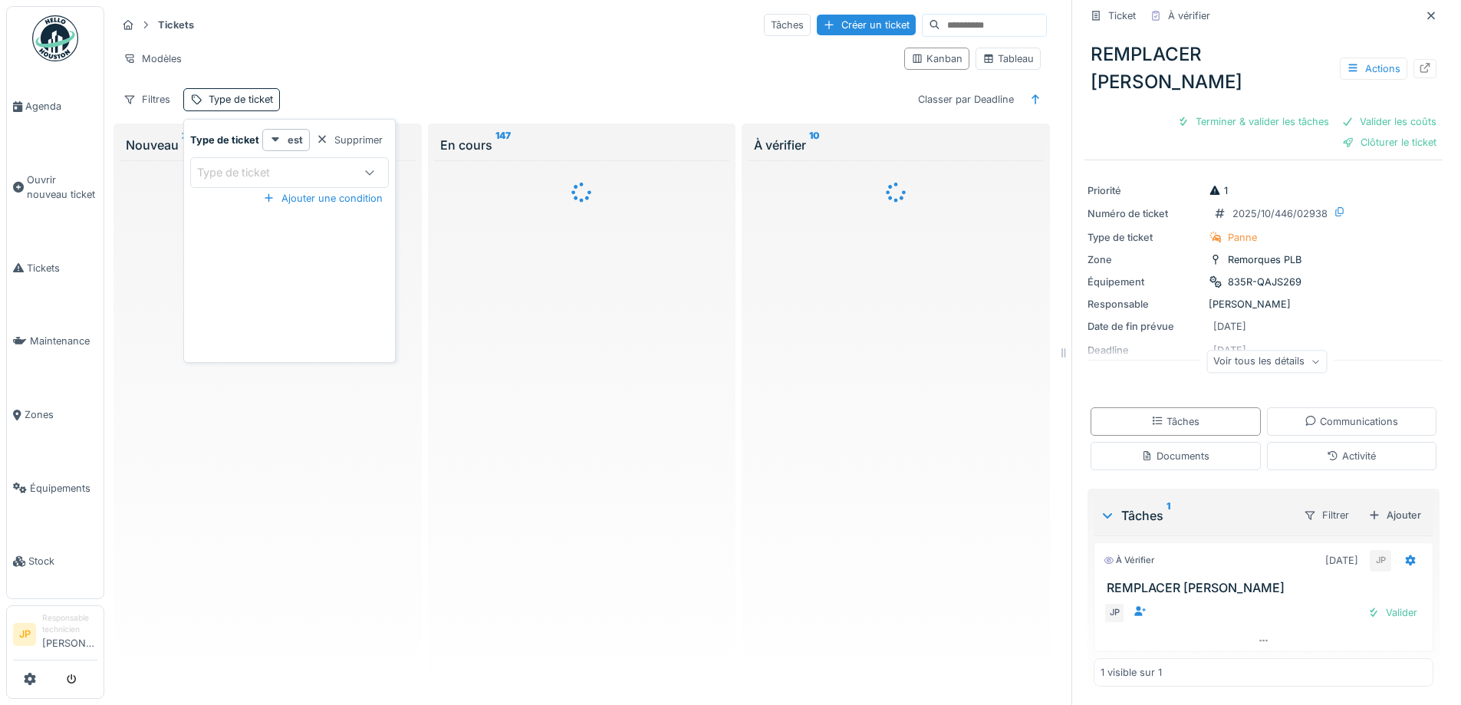
click at [259, 174] on div "Type de ticket" at bounding box center [244, 172] width 94 height 17
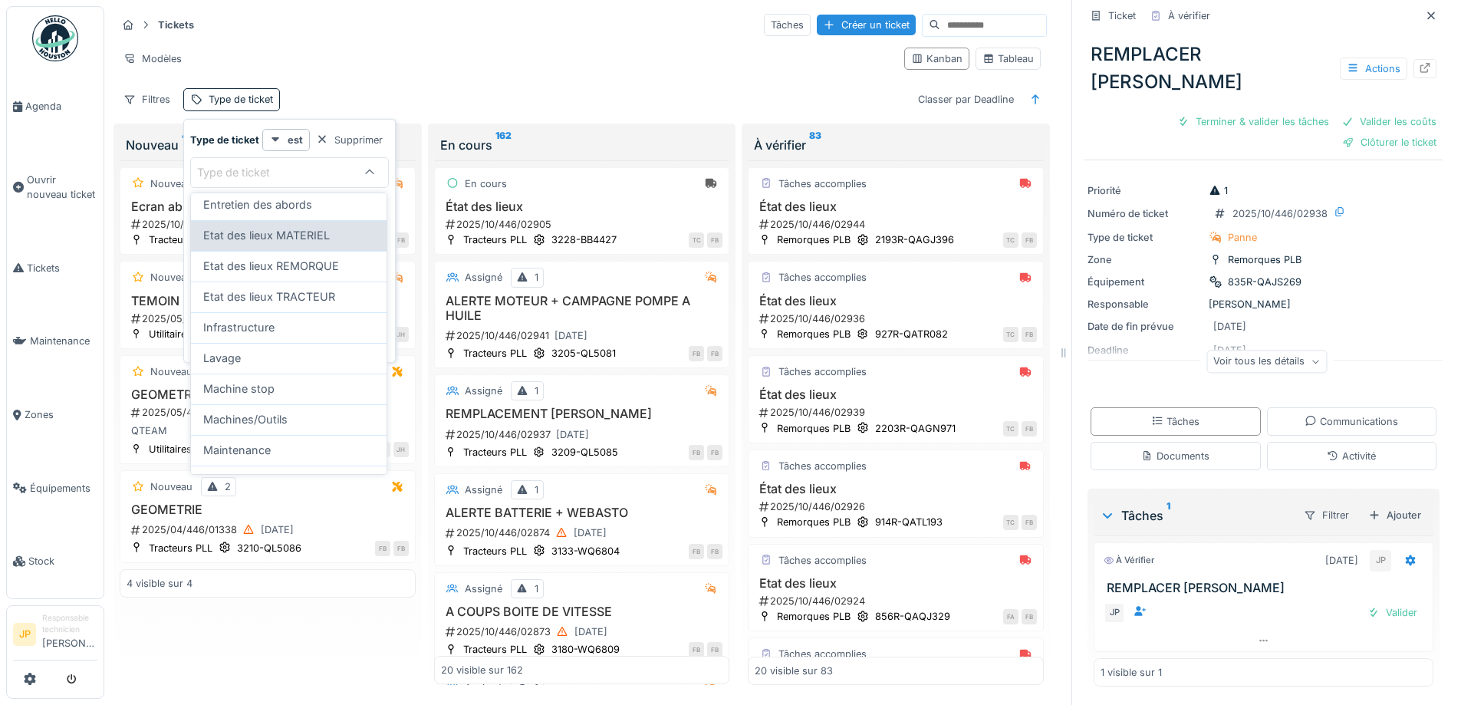
scroll to position [227, 0]
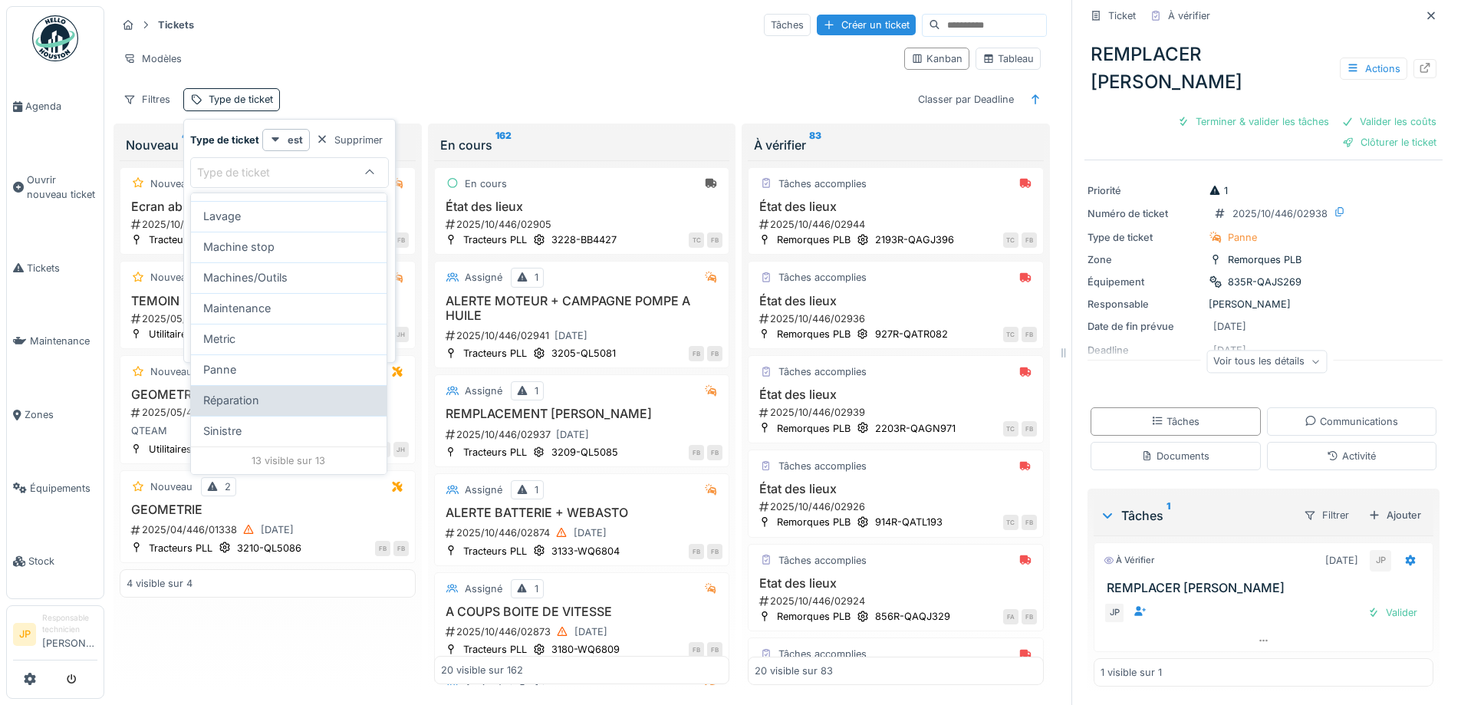
click at [256, 392] on span "Réparation" at bounding box center [231, 400] width 56 height 17
type input "***"
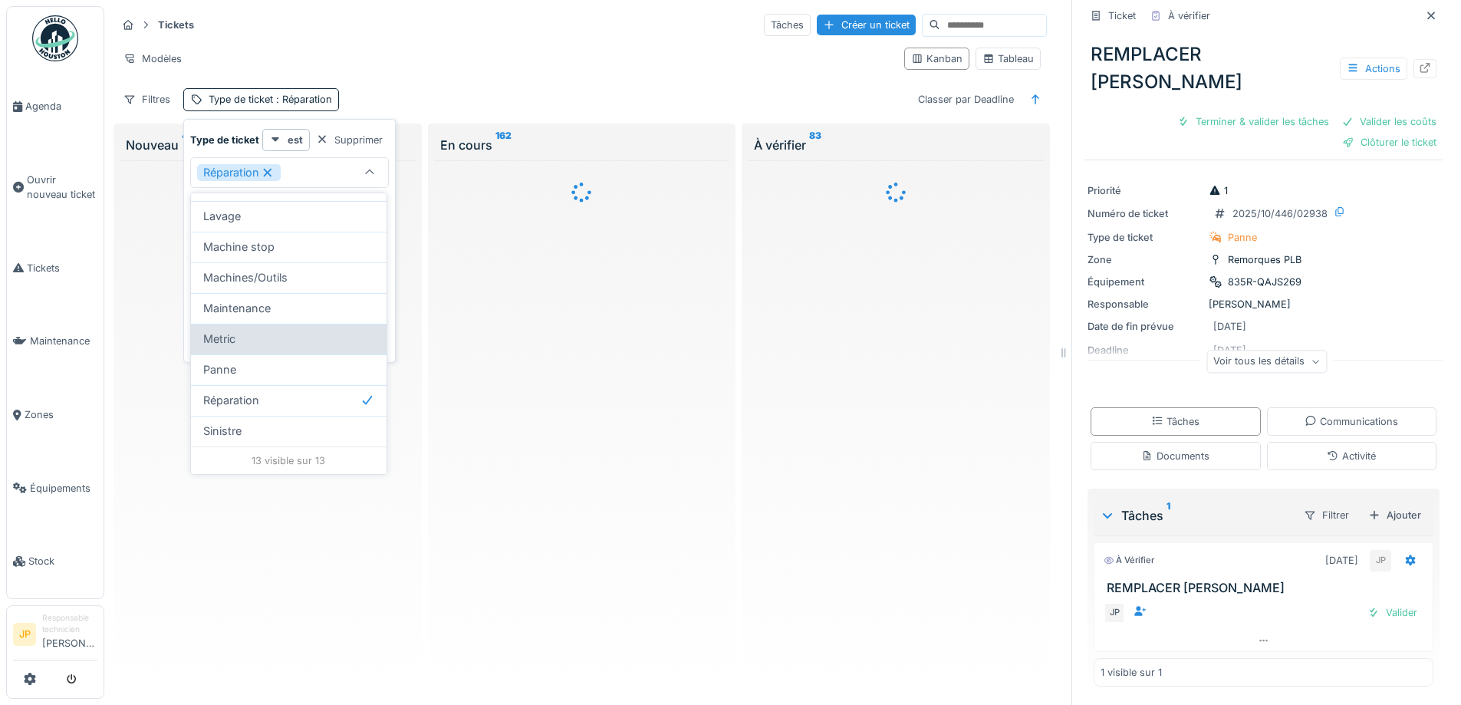
scroll to position [0, 0]
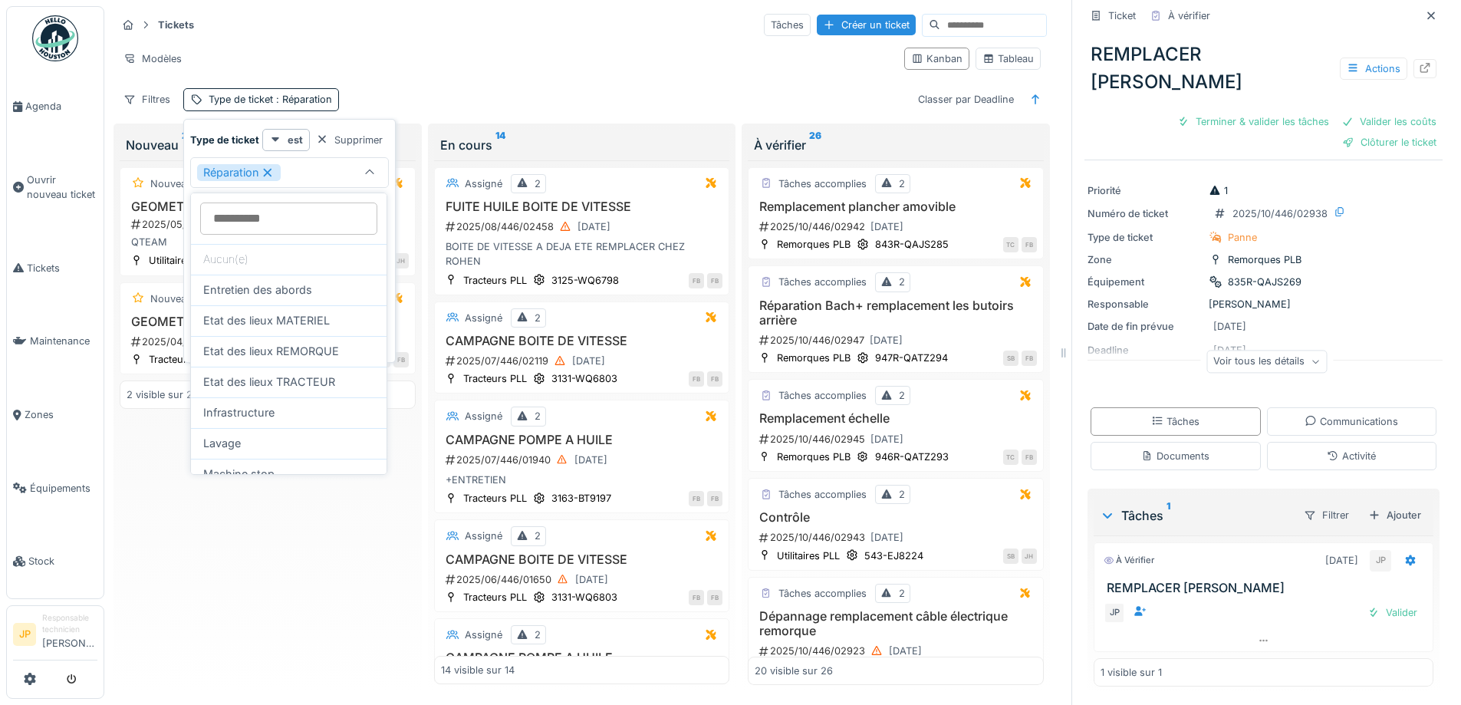
click at [267, 167] on icon at bounding box center [268, 172] width 14 height 11
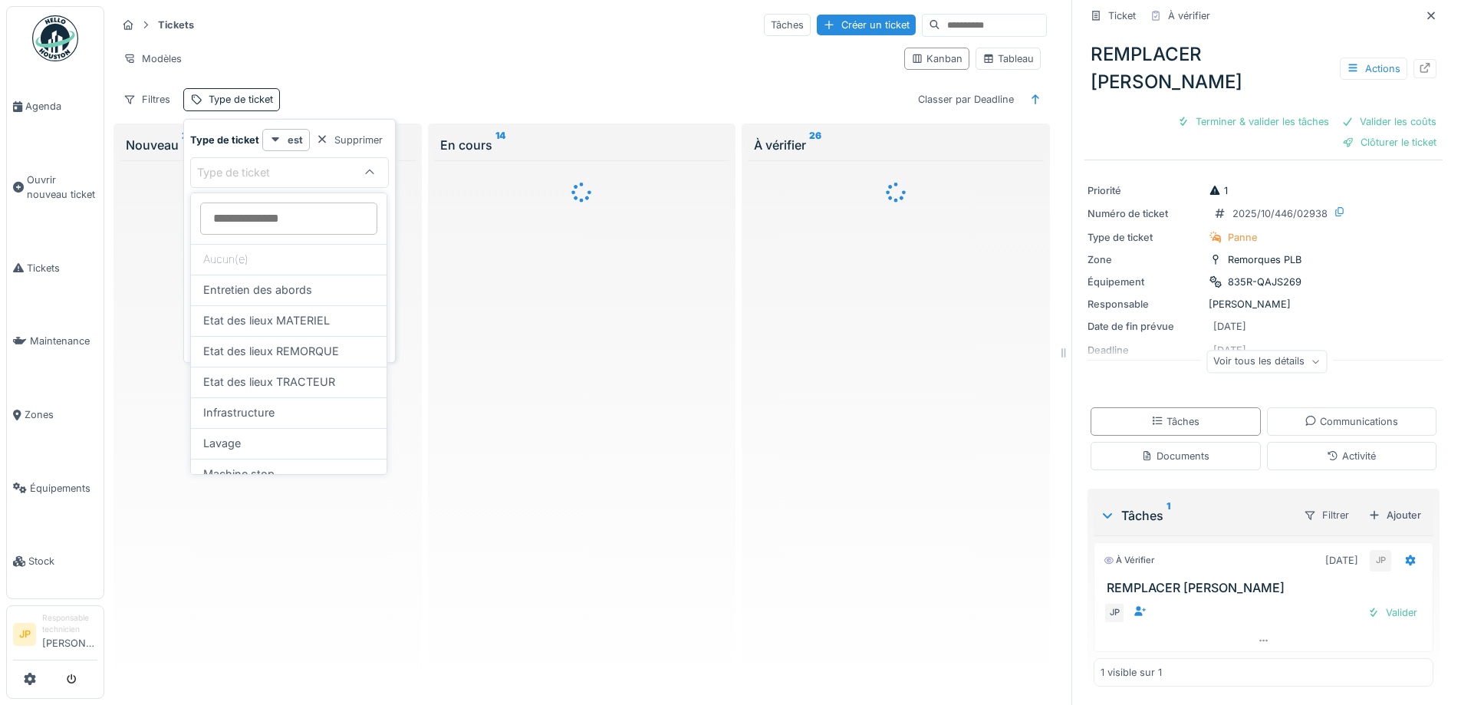
click at [506, 51] on div "Modèles" at bounding box center [504, 59] width 775 height 22
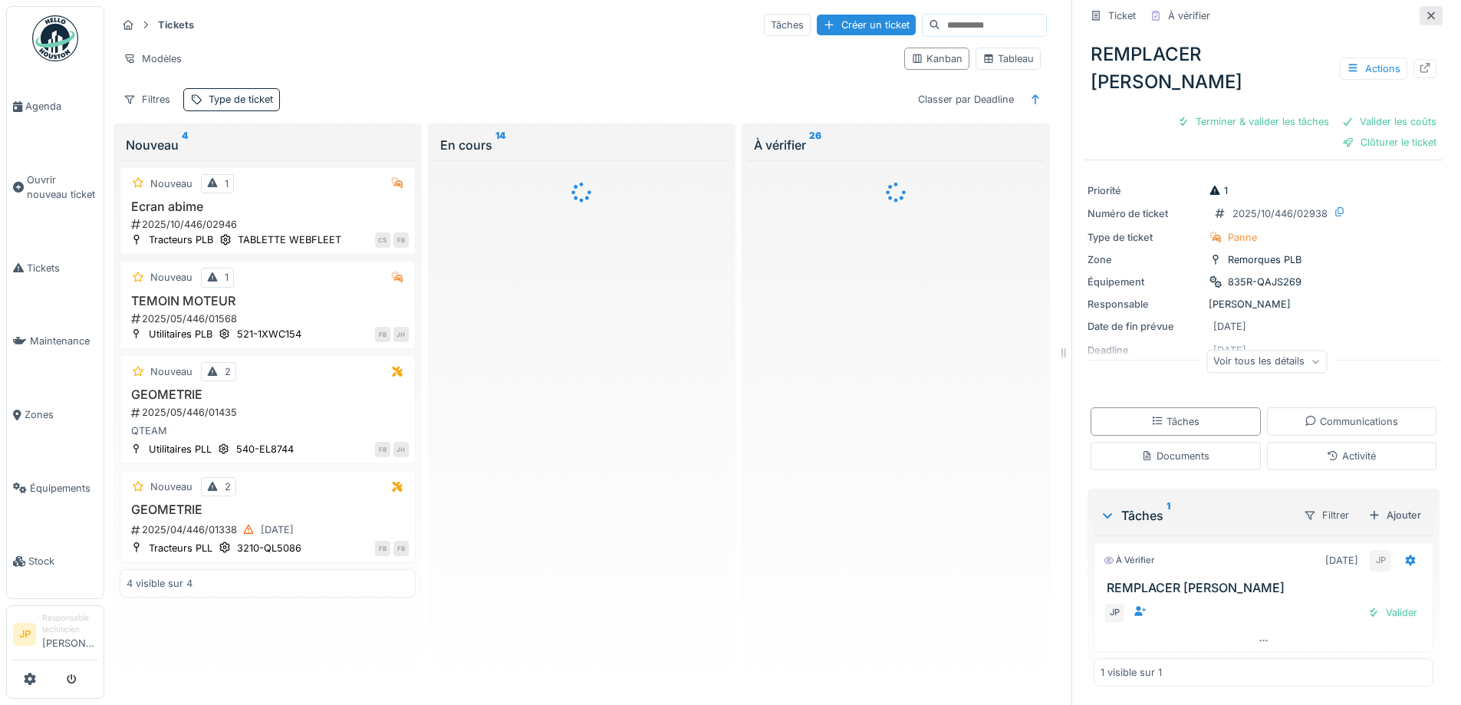
click at [1425, 11] on icon at bounding box center [1431, 16] width 12 height 10
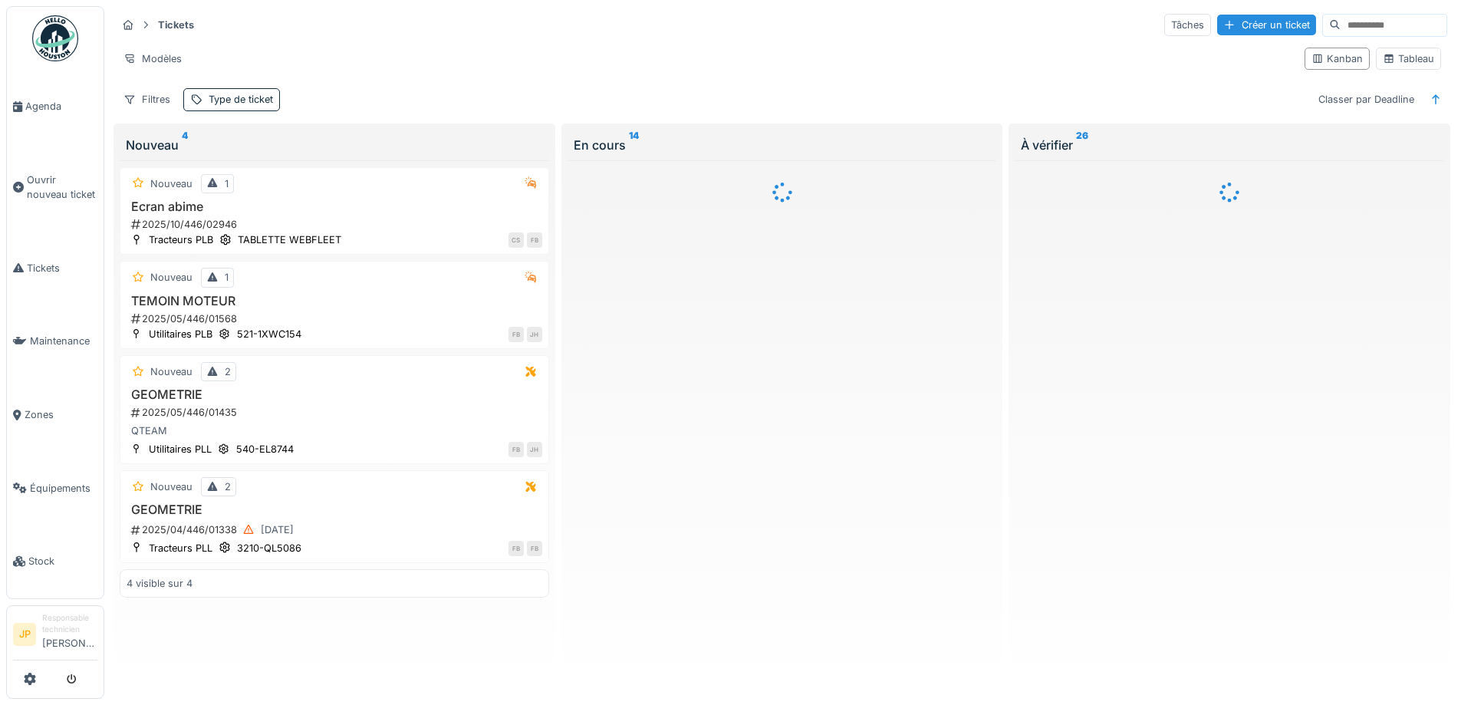
scroll to position [10, 0]
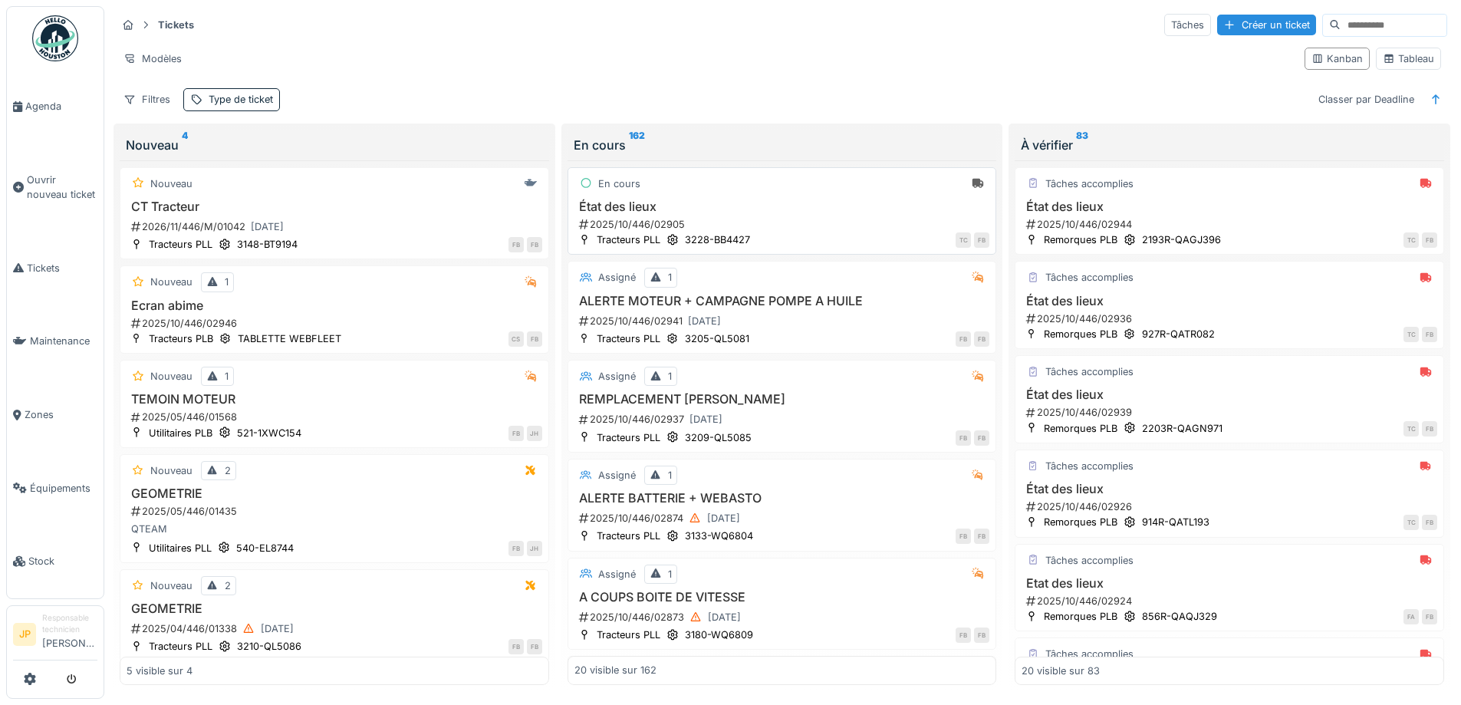
click at [636, 199] on h3 "État des lieux" at bounding box center [782, 206] width 416 height 15
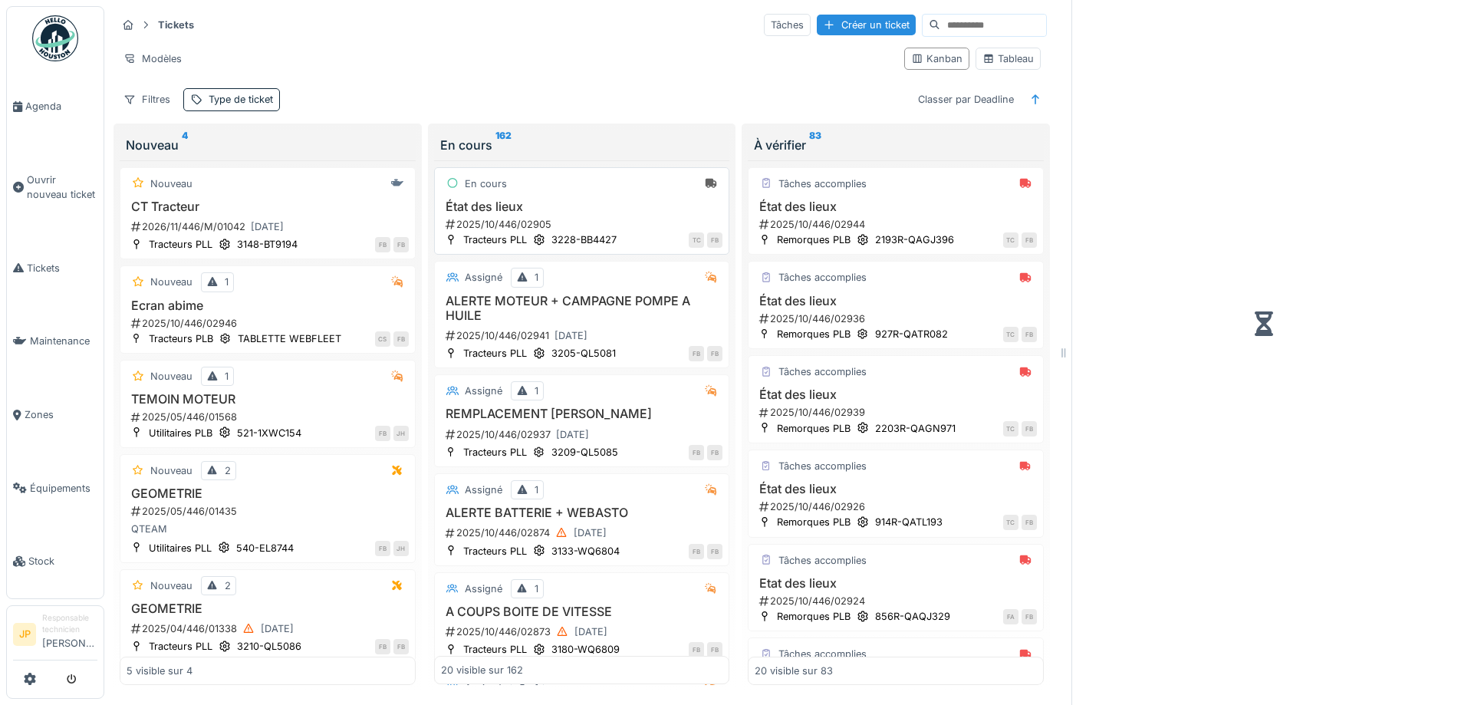
scroll to position [12, 0]
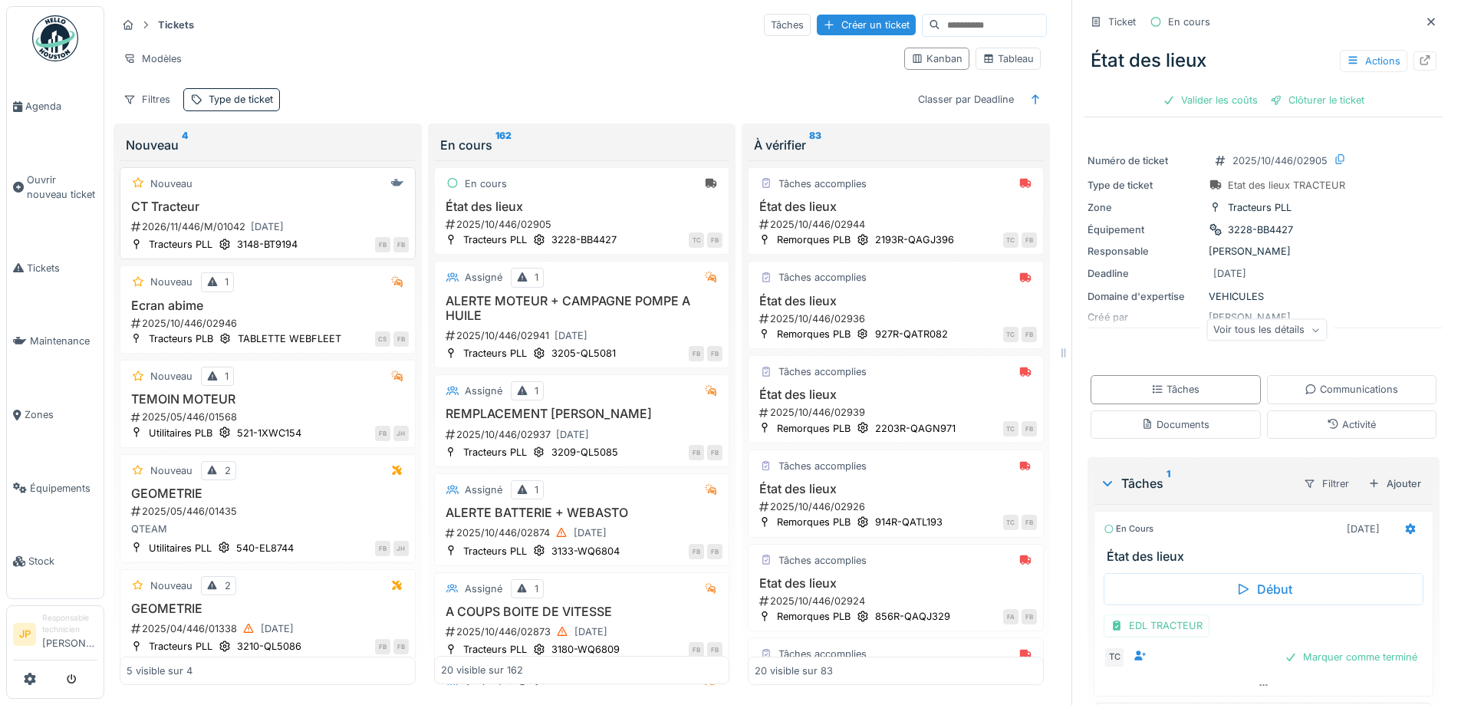
click at [203, 201] on h3 "CT Tracteur" at bounding box center [268, 206] width 282 height 15
